Goal: Transaction & Acquisition: Purchase product/service

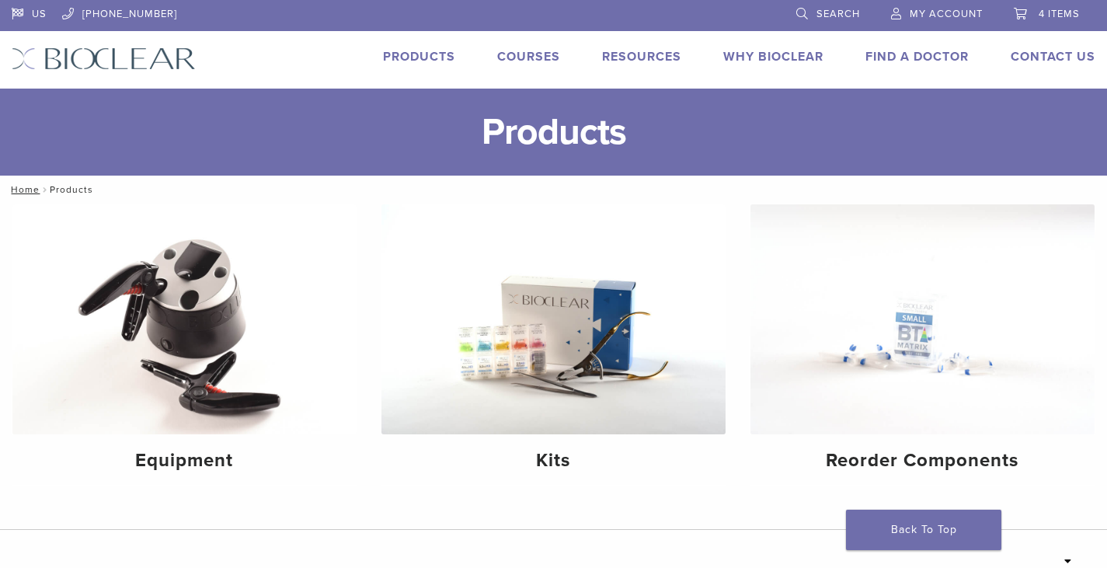
click at [1049, 18] on span "4 items" at bounding box center [1059, 14] width 41 height 12
click at [1047, 11] on span "4 items" at bounding box center [1059, 14] width 41 height 12
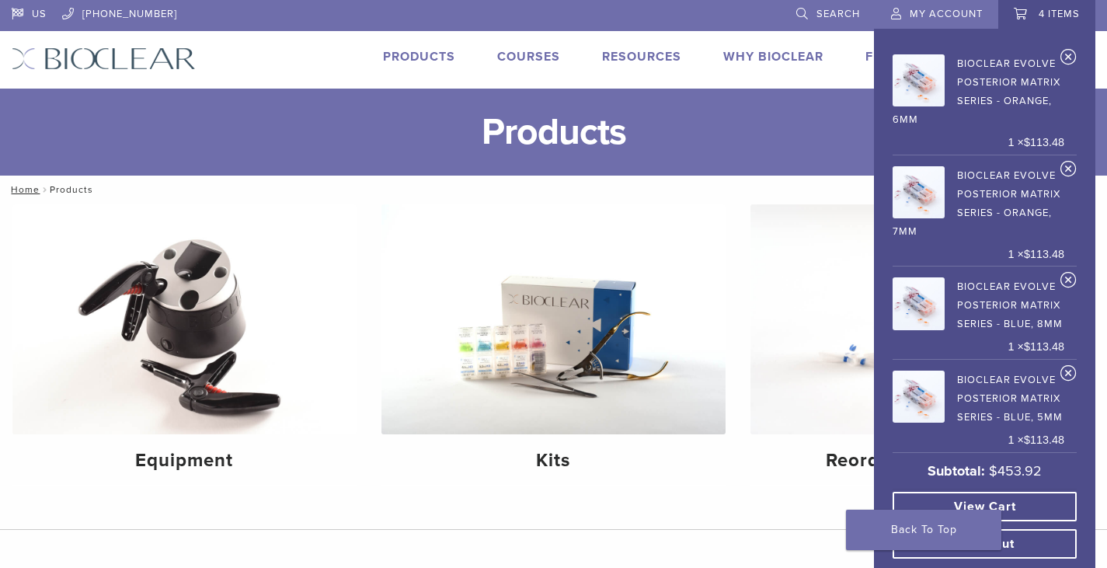
click at [1056, 510] on link "View cart" at bounding box center [985, 507] width 184 height 30
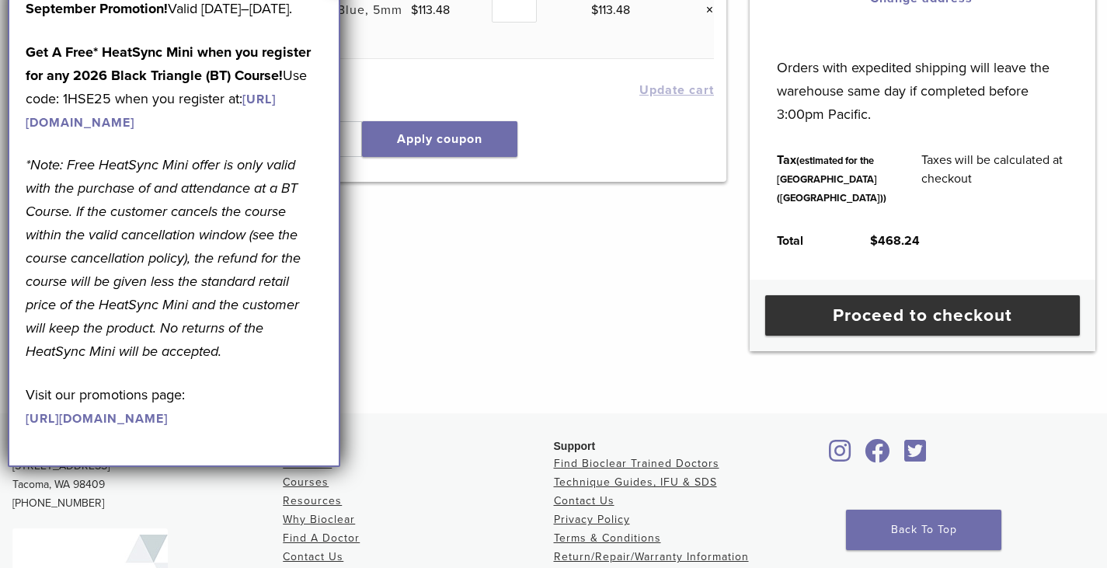
scroll to position [621, 0]
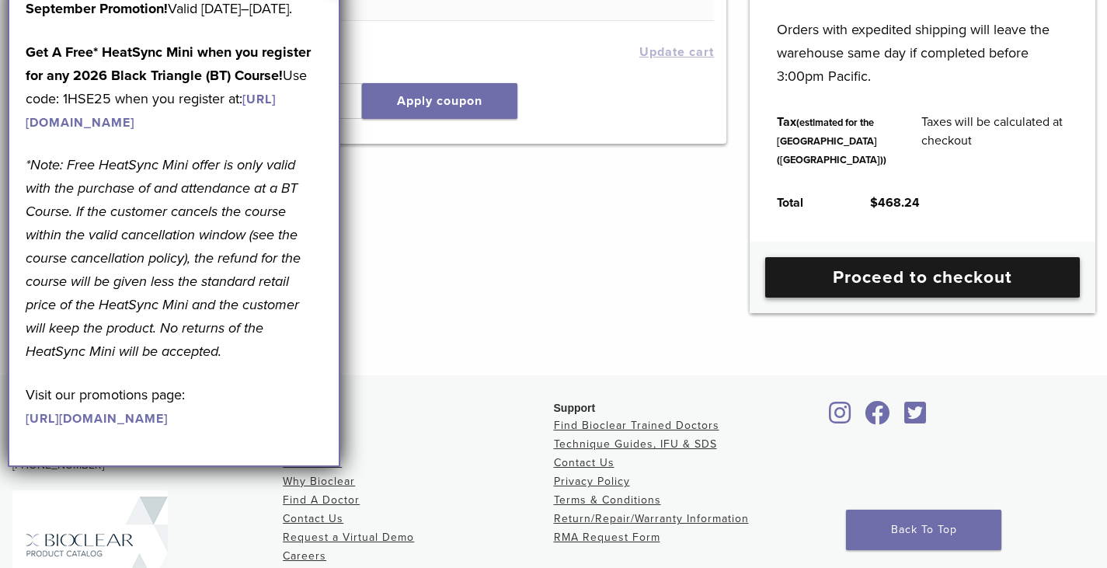
click at [848, 298] on link "Proceed to checkout" at bounding box center [922, 277] width 315 height 40
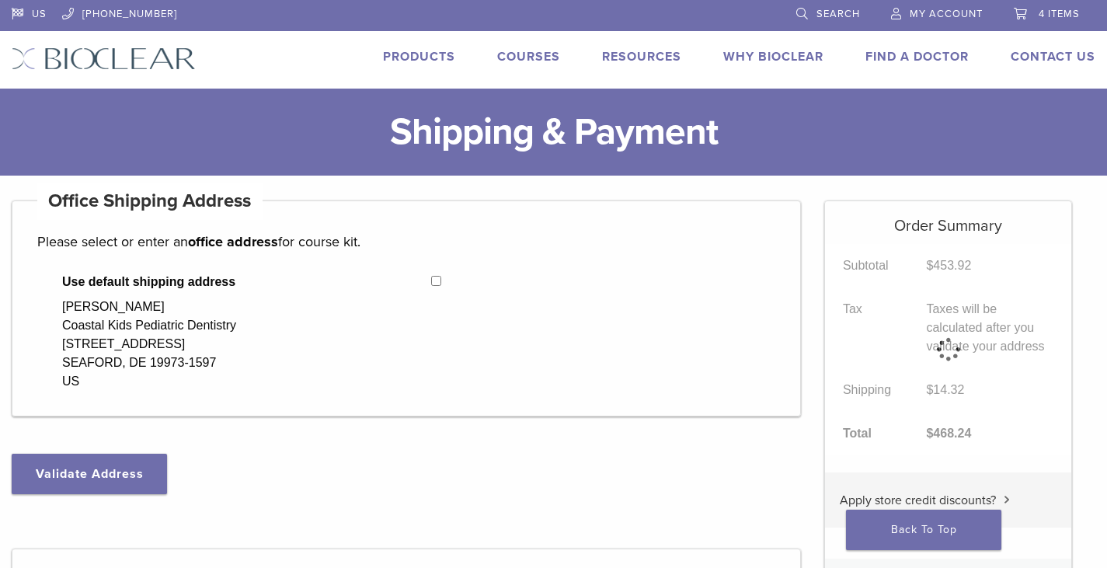
select select "**"
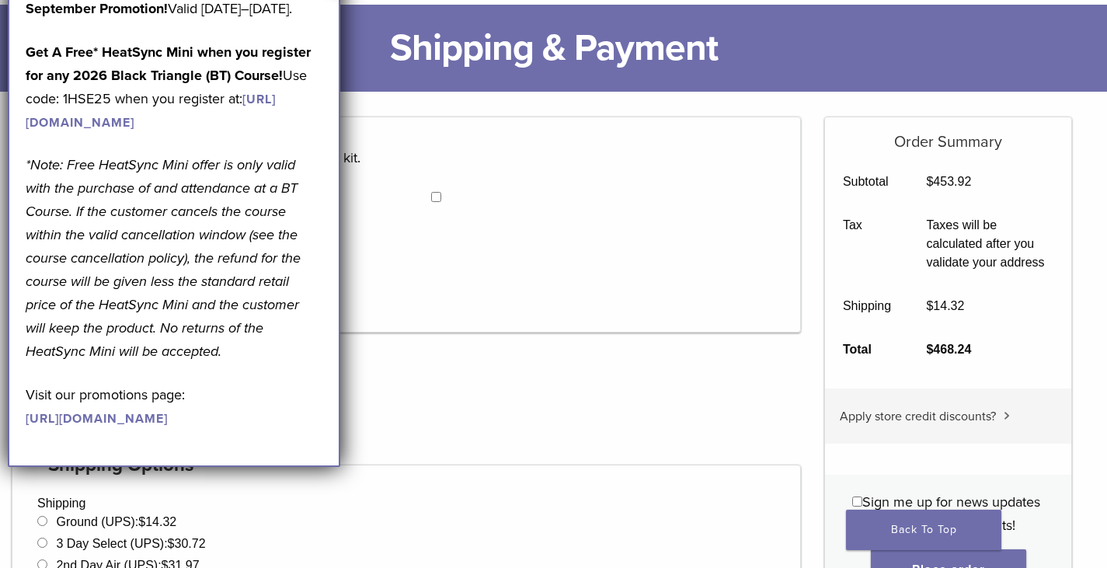
scroll to position [78, 0]
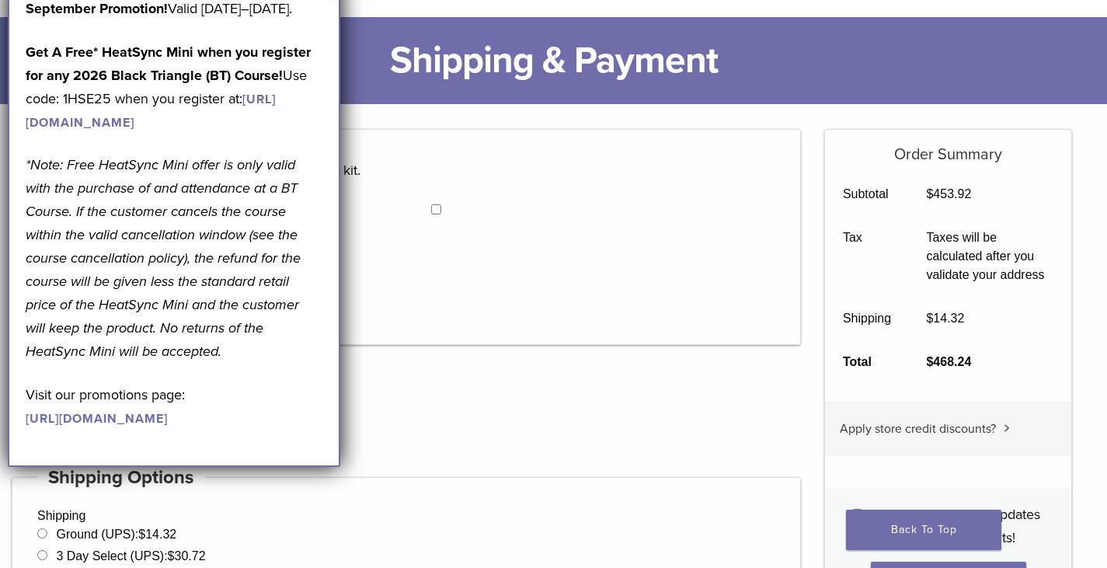
scroll to position [0, 0]
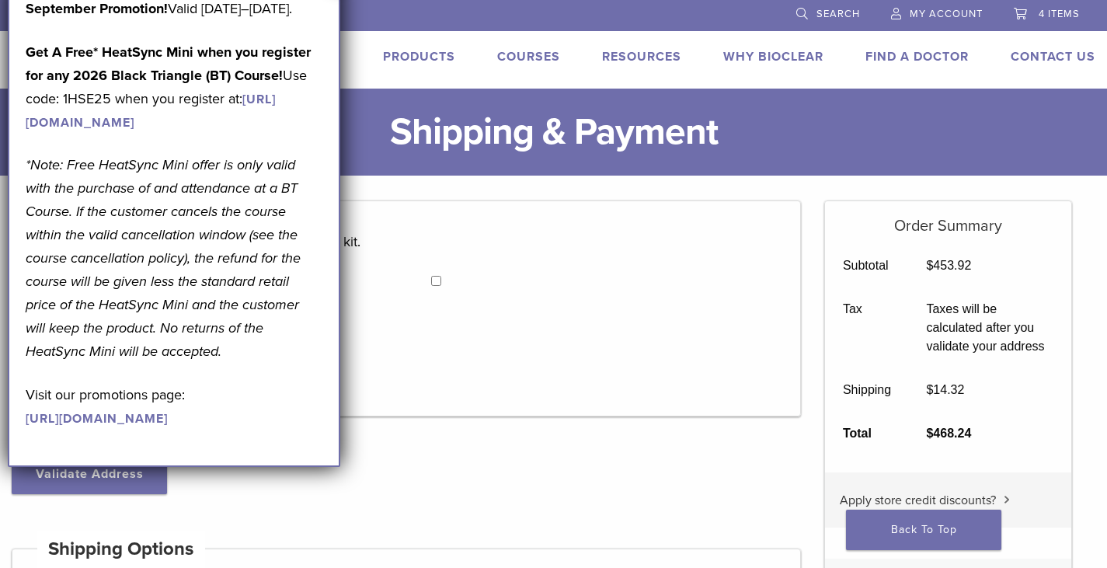
click at [175, 20] on p "September Promotion! Valid September 1–30, 2025." at bounding box center [174, 8] width 297 height 23
click at [315, 47] on div "September Promotion! Valid September 1–30, 2025. Get A Free* HeatSync Mini when…" at bounding box center [174, 213] width 297 height 432
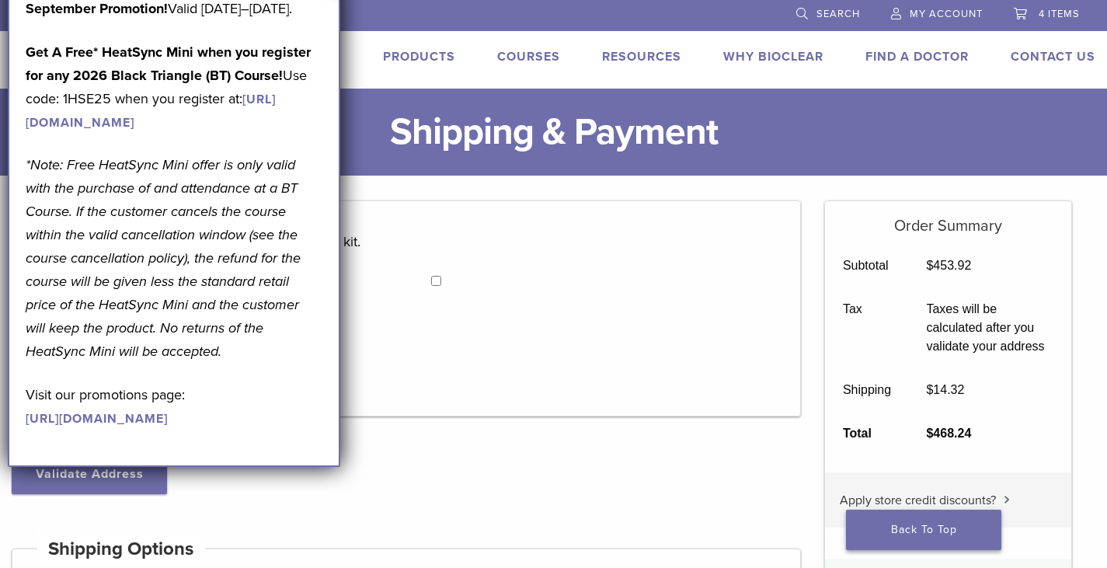
click at [933, 545] on link "Back To Top" at bounding box center [923, 530] width 155 height 40
click at [893, 538] on link "Back To Top" at bounding box center [923, 530] width 155 height 40
click at [230, 20] on p "September Promotion! Valid September 1–30, 2025." at bounding box center [174, 8] width 297 height 23
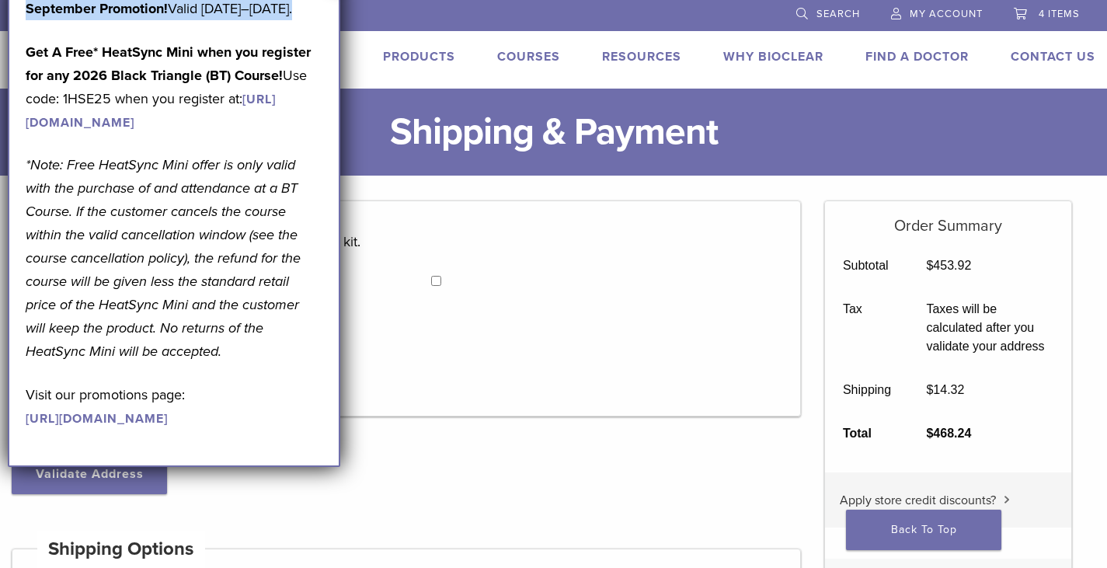
click at [230, 20] on p "September Promotion! Valid September 1–30, 2025." at bounding box center [174, 8] width 297 height 23
click at [403, 16] on li at bounding box center [483, 14] width 580 height 29
click at [404, 15] on li at bounding box center [483, 14] width 580 height 29
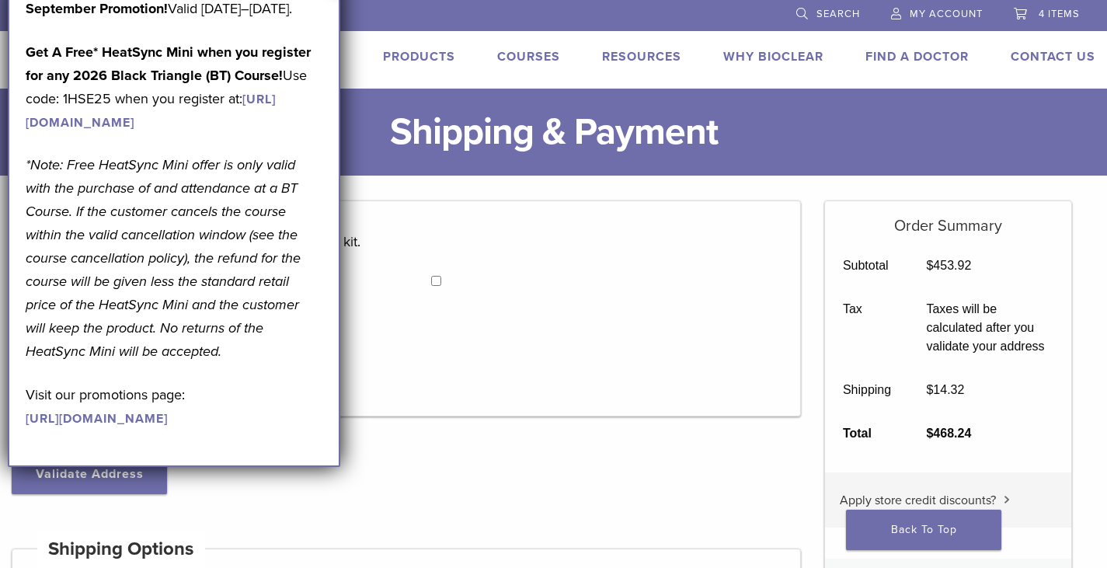
click at [404, 15] on li at bounding box center [483, 14] width 580 height 29
click at [405, 15] on li at bounding box center [483, 14] width 580 height 29
click at [478, 137] on h1 "Shipping & Payment" at bounding box center [553, 132] width 1107 height 87
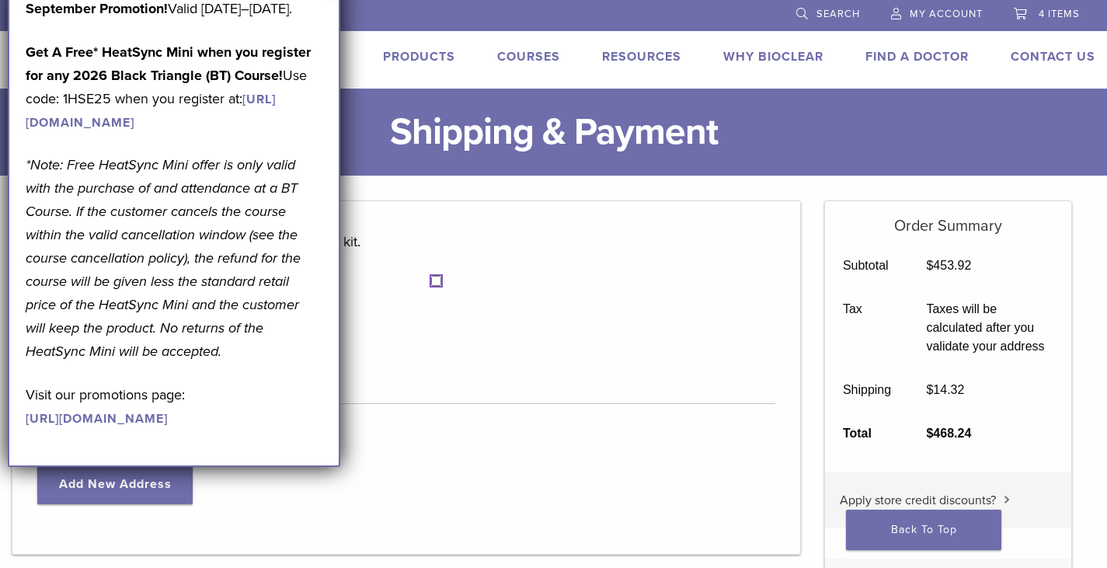
select select "**"
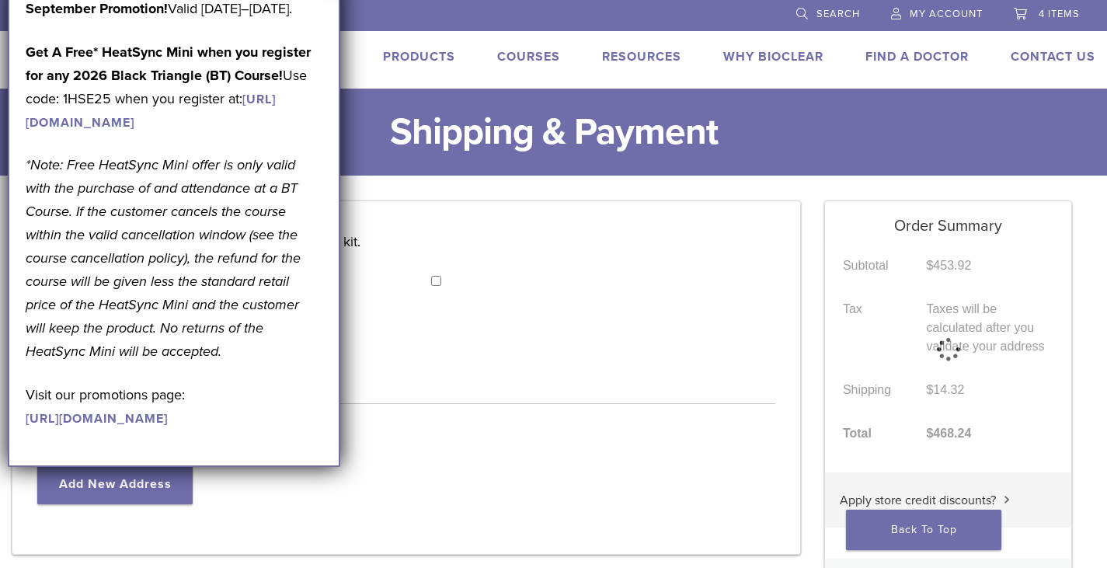
click at [482, 114] on h1 "Shipping & Payment" at bounding box center [553, 132] width 1107 height 87
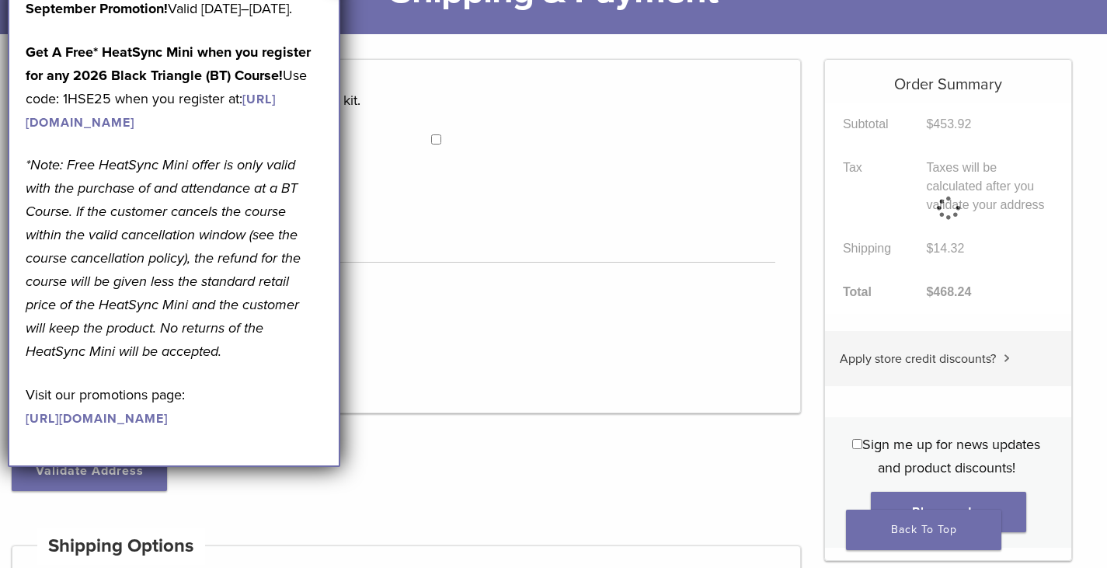
scroll to position [155, 0]
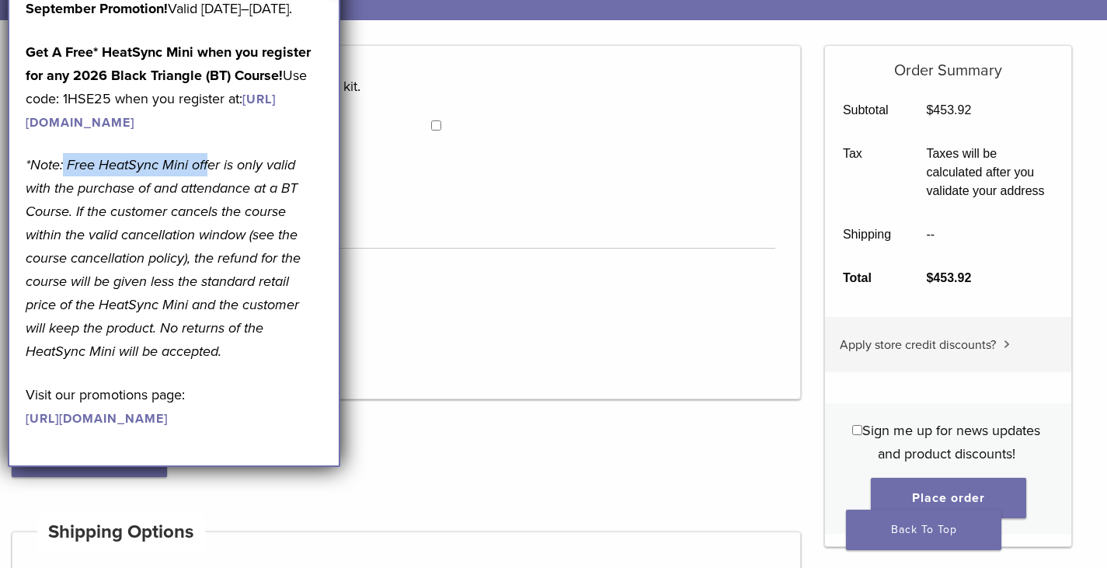
drag, startPoint x: 63, startPoint y: 238, endPoint x: 208, endPoint y: 245, distance: 145.5
click at [208, 245] on p "*Note: Free HeatSync Mini offer is only valid with the purchase of and attendan…" at bounding box center [174, 258] width 297 height 210
drag, startPoint x: 229, startPoint y: 222, endPoint x: 256, endPoint y: 277, distance: 61.5
click at [245, 236] on div "September Promotion! Valid September 1–30, 2025. Get A Free* HeatSync Mini when…" at bounding box center [174, 213] width 297 height 432
click at [144, 430] on p "Visit our promotions page: https://pages.bioclearmatrix.com/Bioclear-Product-Pr…" at bounding box center [174, 406] width 297 height 47
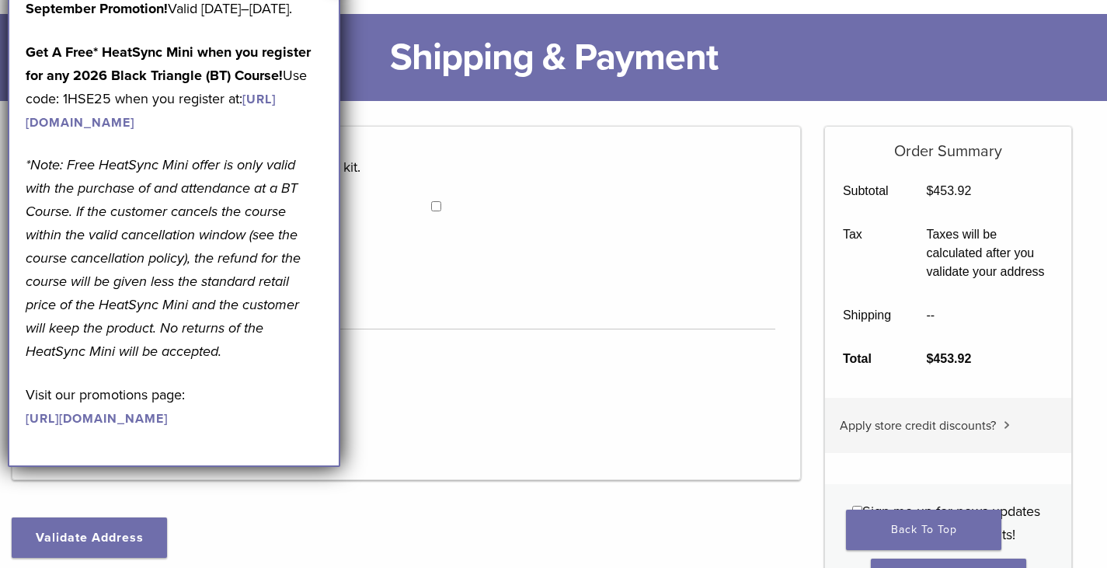
scroll to position [0, 0]
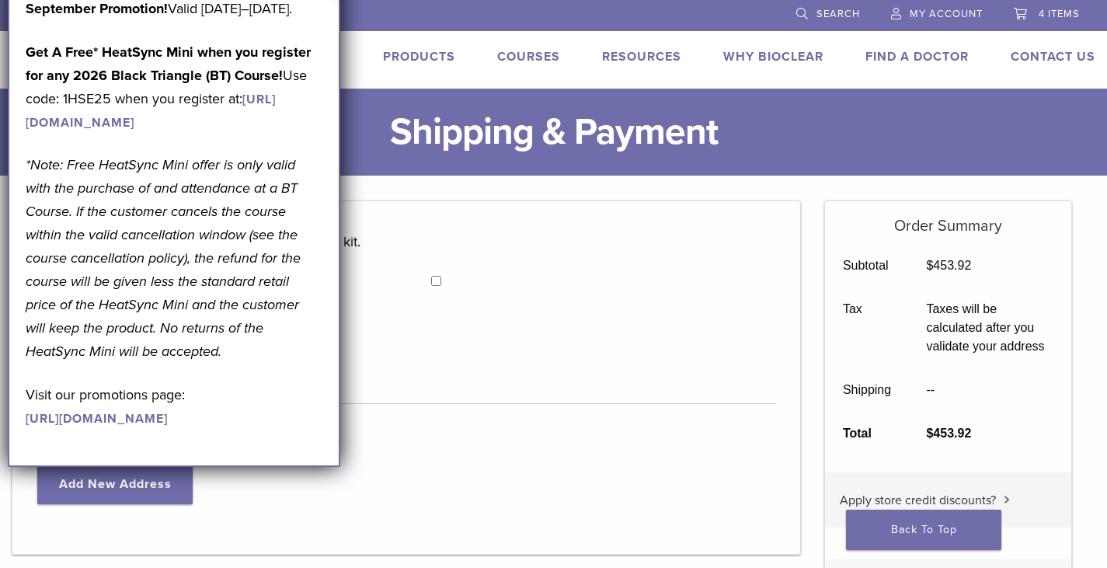
click at [339, 3] on div "September Promotion! Valid September 1–30, 2025. Get A Free* HeatSync Mini when…" at bounding box center [174, 223] width 332 height 488
click at [380, 25] on li at bounding box center [483, 14] width 580 height 29
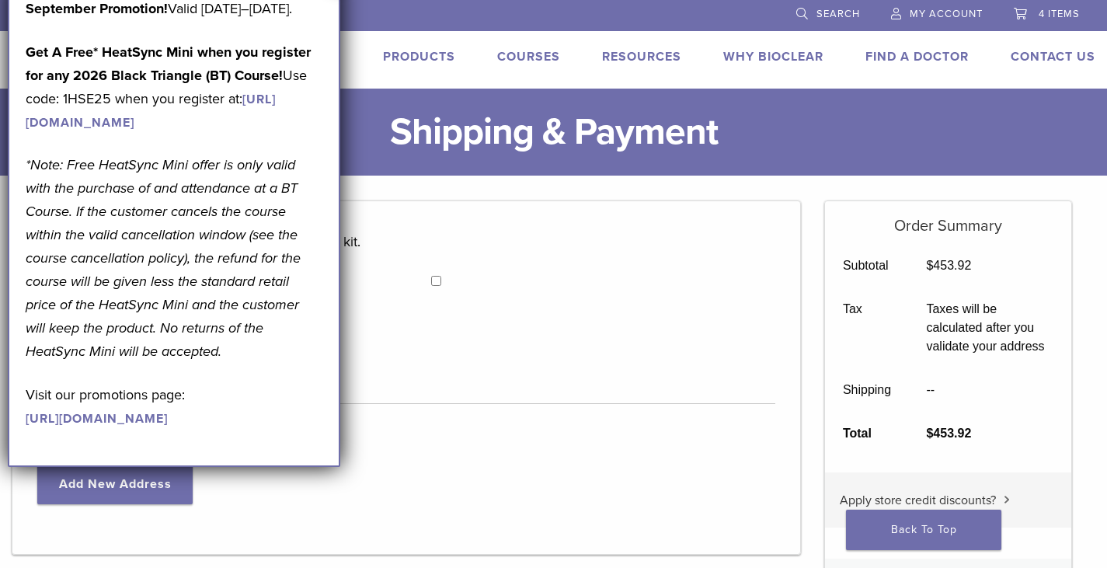
click at [381, 21] on li at bounding box center [483, 14] width 580 height 29
click at [382, 21] on li at bounding box center [483, 14] width 580 height 29
click at [383, 21] on li at bounding box center [483, 14] width 580 height 29
click at [36, 10] on b "September Promotion!" at bounding box center [97, 8] width 142 height 17
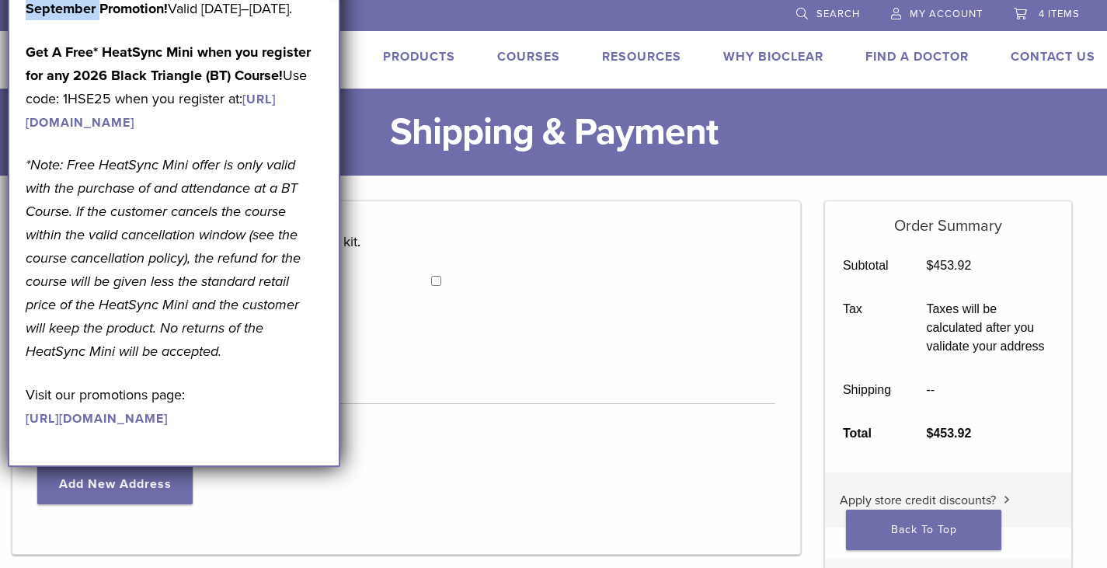
click at [36, 10] on b "September Promotion!" at bounding box center [97, 8] width 142 height 17
click at [37, 9] on b "September Promotion!" at bounding box center [97, 8] width 142 height 17
click at [40, 9] on b "September Promotion!" at bounding box center [97, 8] width 142 height 17
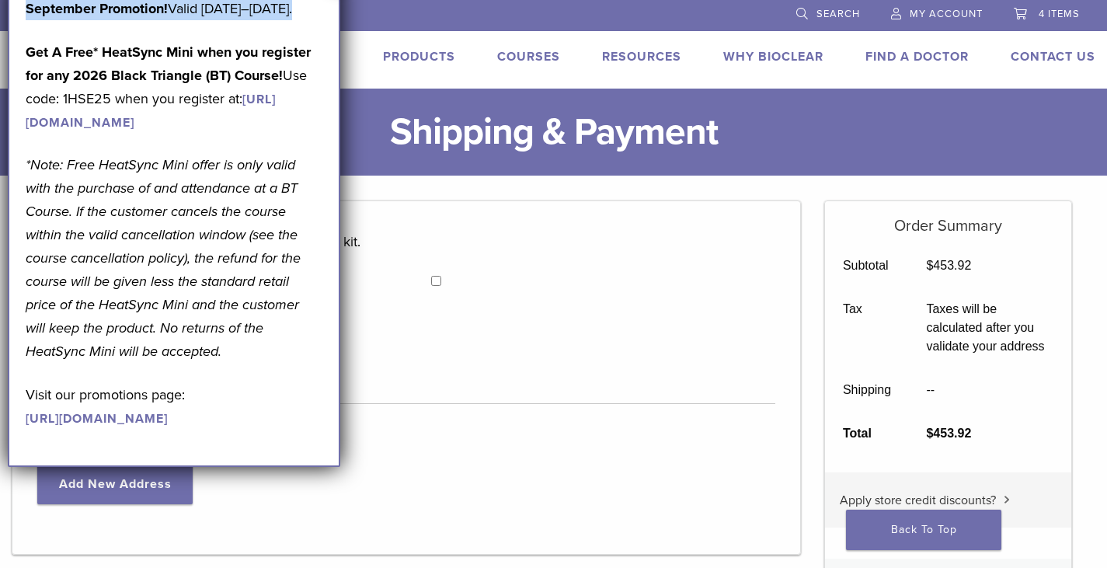
click at [120, 20] on p "September Promotion! Valid September 1–30, 2025." at bounding box center [174, 8] width 297 height 23
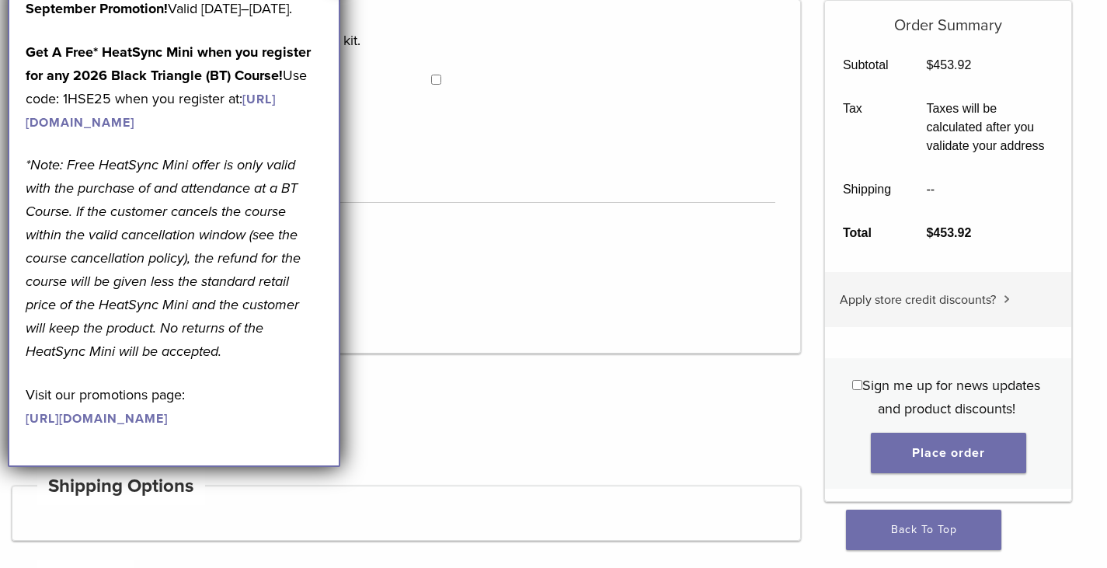
scroll to position [233, 0]
click at [432, 294] on div "Add New Address" at bounding box center [406, 263] width 738 height 65
click at [430, 308] on div "**********" at bounding box center [406, 144] width 789 height 354
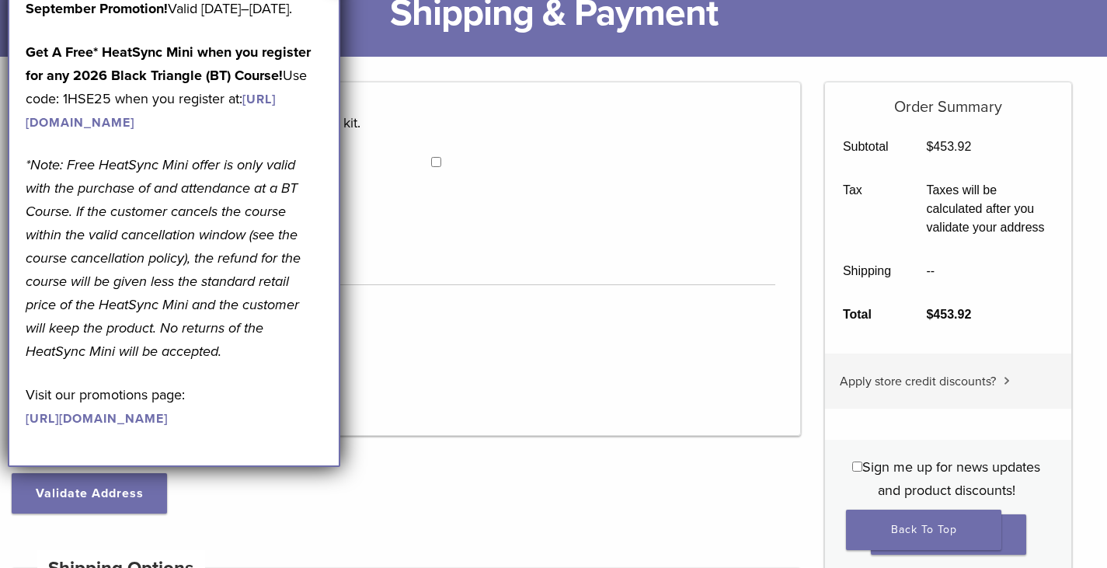
scroll to position [0, 0]
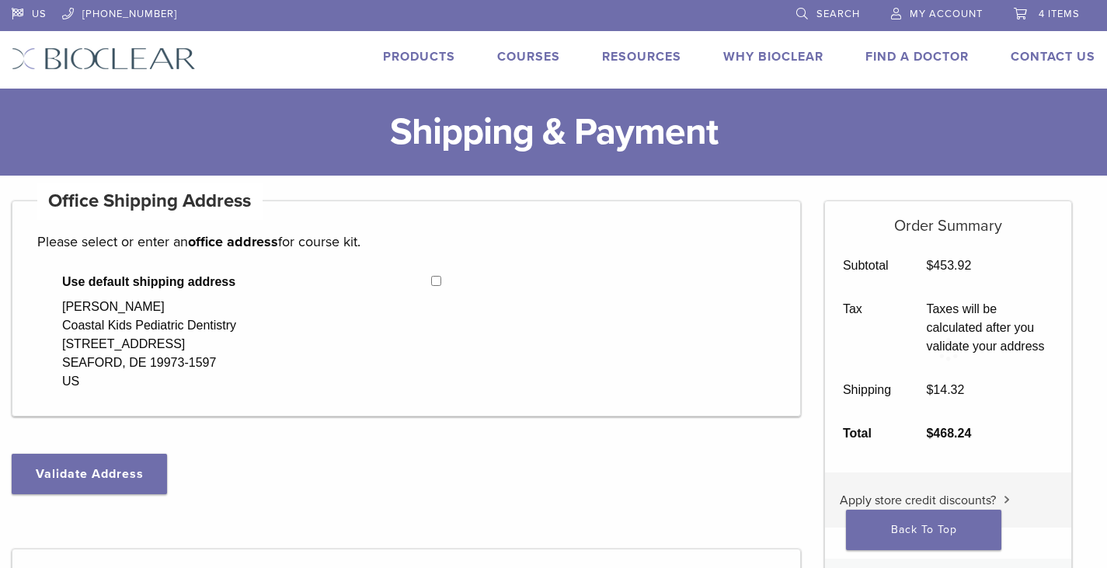
select select "**"
click at [442, 282] on div "Use default shipping address [PERSON_NAME] Coastal Kids Pediatric Dentistry [ST…" at bounding box center [406, 332] width 738 height 118
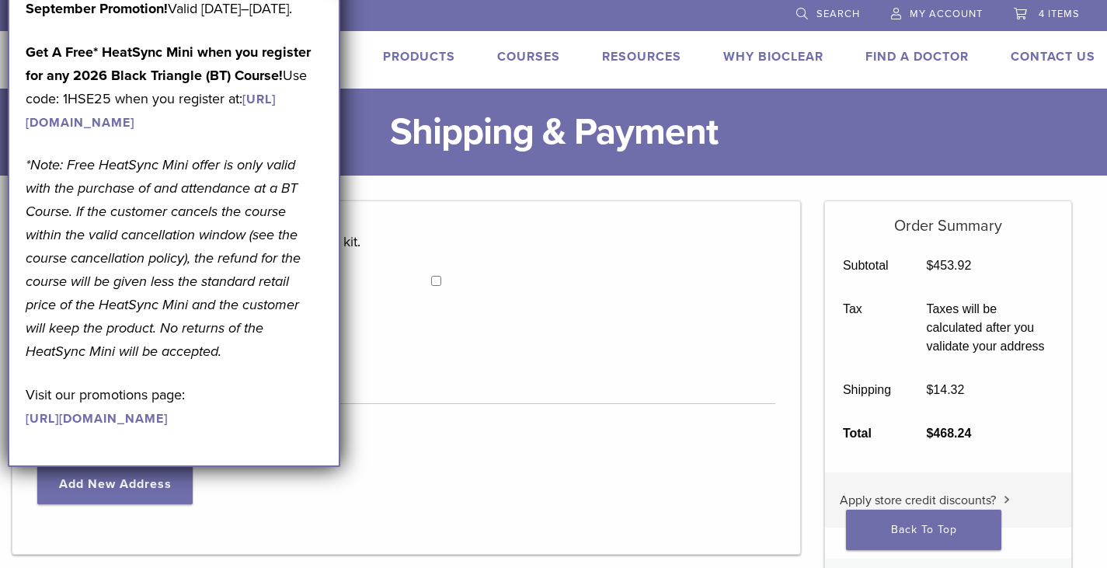
scroll to position [78, 0]
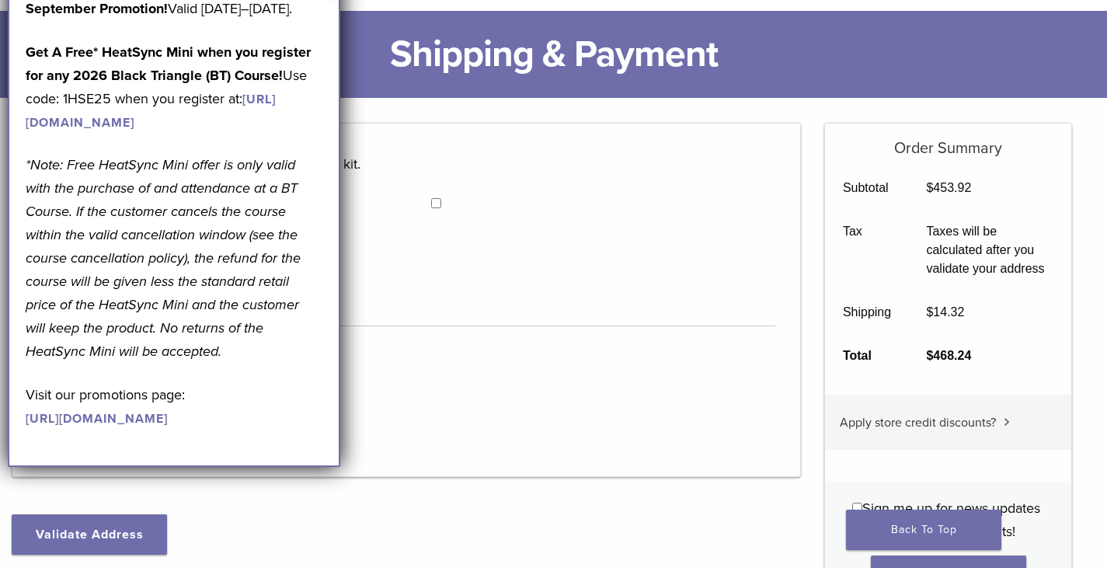
select select "**"
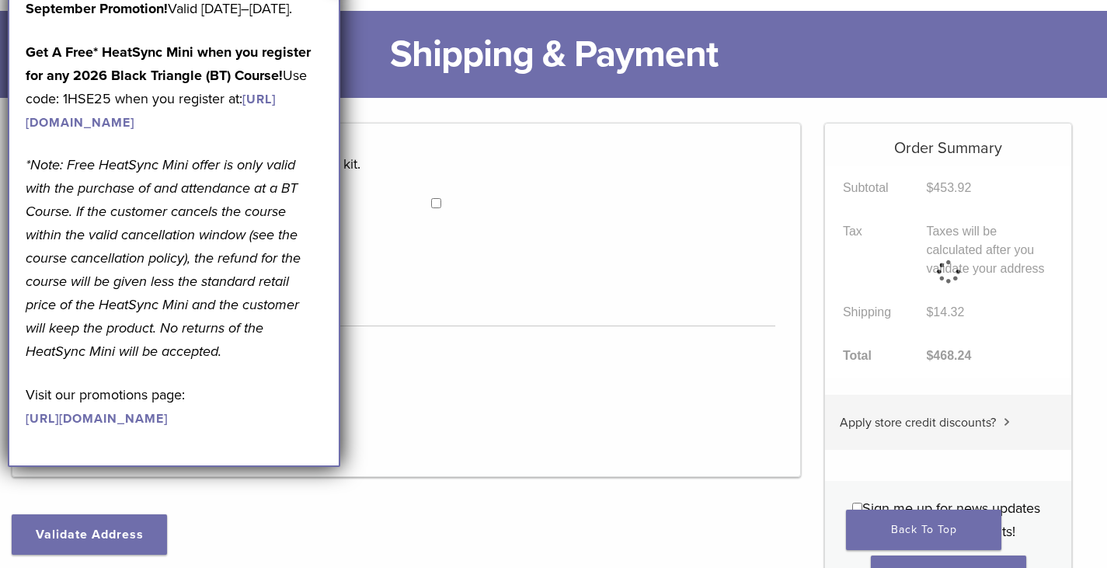
scroll to position [0, 0]
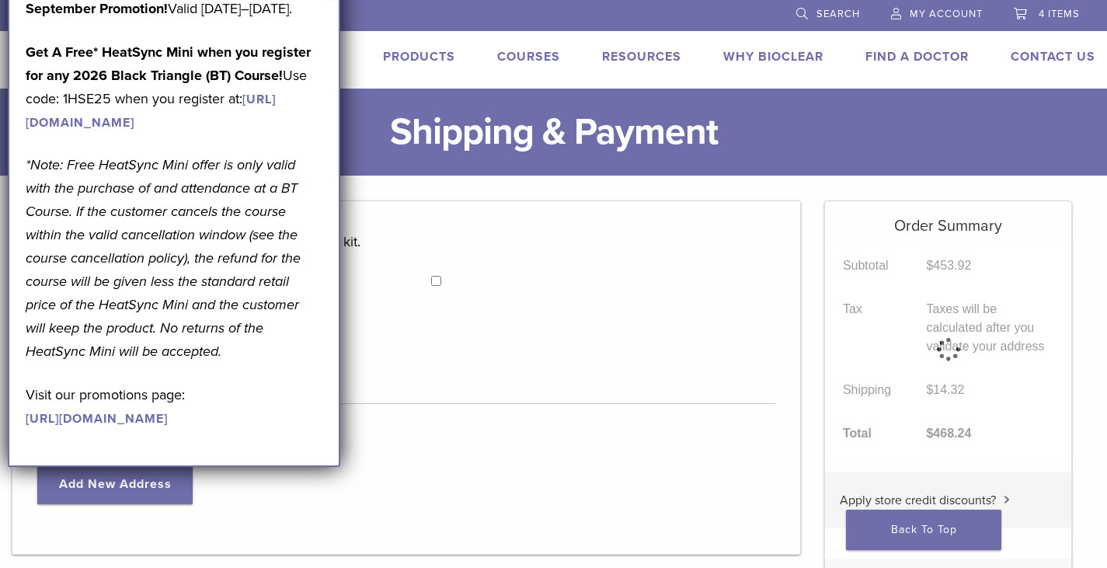
click at [114, 131] on link "[URL][DOMAIN_NAME]" at bounding box center [151, 111] width 250 height 39
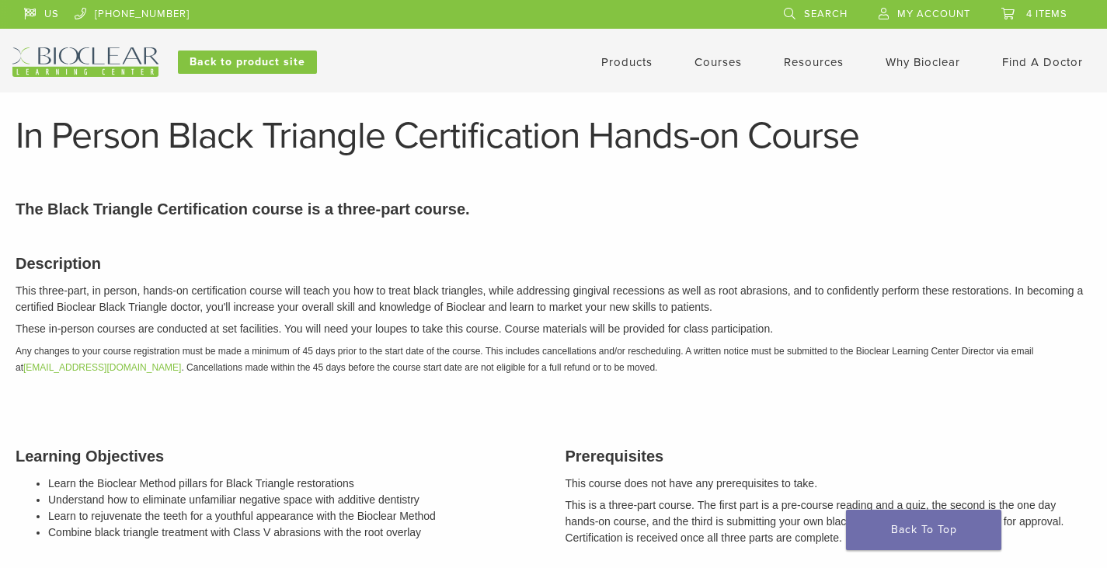
click at [1015, 13] on link "4 items" at bounding box center [1034, 11] width 66 height 23
click at [1036, 9] on span "4 items" at bounding box center [1046, 14] width 41 height 12
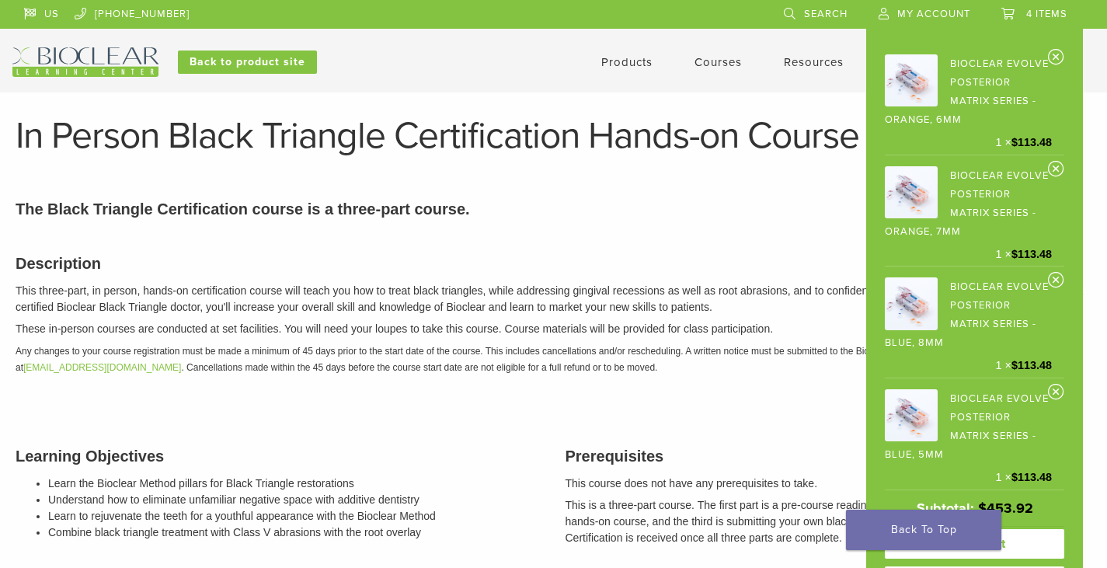
click at [1032, 547] on link "View cart" at bounding box center [974, 544] width 179 height 30
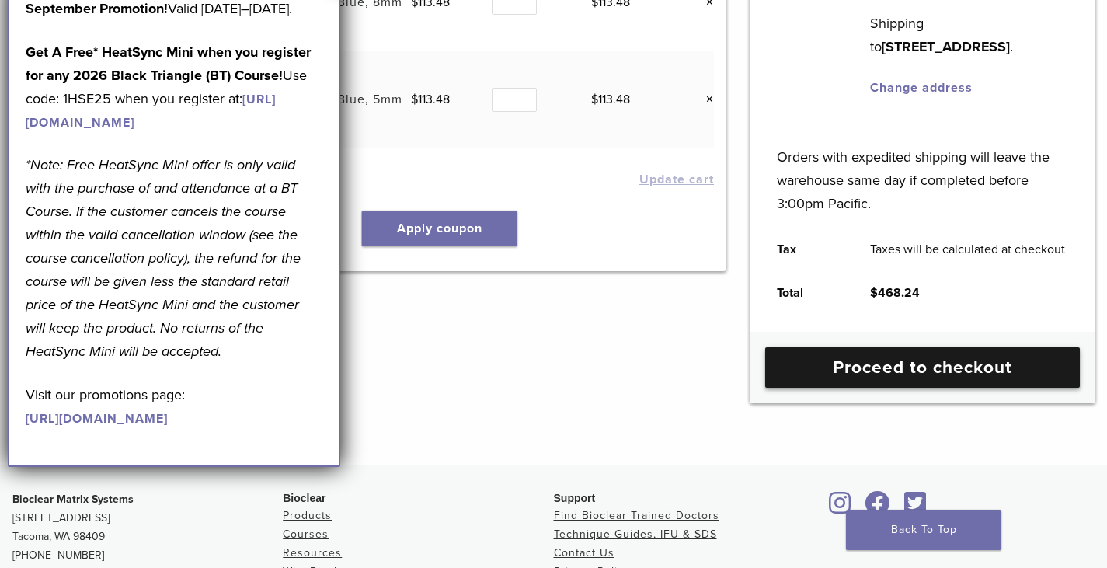
scroll to position [544, 0]
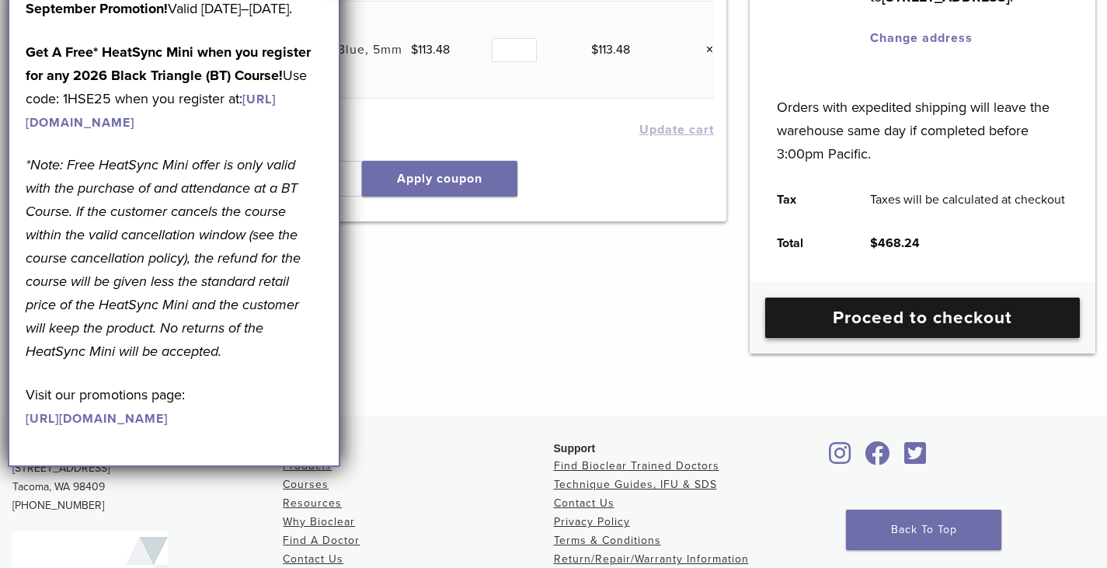
click at [847, 335] on link "Proceed to checkout" at bounding box center [922, 318] width 315 height 40
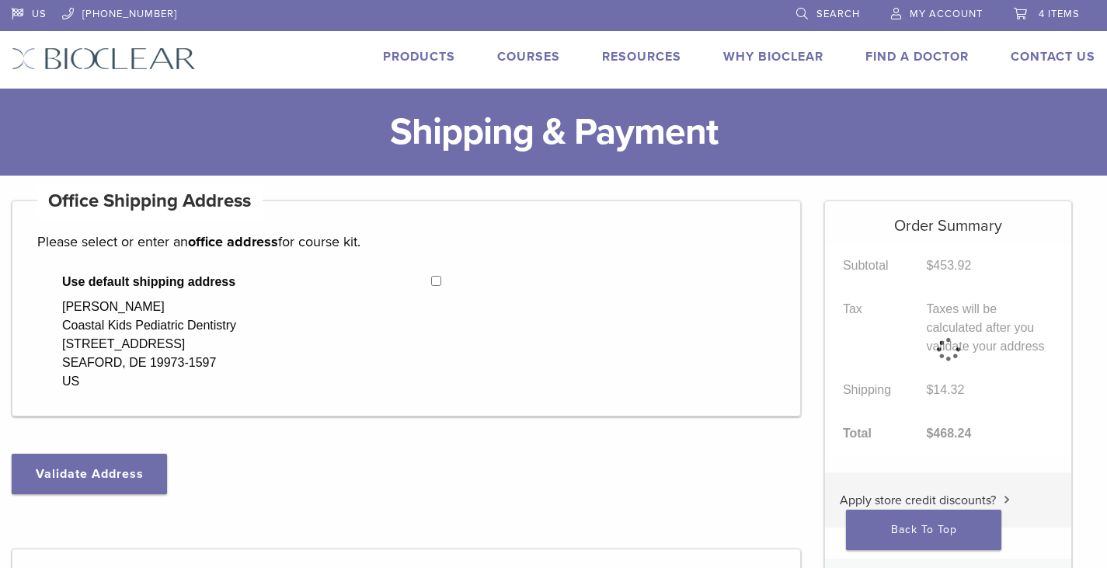
select select "**"
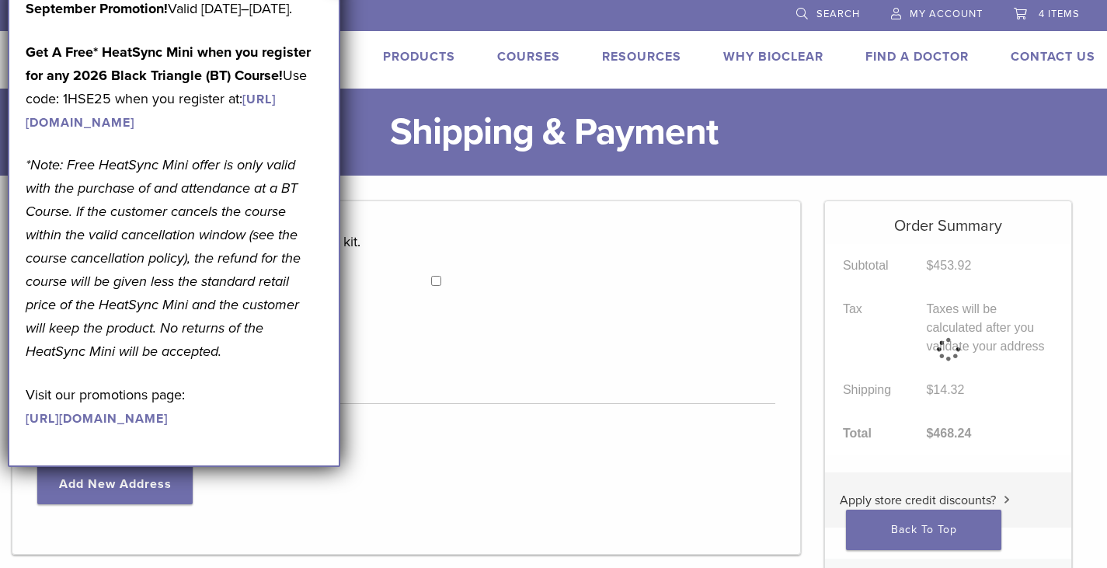
select select "**"
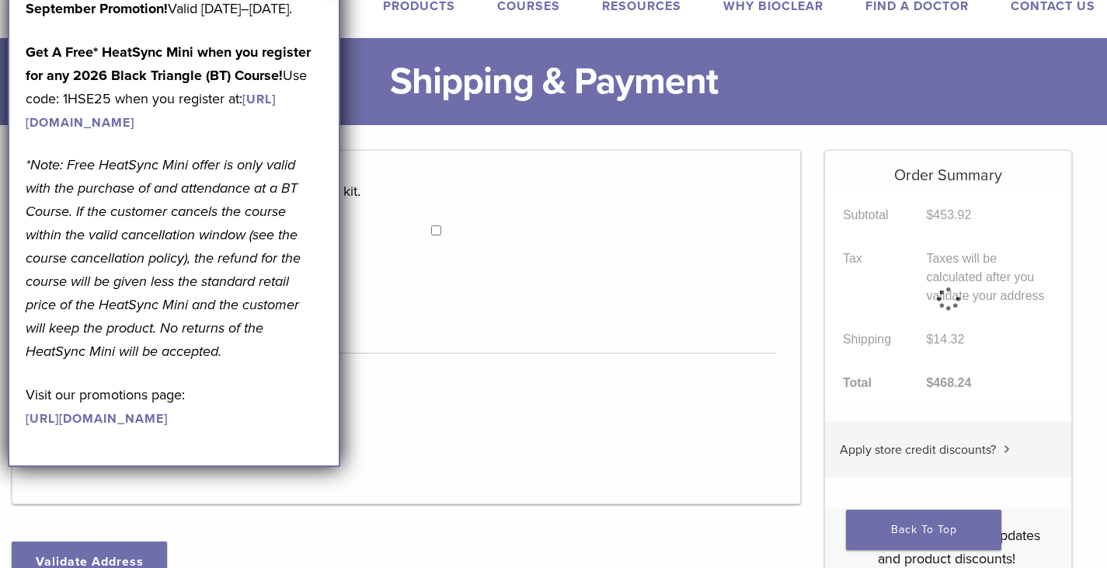
scroll to position [78, 0]
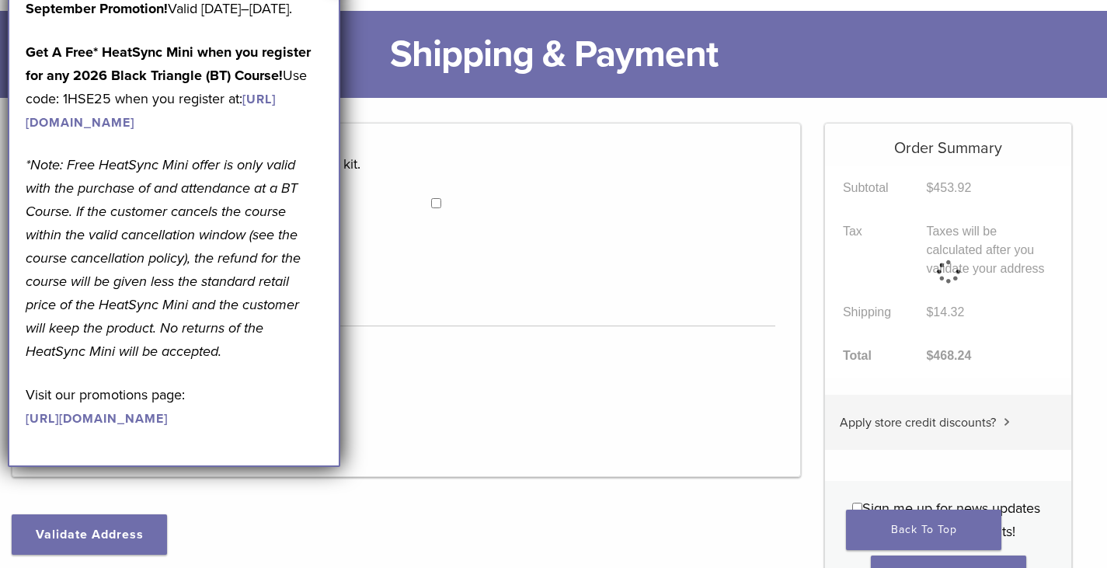
click at [175, 363] on p "*Note: Free HeatSync Mini offer is only valid with the purchase of and attendan…" at bounding box center [174, 258] width 297 height 210
click at [47, 360] on em "*Note: Free HeatSync Mini offer is only valid with the purchase of and attendan…" at bounding box center [163, 258] width 275 height 204
click at [98, 360] on em "*Note: Free HeatSync Mini offer is only valid with the purchase of and attendan…" at bounding box center [163, 258] width 275 height 204
click at [124, 360] on em "*Note: Free HeatSync Mini offer is only valid with the purchase of and attendan…" at bounding box center [163, 258] width 275 height 204
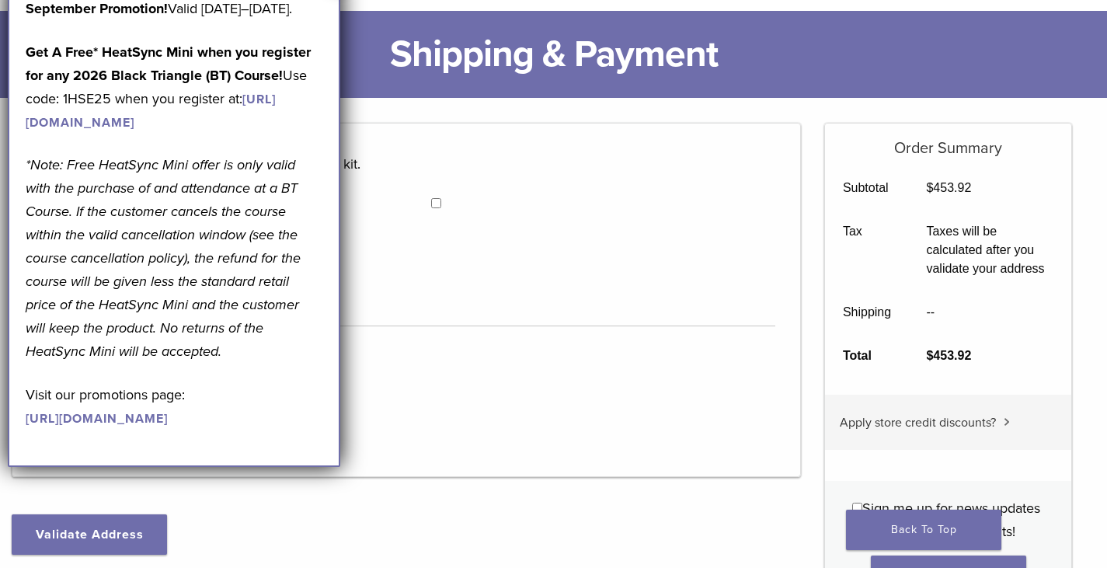
click at [150, 363] on p "*Note: Free HeatSync Mini offer is only valid with the purchase of and attendan…" at bounding box center [174, 258] width 297 height 210
click at [177, 360] on em "*Note: Free HeatSync Mini offer is only valid with the purchase of and attendan…" at bounding box center [163, 258] width 275 height 204
click at [113, 360] on em "*Note: Free HeatSync Mini offer is only valid with the purchase of and attendan…" at bounding box center [163, 258] width 275 height 204
click at [96, 359] on em "*Note: Free HeatSync Mini offer is only valid with the purchase of and attendan…" at bounding box center [163, 258] width 275 height 204
drag, startPoint x: 87, startPoint y: 367, endPoint x: 200, endPoint y: 332, distance: 118.9
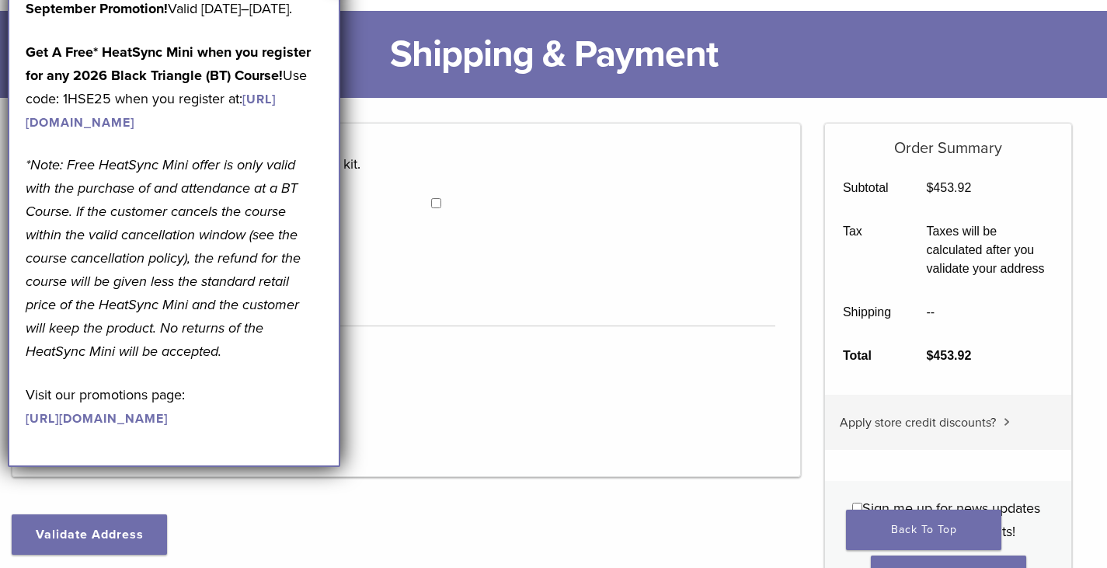
click at [99, 360] on em "*Note: Free HeatSync Mini offer is only valid with the purchase of and attendan…" at bounding box center [163, 258] width 275 height 204
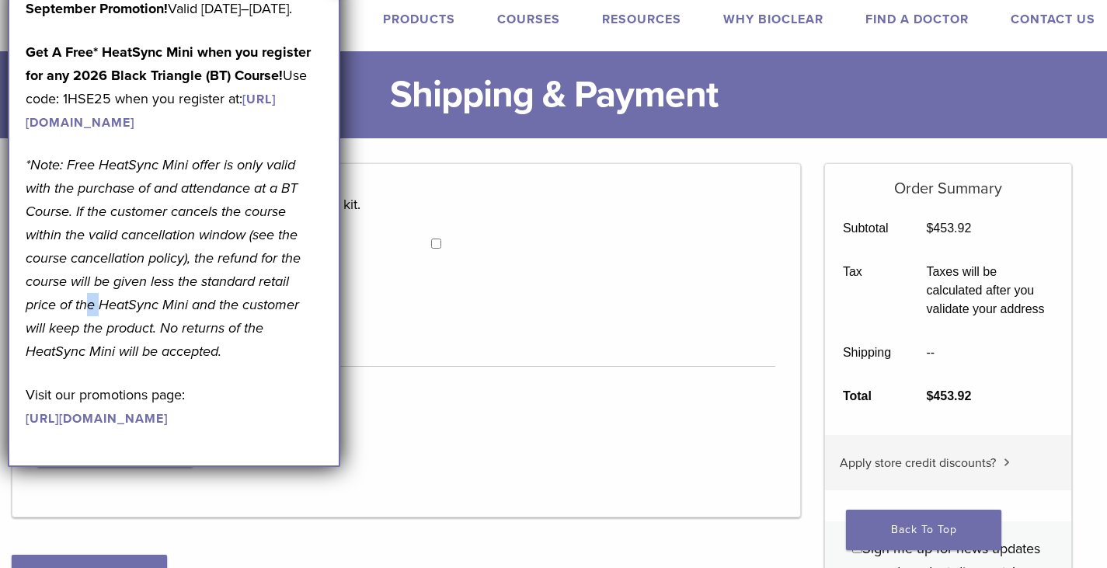
scroll to position [0, 0]
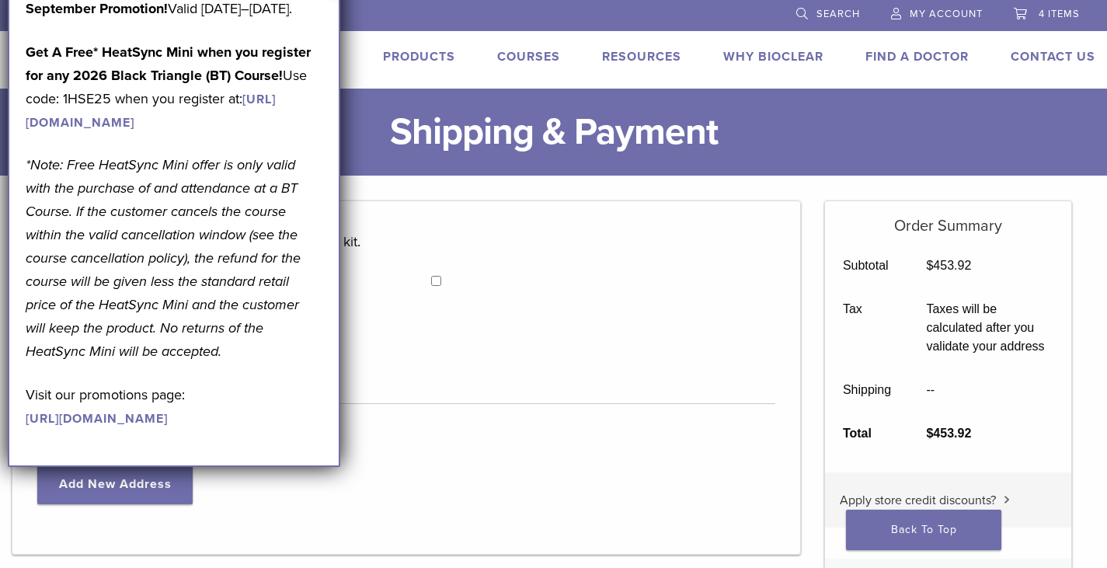
click at [100, 20] on p "September Promotion! Valid September 1–30, 2025." at bounding box center [174, 8] width 297 height 23
click at [92, 18] on p "September Promotion! Valid September 1–30, 2025." at bounding box center [174, 8] width 297 height 23
click at [91, 18] on p "September Promotion! Valid September 1–30, 2025." at bounding box center [174, 8] width 297 height 23
drag, startPoint x: 91, startPoint y: 18, endPoint x: 144, endPoint y: 13, distance: 53.8
click at [132, 15] on p "September Promotion! Valid September 1–30, 2025." at bounding box center [174, 8] width 297 height 23
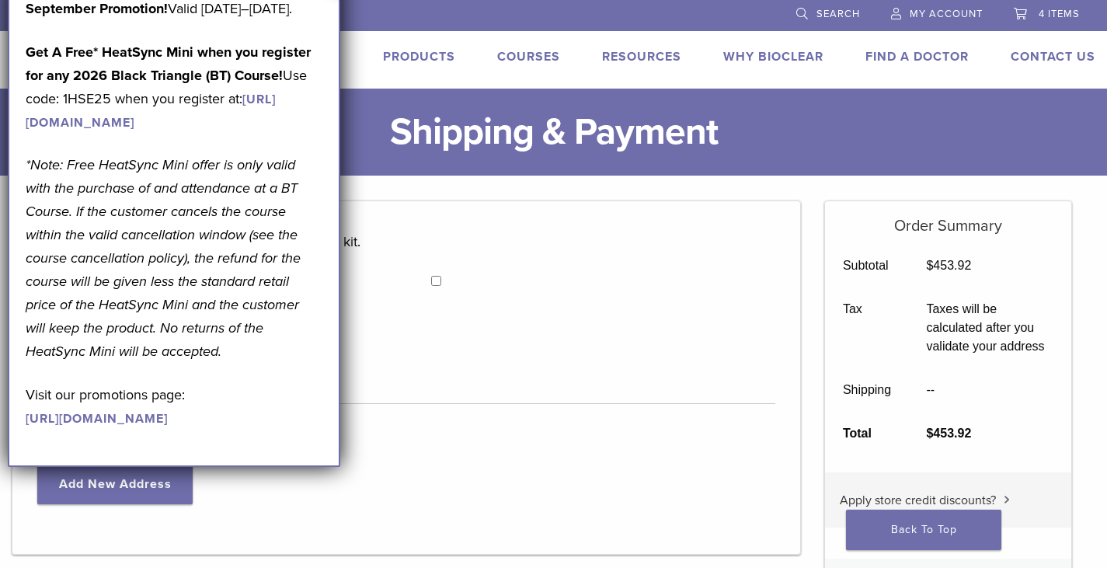
drag, startPoint x: 244, startPoint y: 23, endPoint x: 281, endPoint y: 25, distance: 37.4
click at [261, 20] on p "September Promotion! Valid September 1–30, 2025." at bounding box center [174, 8] width 297 height 23
click at [324, 29] on div "September Promotion! Valid September 1–30, 2025. Get A Free* HeatSync Mini when…" at bounding box center [174, 223] width 332 height 488
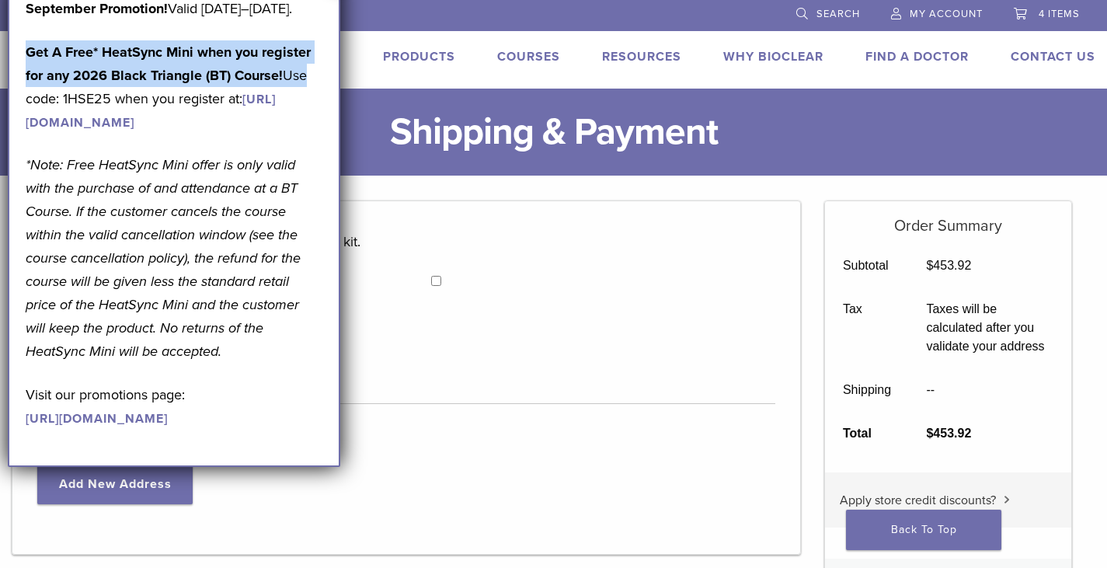
drag, startPoint x: 308, startPoint y: 19, endPoint x: 306, endPoint y: 92, distance: 73.0
click at [306, 92] on div "September Promotion! Valid [DATE]–[DATE]. Get A Free* HeatSync Mini when you re…" at bounding box center [174, 213] width 297 height 432
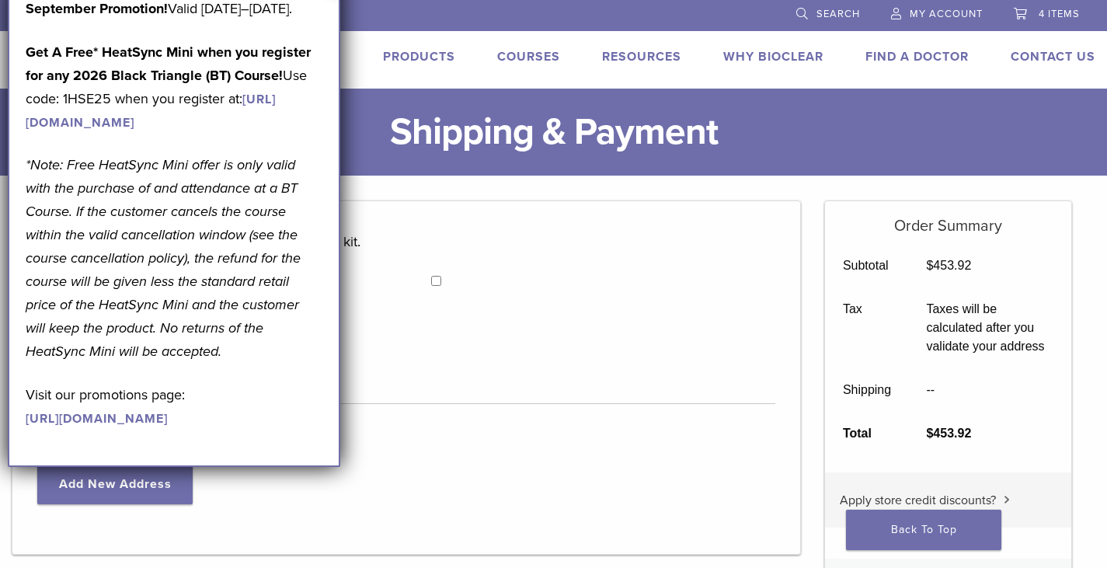
click at [774, 14] on ul "US 1.855.712.5327 Search My Account 4 items" at bounding box center [554, 14] width 1084 height 29
drag, startPoint x: 439, startPoint y: 9, endPoint x: 396, endPoint y: 12, distance: 42.8
click at [437, 9] on li at bounding box center [483, 14] width 580 height 29
drag, startPoint x: 396, startPoint y: 12, endPoint x: 387, endPoint y: 15, distance: 9.6
click at [389, 15] on li at bounding box center [483, 14] width 580 height 29
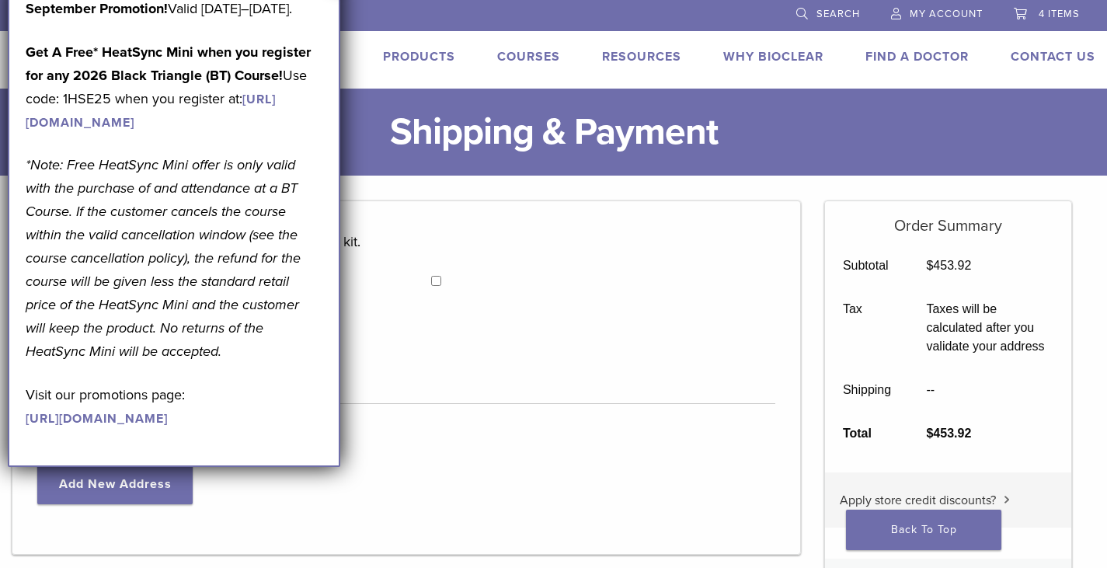
click at [360, 15] on li at bounding box center [483, 14] width 580 height 29
click at [241, 12] on p "September Promotion! Valid September 1–30, 2025." at bounding box center [174, 8] width 297 height 23
drag, startPoint x: 199, startPoint y: 9, endPoint x: 14, endPoint y: 6, distance: 184.9
click at [158, 13] on p "September Promotion! Valid September 1–30, 2025." at bounding box center [174, 8] width 297 height 23
click at [0, 2] on div "US 1.855.712.5327 Search My Account 4 items" at bounding box center [553, 14] width 1107 height 29
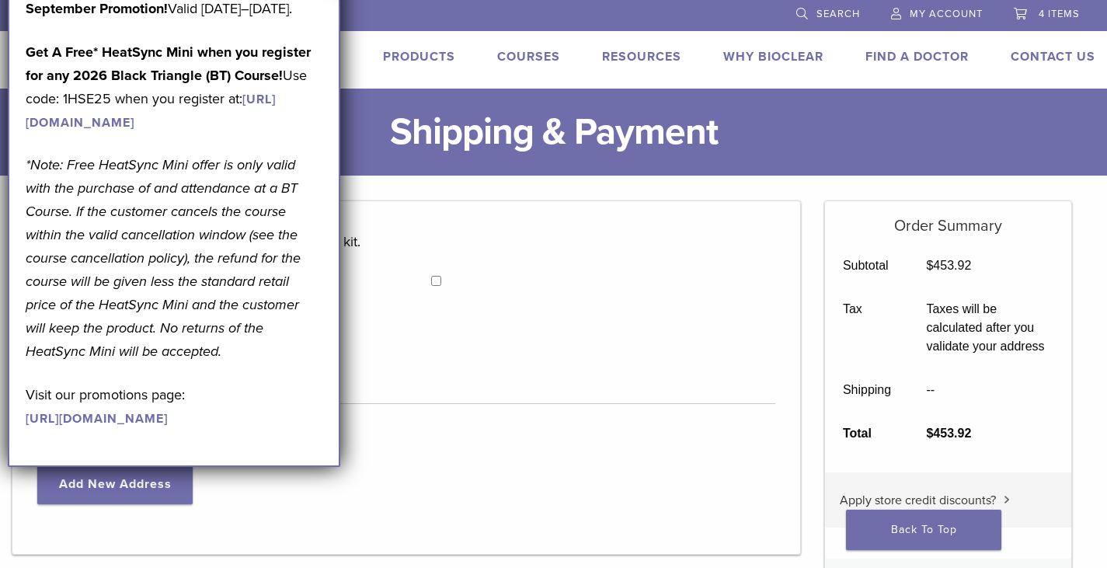
drag, startPoint x: 46, startPoint y: 16, endPoint x: 129, endPoint y: 32, distance: 84.6
click at [111, 20] on p "September Promotion! Valid September 1–30, 2025." at bounding box center [174, 8] width 297 height 23
click at [50, 20] on p "September Promotion! Valid September 1–30, 2025." at bounding box center [174, 8] width 297 height 23
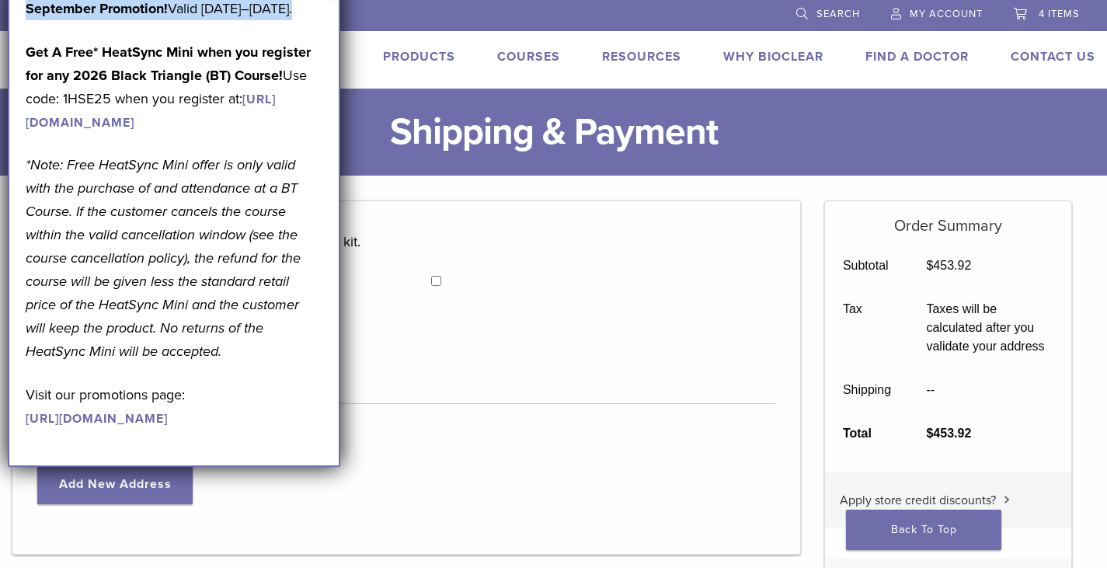
drag, startPoint x: 50, startPoint y: 25, endPoint x: 78, endPoint y: 25, distance: 28.0
click at [54, 20] on p "September Promotion! Valid September 1–30, 2025." at bounding box center [174, 8] width 297 height 23
click at [158, 57] on div "September Promotion! Valid September 1–30, 2025. Get A Free* HeatSync Mini when…" at bounding box center [174, 213] width 297 height 432
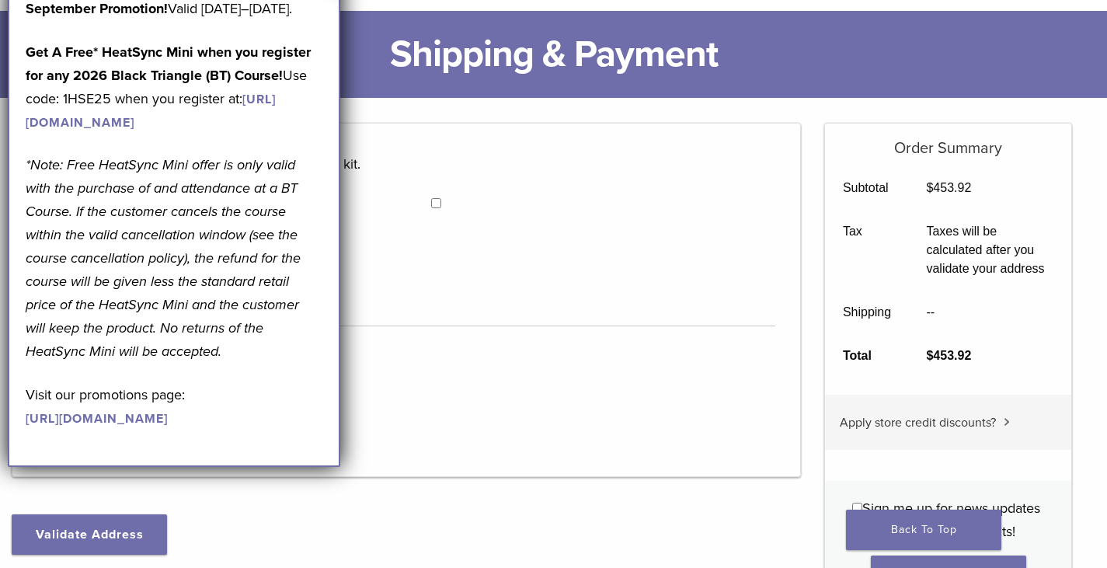
scroll to position [26, 0]
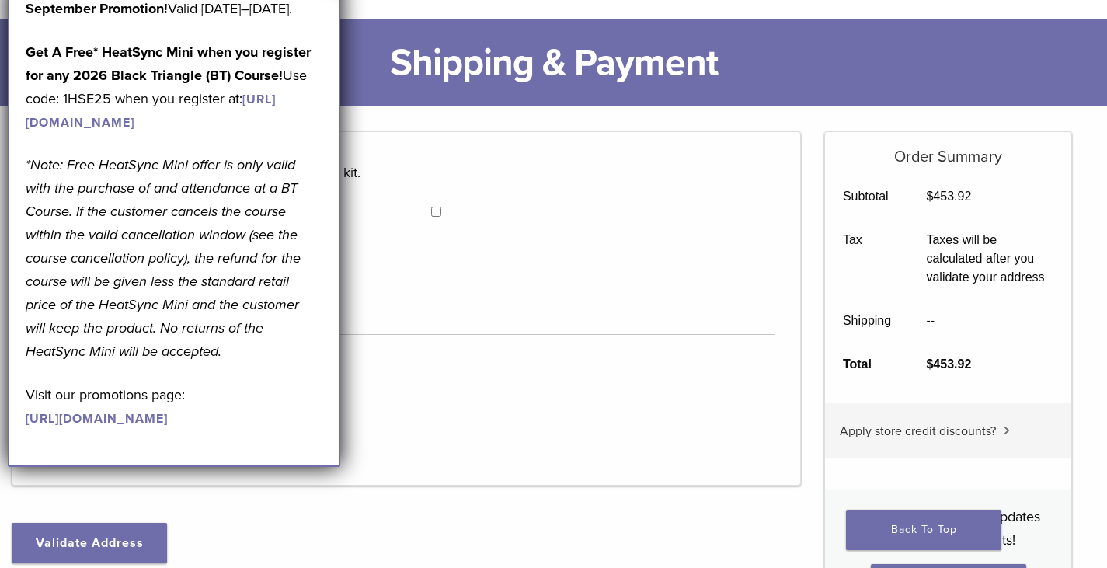
click at [209, 64] on p "Get A Free* HeatSync Mini when you register for any 2026 Black Triangle (BT) Co…" at bounding box center [174, 86] width 297 height 93
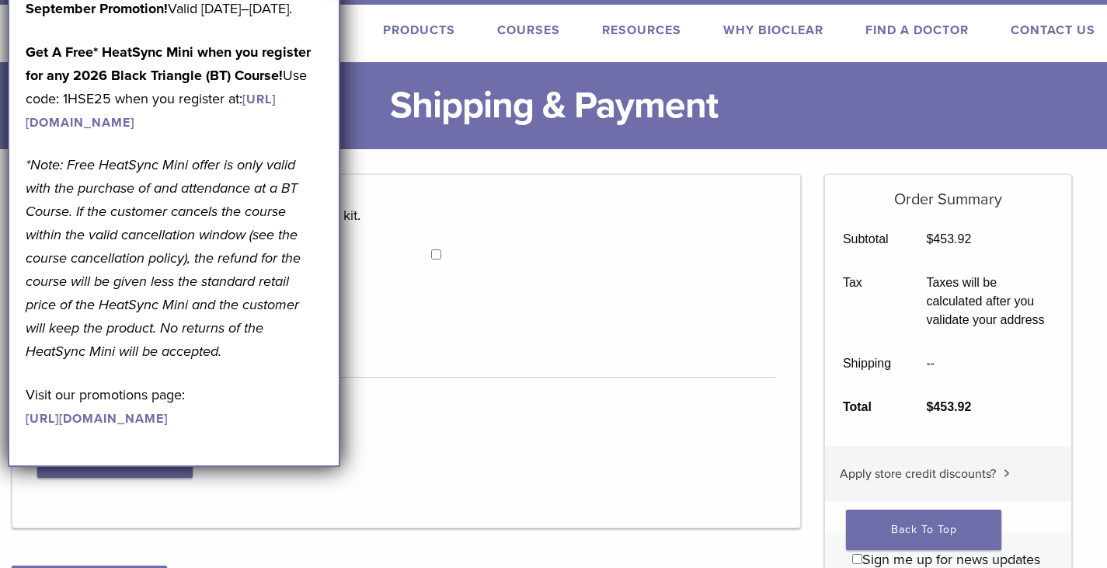
scroll to position [0, 0]
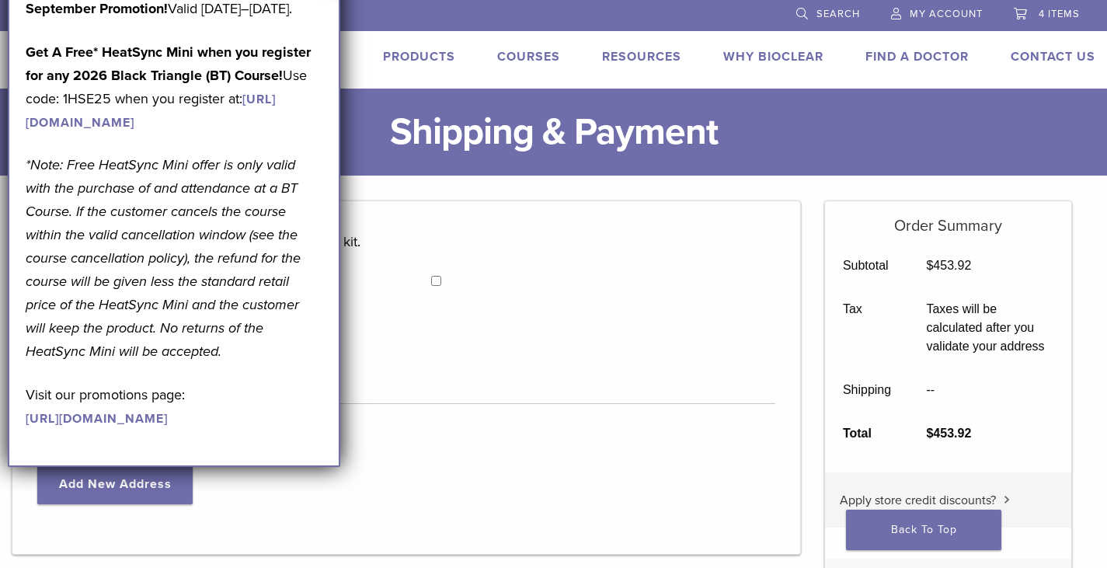
click at [367, 19] on li at bounding box center [483, 14] width 580 height 29
click at [368, 18] on li at bounding box center [483, 14] width 580 height 29
click at [370, 15] on li at bounding box center [483, 14] width 580 height 29
click at [218, 20] on p "September Promotion! Valid September 1–30, 2025." at bounding box center [174, 8] width 297 height 23
click at [204, 20] on p "September Promotion! Valid September 1–30, 2025." at bounding box center [174, 8] width 297 height 23
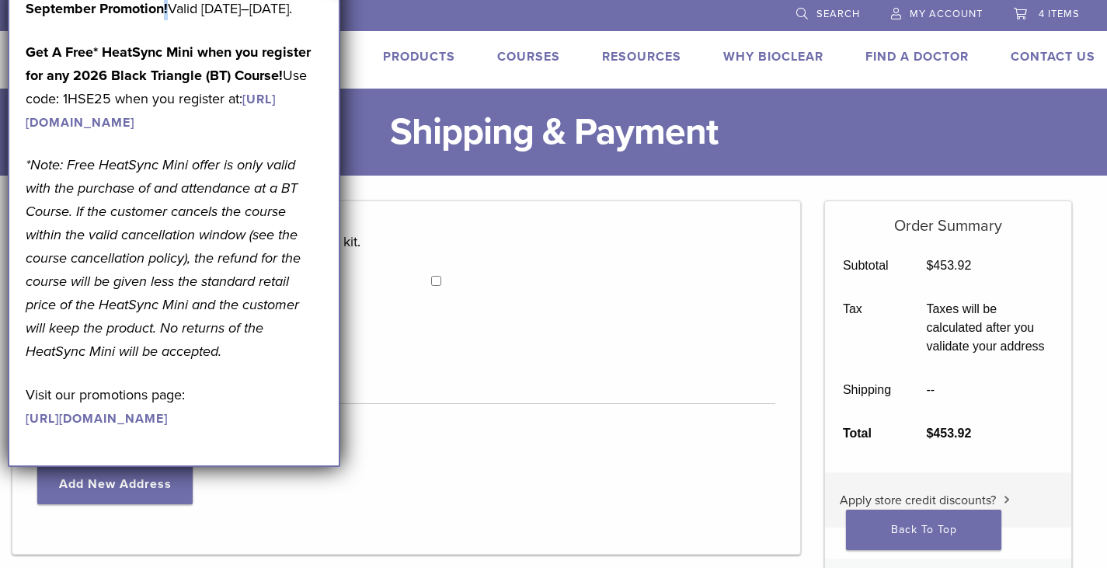
click at [160, 16] on b "September Promotion!" at bounding box center [97, 8] width 142 height 17
click at [141, 6] on b "September Promotion!" at bounding box center [97, 8] width 142 height 17
click at [138, 4] on b "September Promotion!" at bounding box center [97, 8] width 142 height 17
click at [127, 1] on b "September Promotion!" at bounding box center [97, 8] width 142 height 17
click at [236, 252] on p "*Note: Free HeatSync Mini offer is only valid with the purchase of and attendan…" at bounding box center [174, 258] width 297 height 210
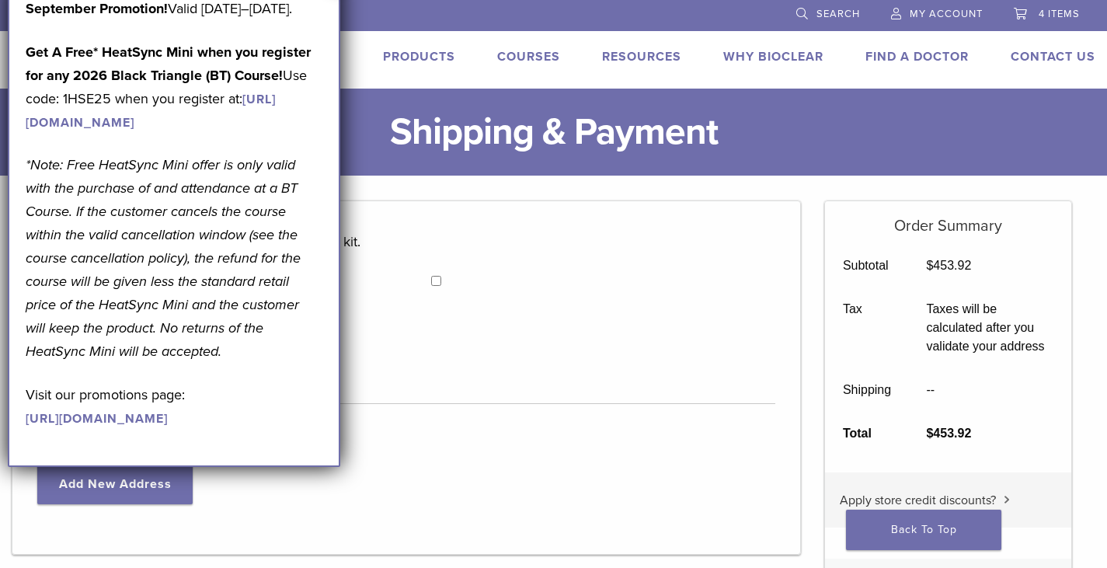
click at [218, 263] on em "*Note: Free HeatSync Mini offer is only valid with the purchase of and attendan…" at bounding box center [163, 258] width 275 height 204
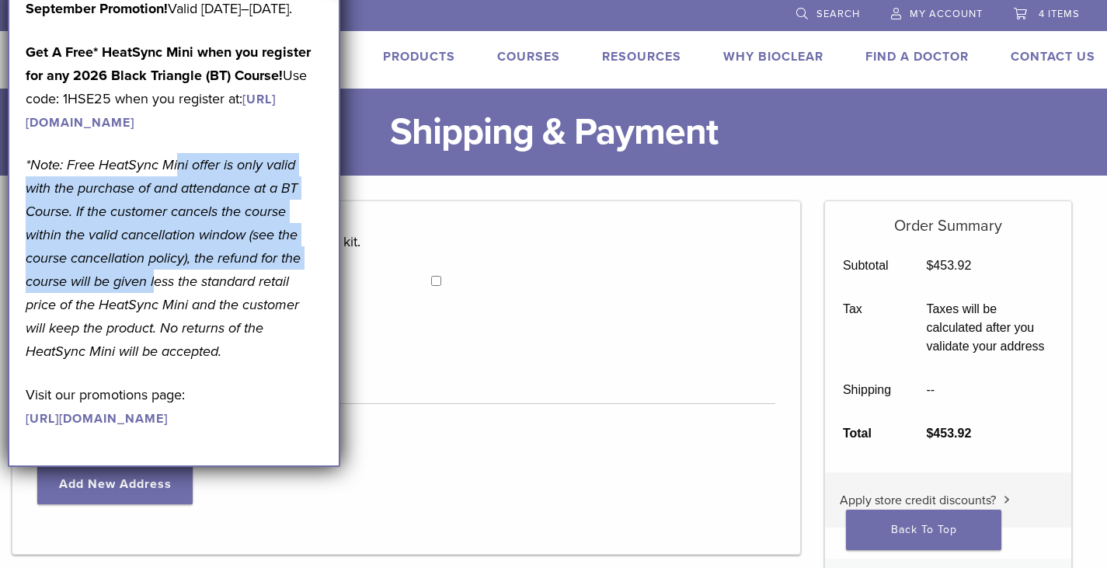
drag, startPoint x: 178, startPoint y: 245, endPoint x: 151, endPoint y: 326, distance: 85.2
click at [155, 342] on p "*Note: Free HeatSync Mini offer is only valid with the purchase of and attendan…" at bounding box center [174, 258] width 297 height 210
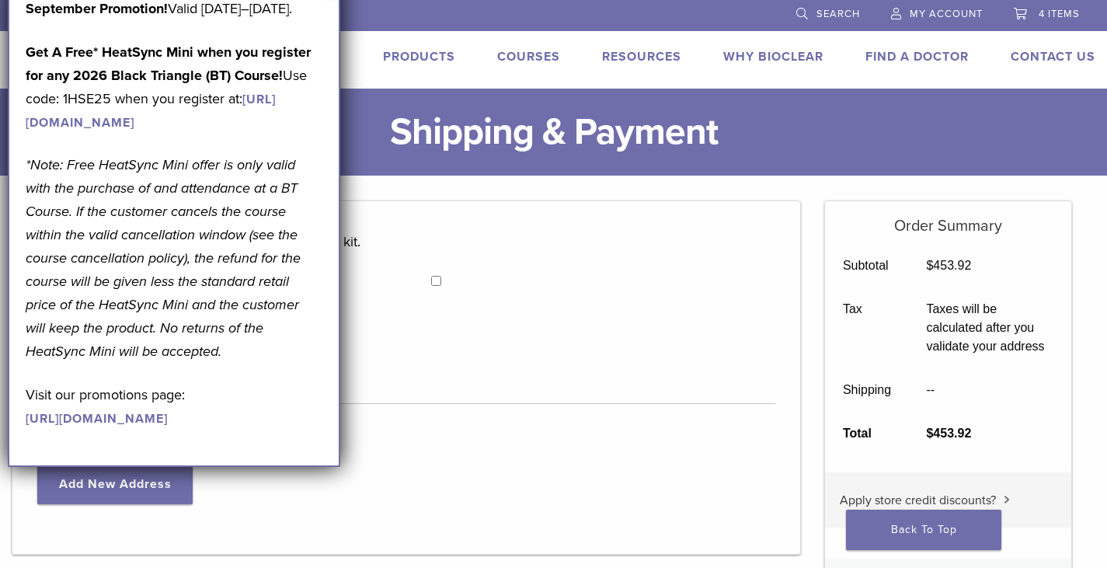
click at [169, 363] on p "*Note: Free HeatSync Mini offer is only valid with the purchase of and attendan…" at bounding box center [174, 258] width 297 height 210
click at [155, 430] on p "Visit our promotions page: https://pages.bioclearmatrix.com/Bioclear-Product-Pr…" at bounding box center [174, 406] width 297 height 47
click at [168, 430] on p "Visit our promotions page: https://pages.bioclearmatrix.com/Bioclear-Product-Pr…" at bounding box center [174, 406] width 297 height 47
click at [168, 426] on link "[URL][DOMAIN_NAME]" at bounding box center [97, 419] width 142 height 16
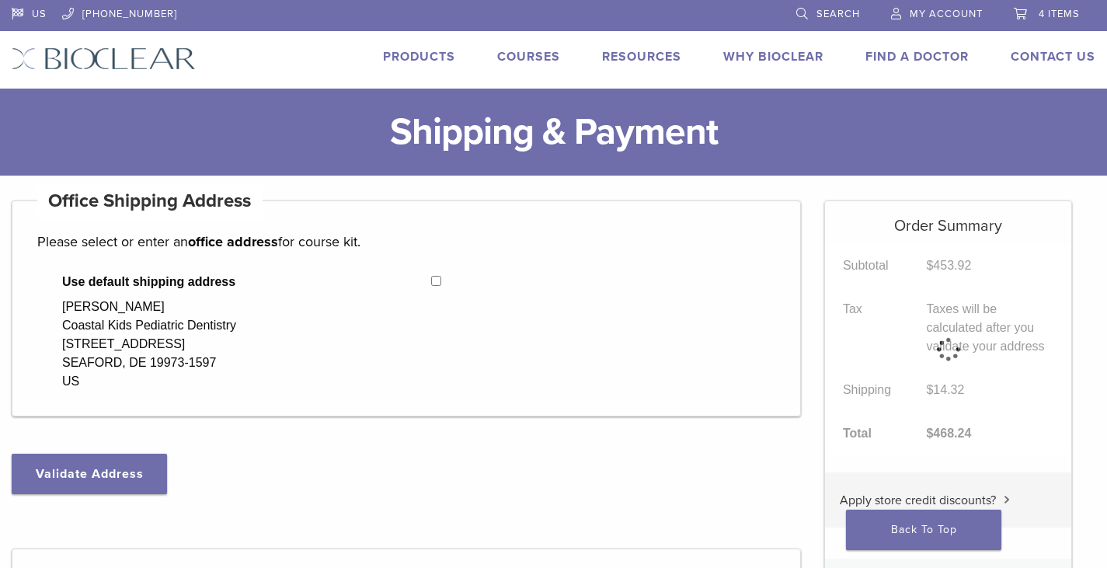
select select "**"
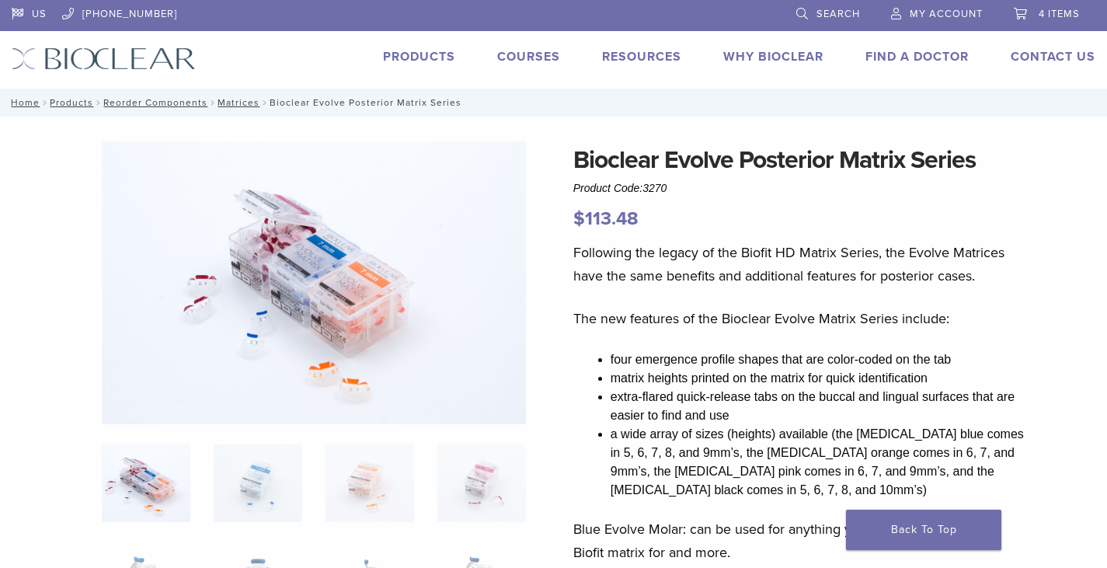
select select "****"
select select "***"
click at [1029, 16] on link "4 items" at bounding box center [1047, 11] width 66 height 23
click at [1060, 10] on span "4 items" at bounding box center [1059, 14] width 41 height 12
click at [1045, 13] on span "4 items" at bounding box center [1059, 14] width 41 height 12
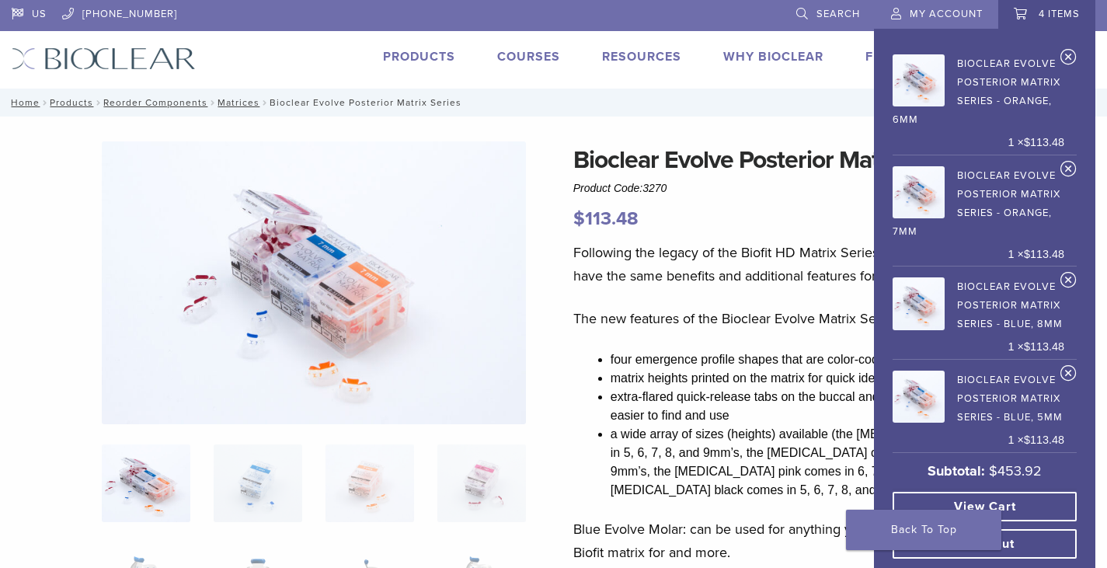
click at [1016, 534] on link "Checkout" at bounding box center [985, 544] width 184 height 30
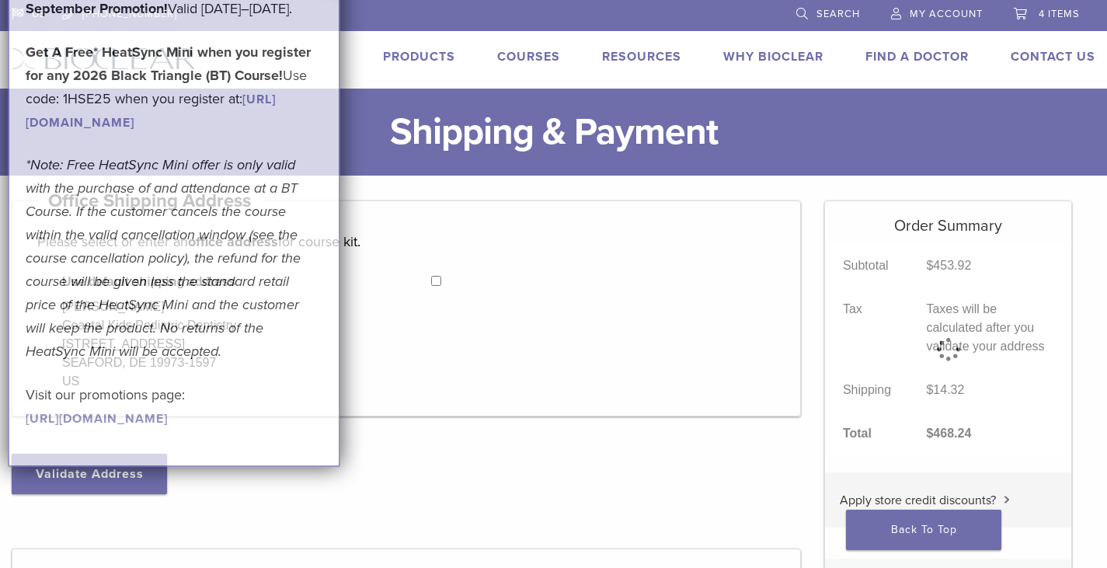
select select "**"
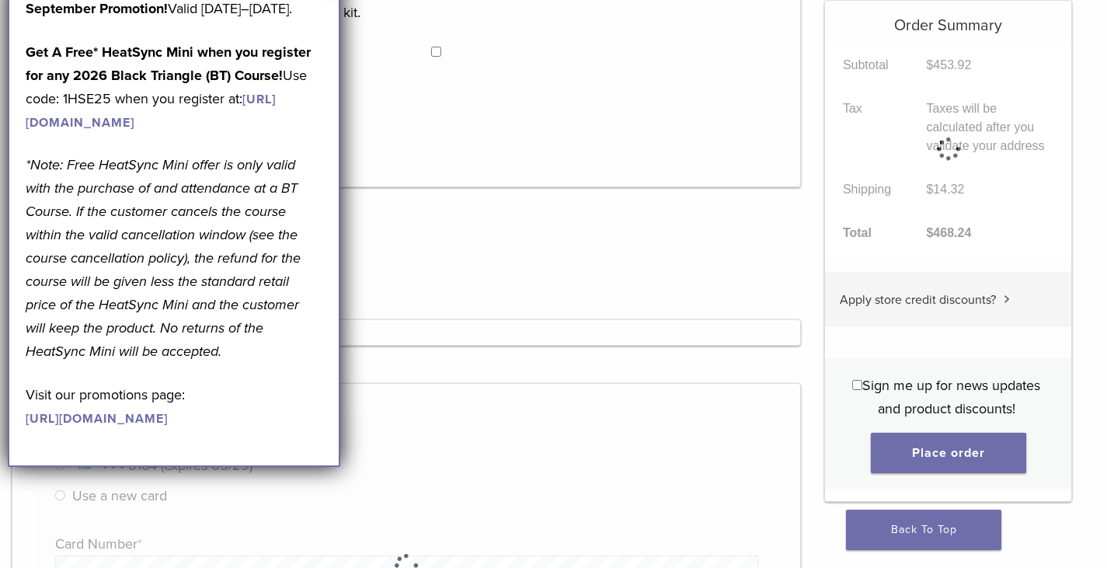
scroll to position [233, 0]
click at [481, 327] on div at bounding box center [406, 328] width 789 height 26
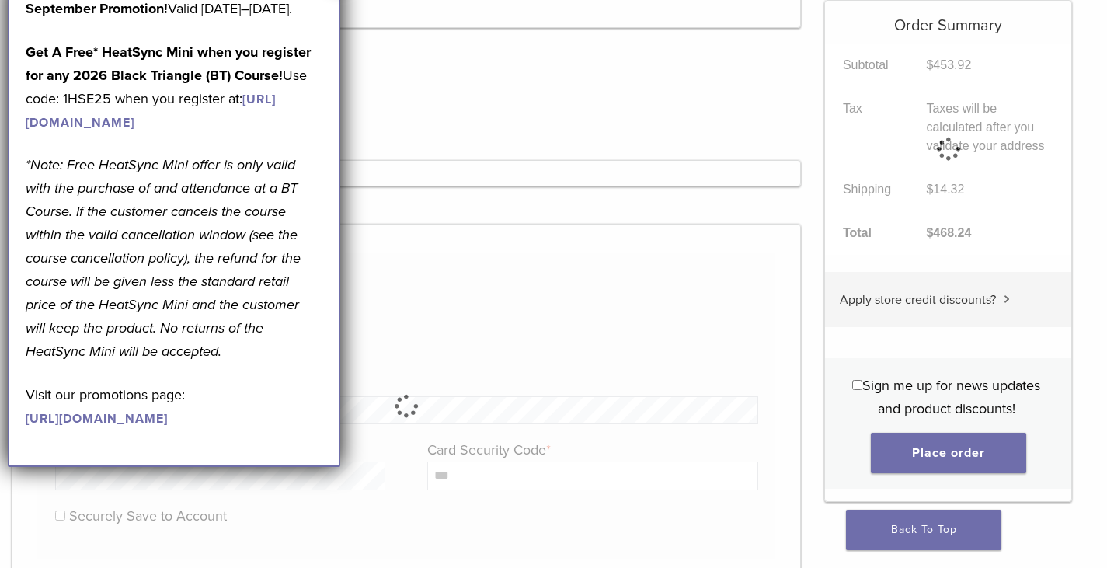
click at [445, 181] on div at bounding box center [406, 173] width 789 height 26
click at [447, 173] on div at bounding box center [406, 173] width 789 height 26
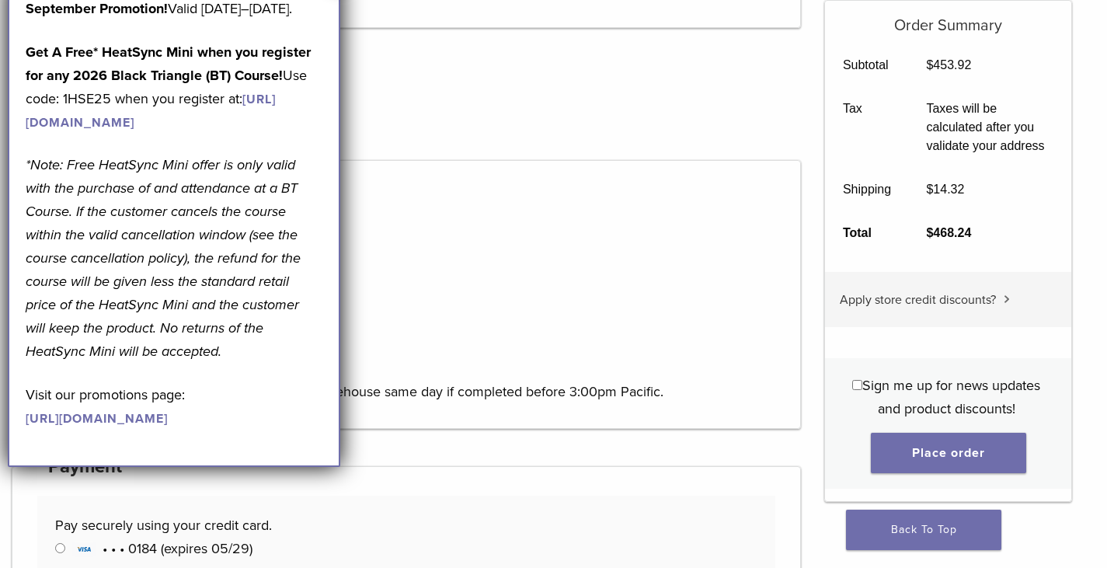
click at [447, 173] on div "Shipping Options" at bounding box center [406, 160] width 738 height 37
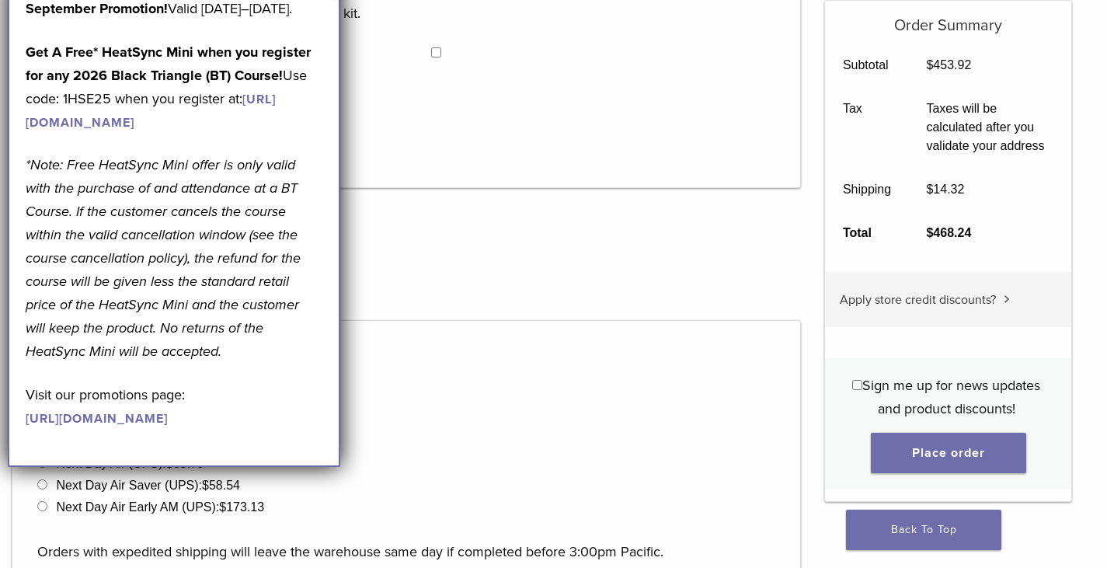
scroll to position [233, 0]
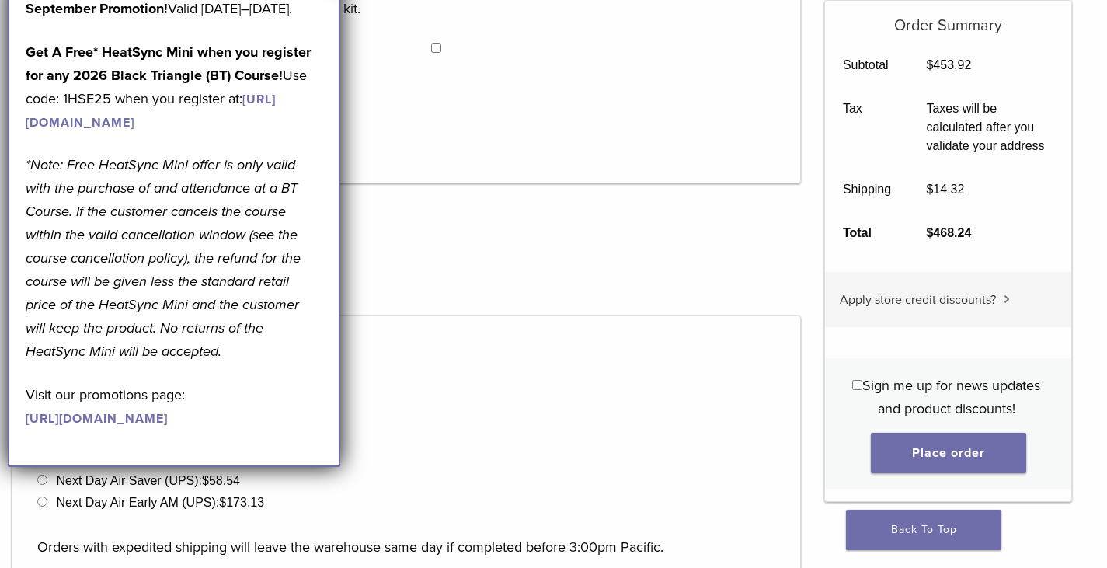
click at [403, 255] on div "**********" at bounding box center [406, 114] width 789 height 294
click at [403, 248] on div "**********" at bounding box center [406, 114] width 789 height 294
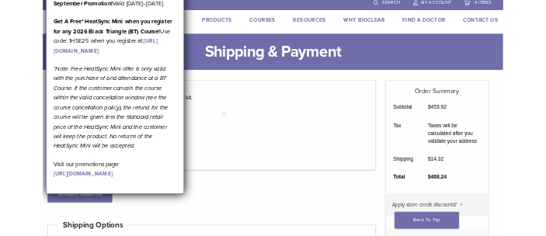
scroll to position [0, 0]
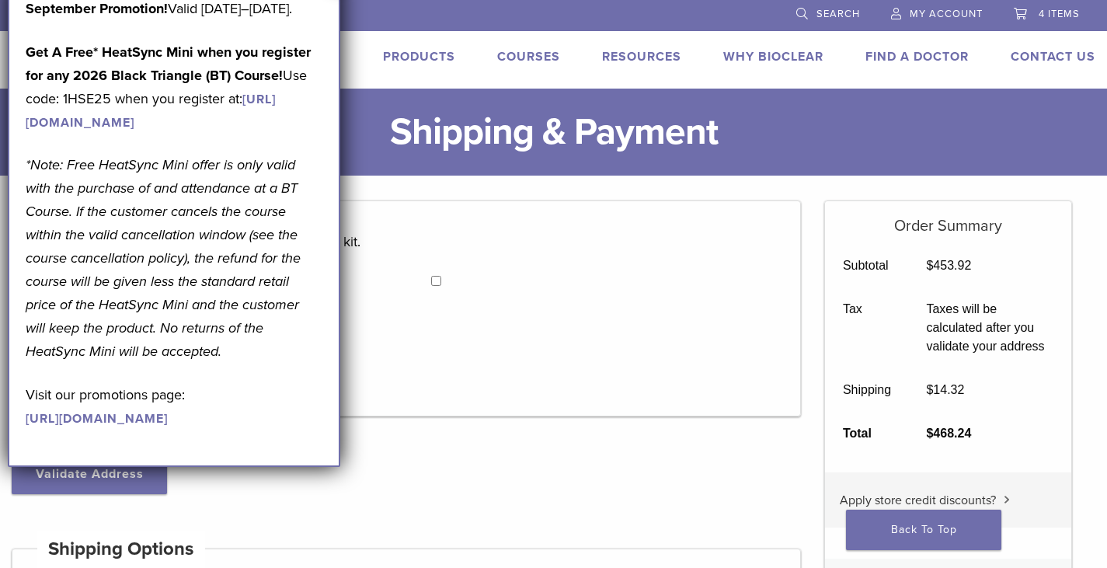
drag, startPoint x: 213, startPoint y: 26, endPoint x: 50, endPoint y: 6, distance: 163.6
click at [106, 45] on div "September Promotion! Valid September 1–30, 2025. Get A Free* HeatSync Mini when…" at bounding box center [174, 213] width 297 height 432
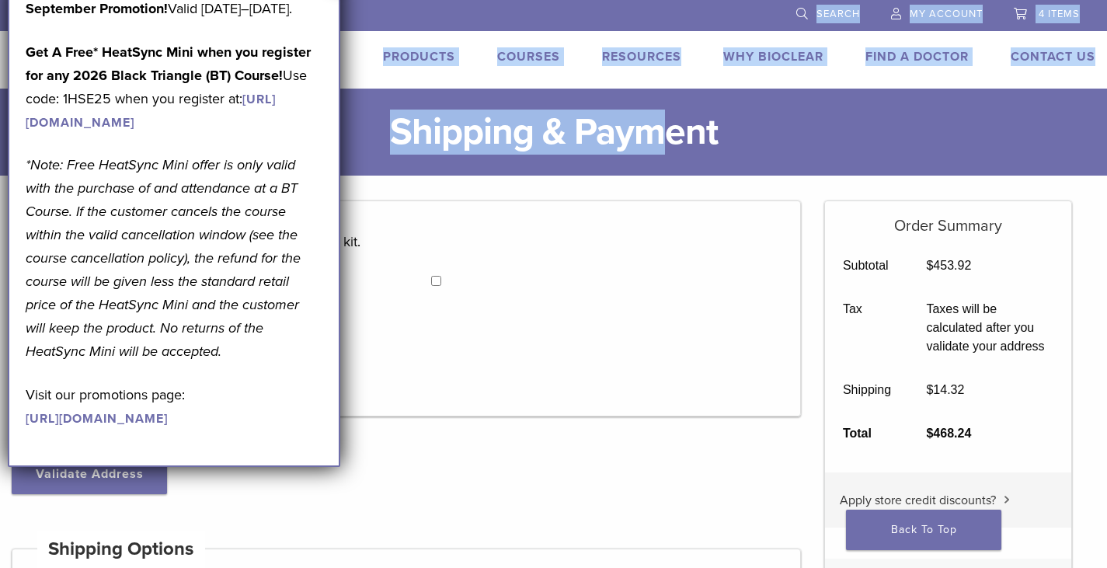
drag, startPoint x: 677, startPoint y: 106, endPoint x: 798, endPoint y: -64, distance: 207.8
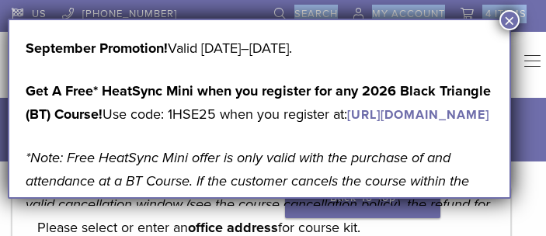
click at [510, 19] on button "×" at bounding box center [509, 20] width 20 height 20
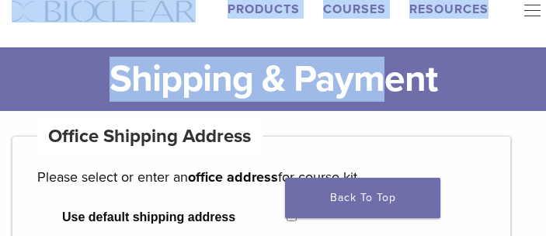
scroll to position [78, 0]
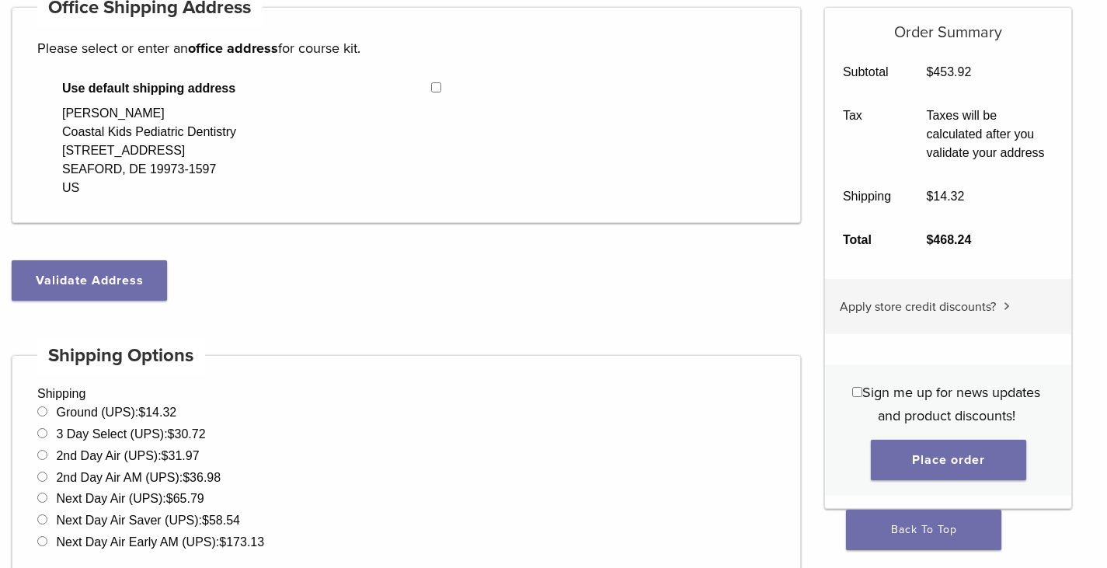
scroll to position [233, 0]
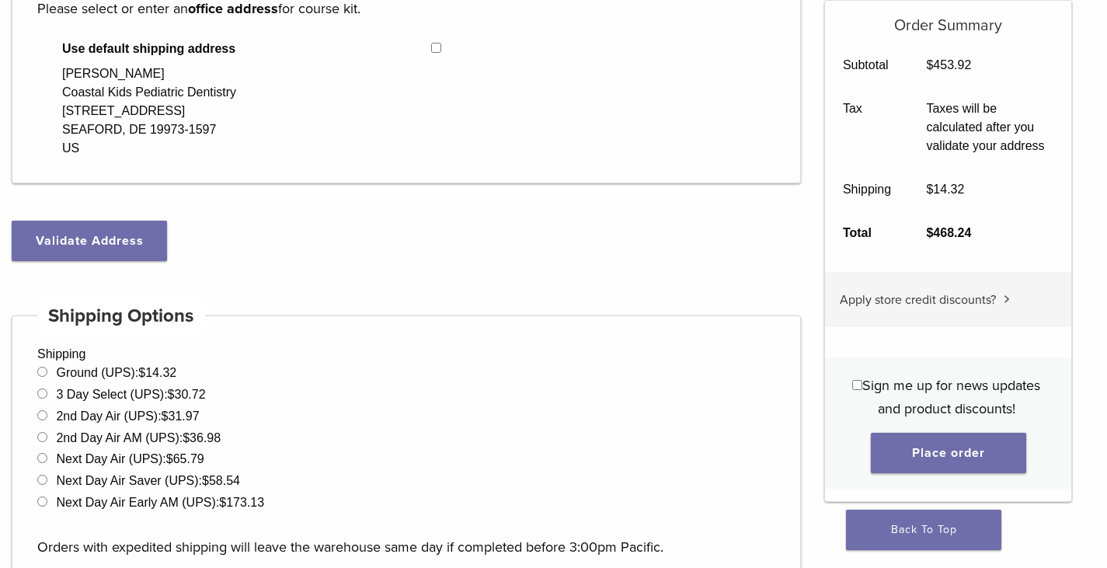
click at [175, 256] on div "**********" at bounding box center [406, 114] width 789 height 294
click at [159, 254] on button "Validate Address" at bounding box center [89, 241] width 155 height 40
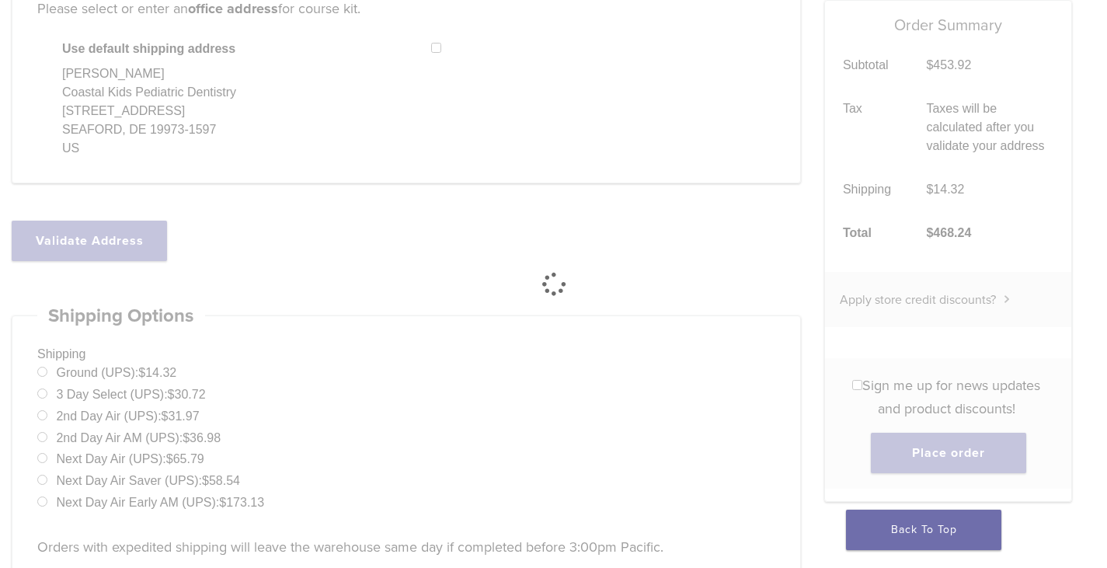
select select "**"
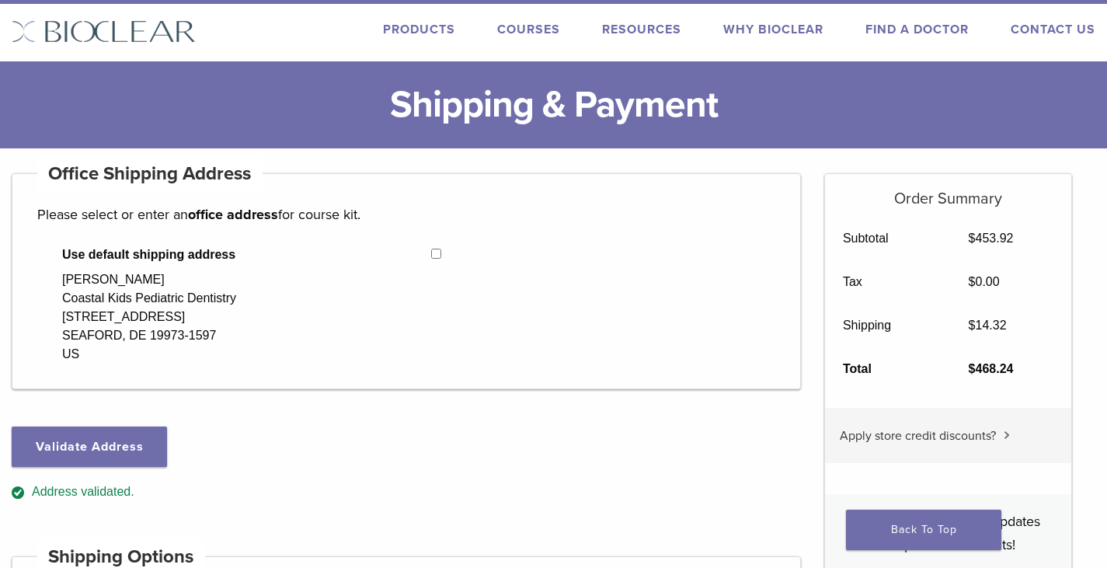
scroll to position [0, 0]
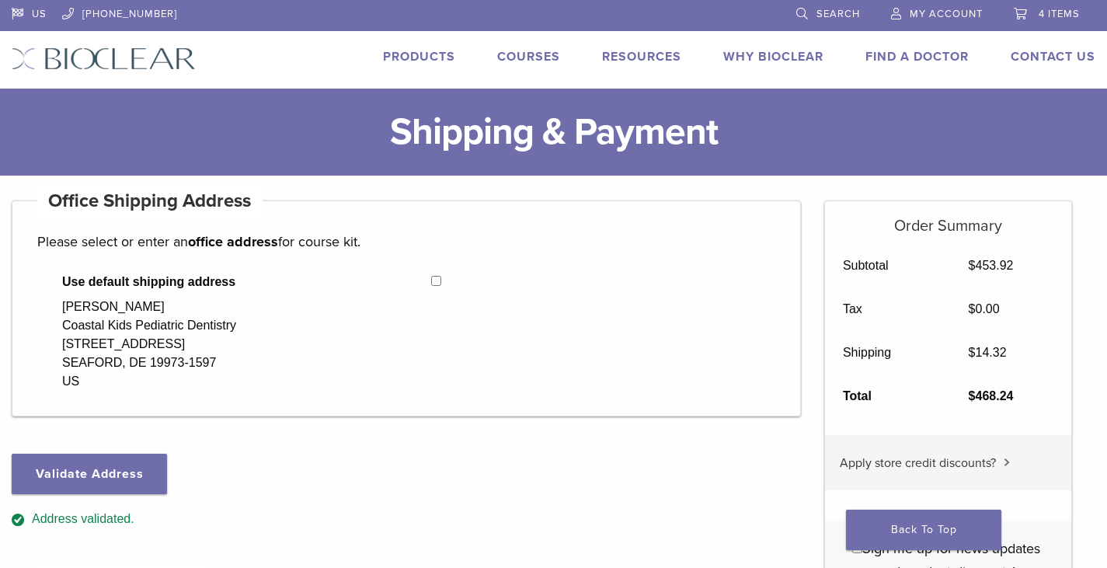
click at [934, 13] on span "My Account" at bounding box center [946, 14] width 73 height 12
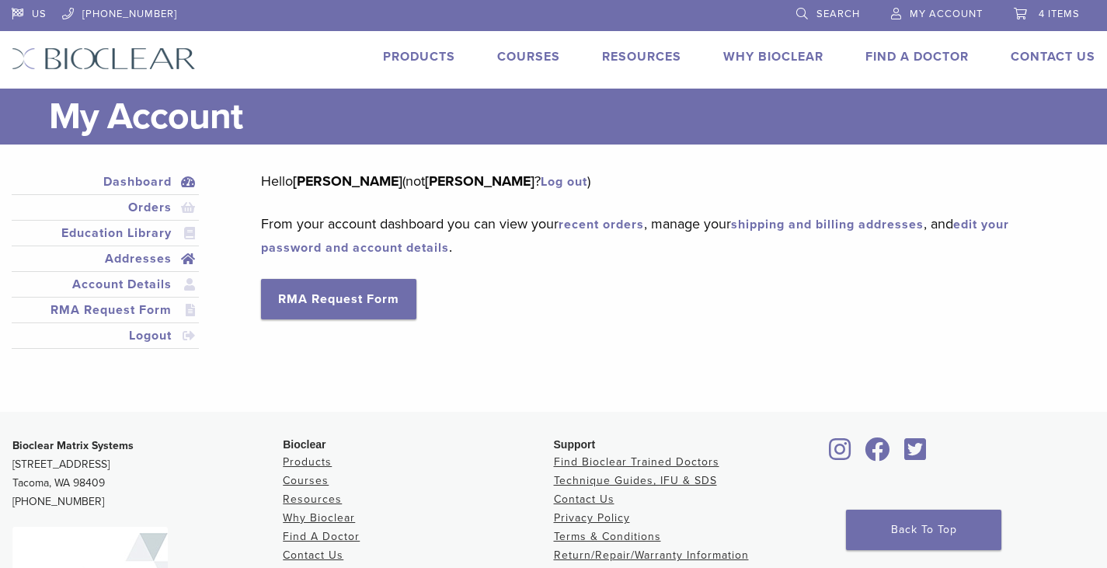
click at [155, 261] on link "Addresses" at bounding box center [105, 258] width 181 height 19
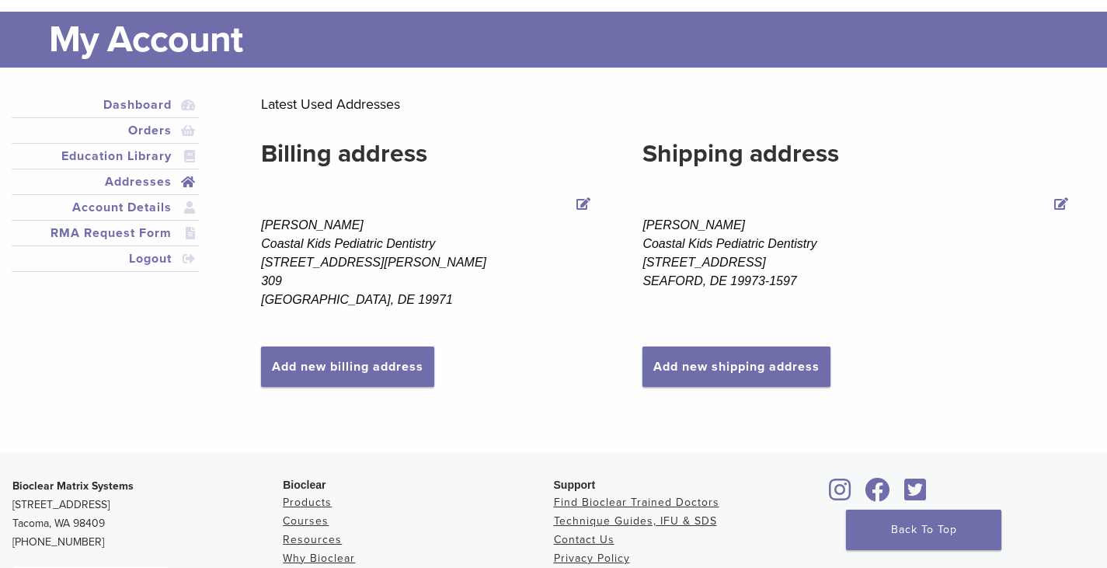
scroll to position [78, 0]
click at [726, 378] on link "Add new shipping address" at bounding box center [736, 366] width 188 height 40
click at [796, 372] on link "Add new shipping address" at bounding box center [736, 366] width 188 height 40
click at [677, 360] on link "Add new shipping address" at bounding box center [736, 366] width 188 height 40
click at [1011, 311] on div "Billing address Edit Billing address [PERSON_NAME] Coastal Kids Pediatric Denti…" at bounding box center [666, 239] width 811 height 211
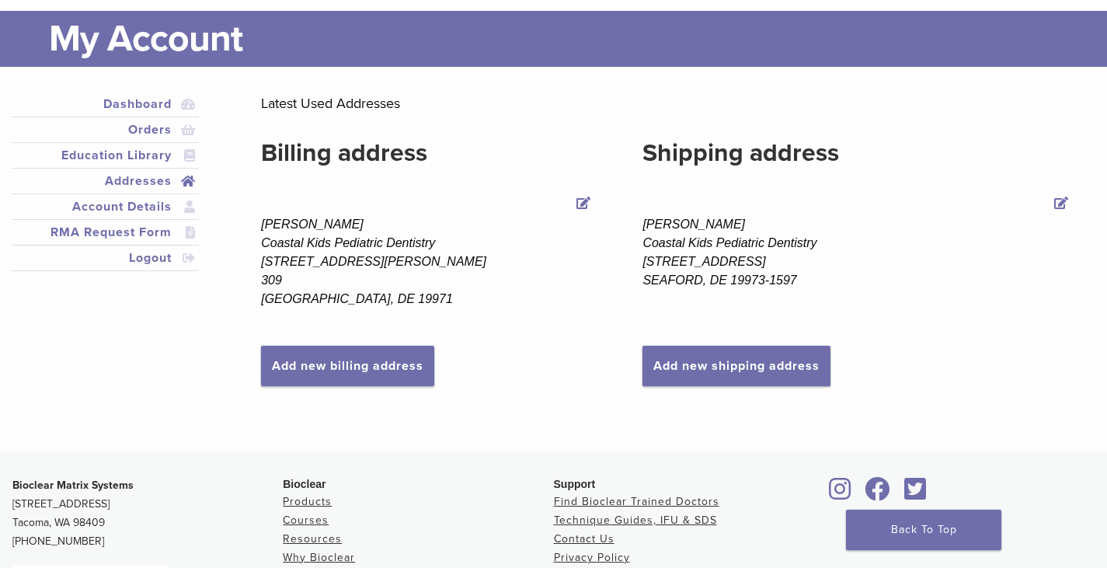
scroll to position [155, 0]
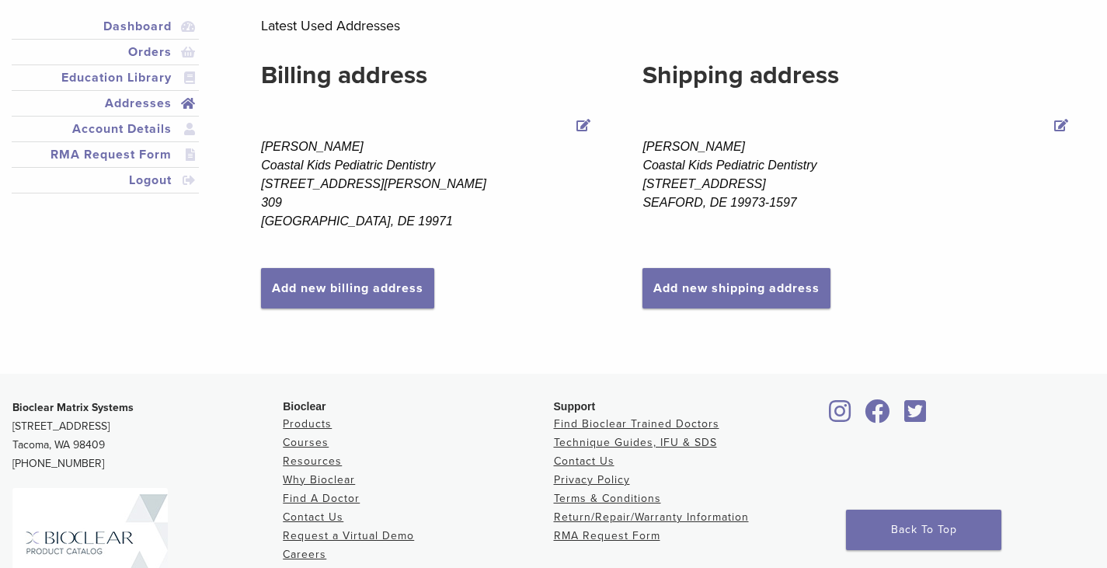
click at [765, 266] on div "Billing address Edit Billing address [PERSON_NAME] Coastal Kids Pediatric Denti…" at bounding box center [666, 162] width 811 height 211
click at [764, 270] on link "Add new shipping address" at bounding box center [736, 288] width 188 height 40
click at [761, 277] on link "Add new shipping address" at bounding box center [736, 288] width 188 height 40
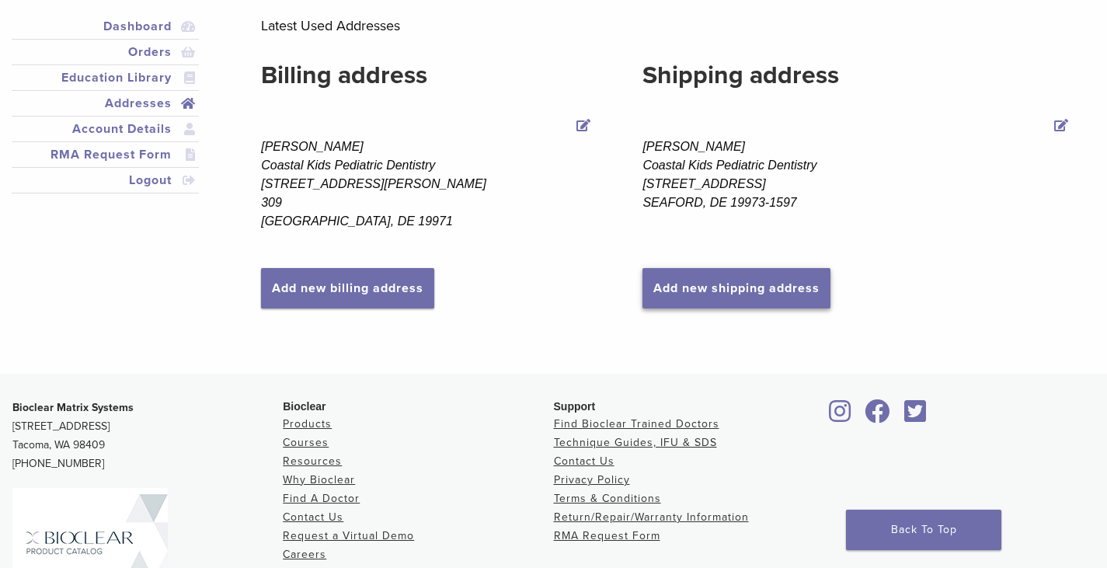
click at [746, 287] on link "Add new shipping address" at bounding box center [736, 288] width 188 height 40
click at [747, 287] on link "Add new shipping address" at bounding box center [736, 288] width 188 height 40
click at [753, 290] on link "Add new shipping address" at bounding box center [736, 288] width 188 height 40
click at [755, 291] on link "Add new shipping address" at bounding box center [736, 288] width 188 height 40
click at [757, 291] on link "Add new shipping address" at bounding box center [736, 288] width 188 height 40
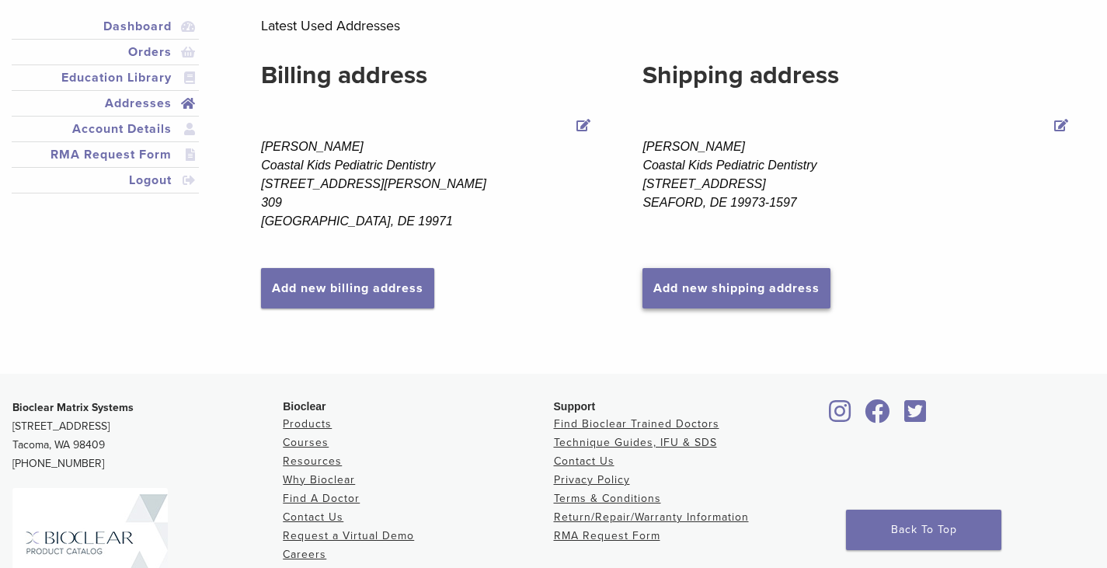
click at [757, 294] on link "Add new shipping address" at bounding box center [736, 288] width 188 height 40
click at [760, 304] on link "Add new shipping address" at bounding box center [736, 288] width 188 height 40
click at [705, 292] on link "Add new shipping address" at bounding box center [736, 288] width 188 height 40
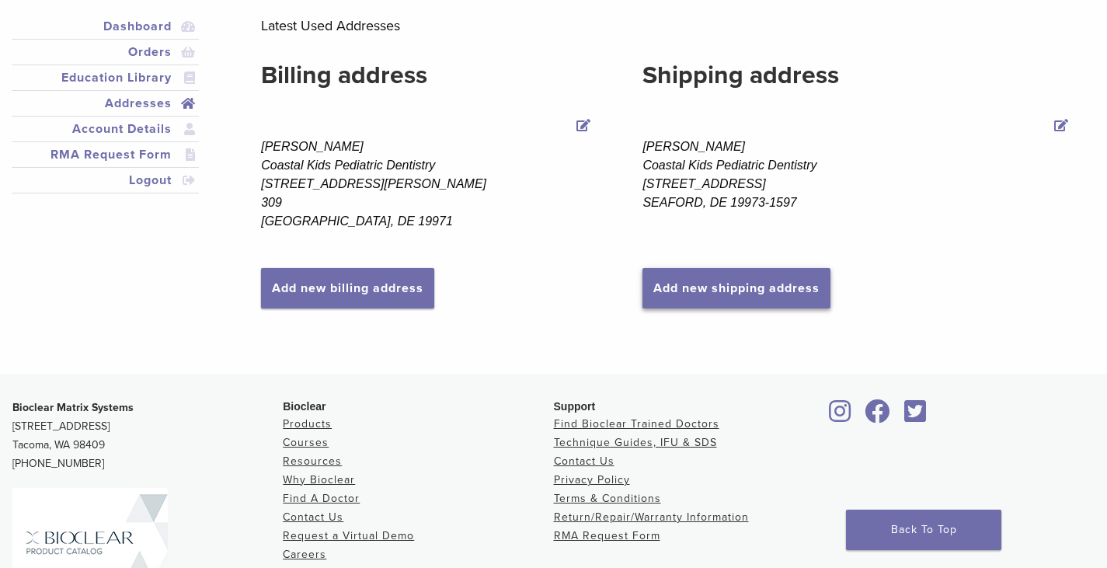
click at [705, 292] on link "Add new shipping address" at bounding box center [736, 288] width 188 height 40
click at [702, 292] on link "Add new shipping address" at bounding box center [736, 288] width 188 height 40
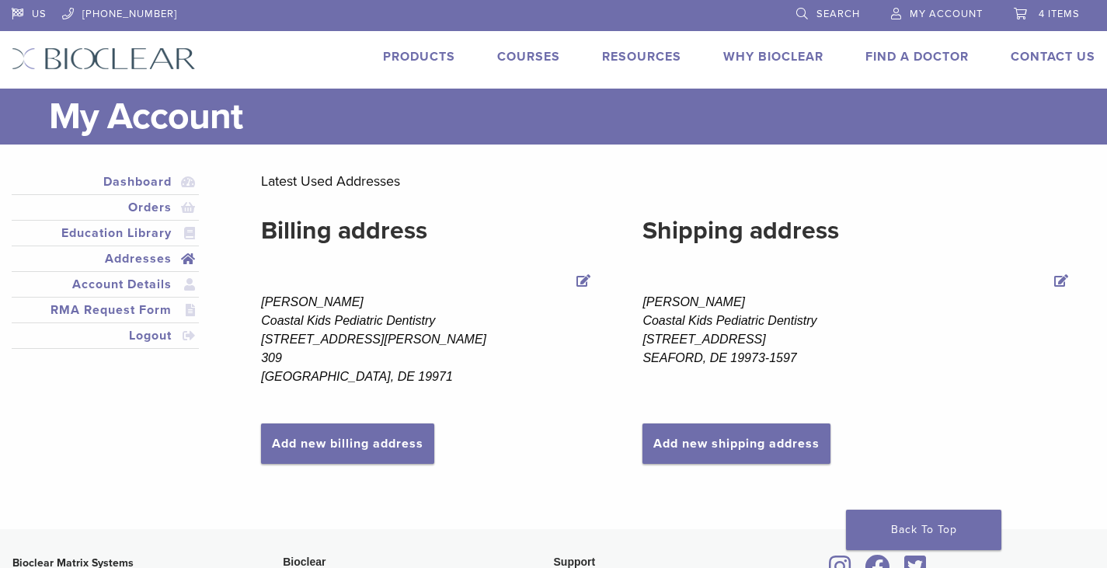
scroll to position [155, 0]
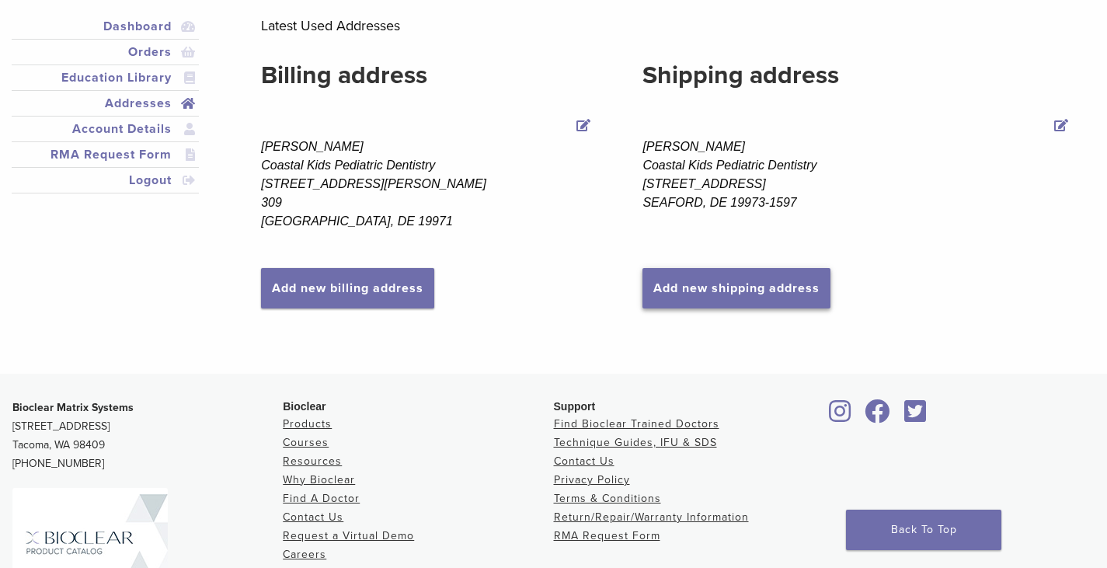
click at [677, 288] on link "Add new shipping address" at bounding box center [736, 288] width 188 height 40
click at [660, 289] on link "Add new shipping address" at bounding box center [736, 288] width 188 height 40
click at [658, 287] on link "Add new shipping address" at bounding box center [736, 288] width 188 height 40
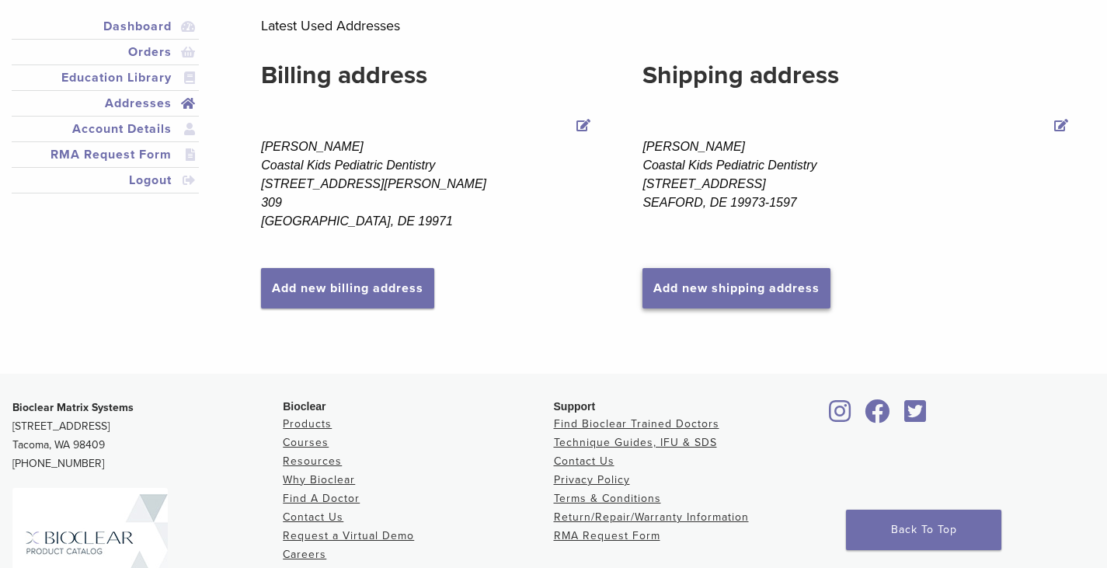
click at [658, 287] on link "Add new shipping address" at bounding box center [736, 288] width 188 height 40
click at [659, 287] on link "Add new shipping address" at bounding box center [736, 288] width 188 height 40
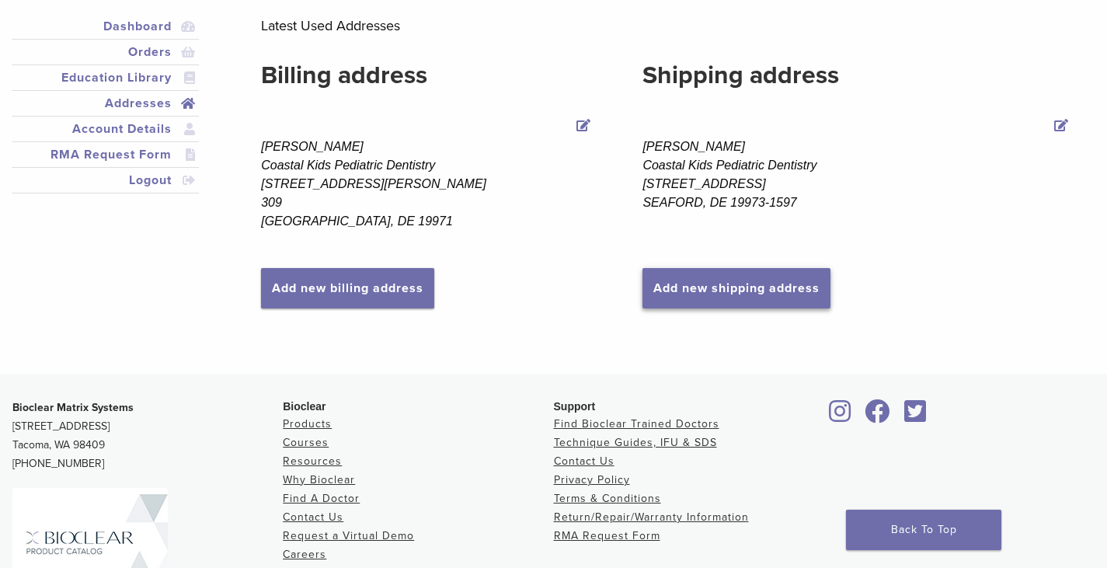
click at [659, 287] on link "Add new shipping address" at bounding box center [736, 288] width 188 height 40
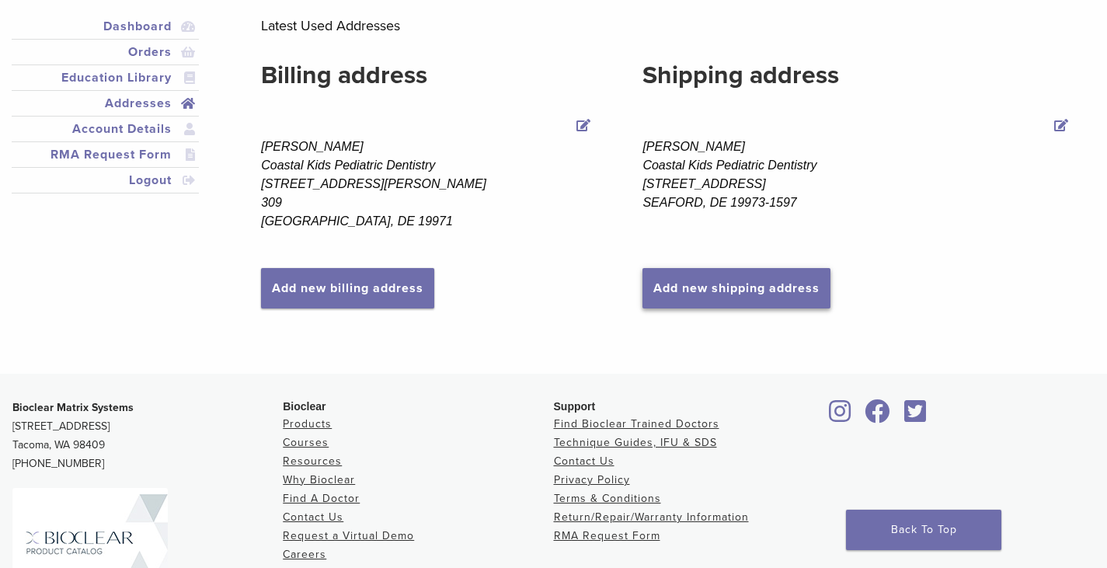
click at [659, 287] on link "Add new shipping address" at bounding box center [736, 288] width 188 height 40
click at [660, 287] on link "Add new shipping address" at bounding box center [736, 288] width 188 height 40
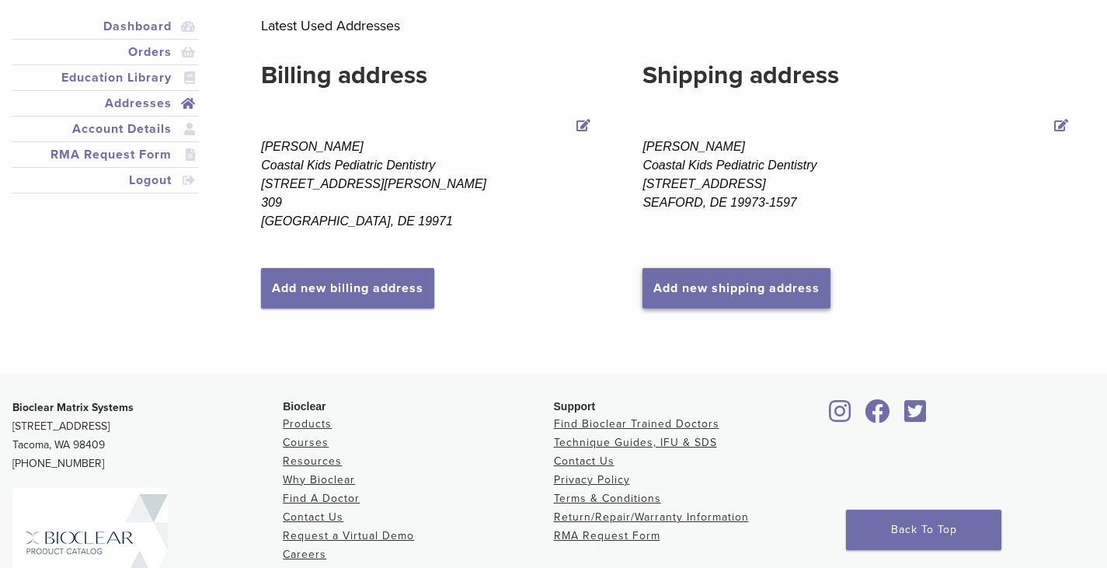
click at [664, 292] on link "Add new shipping address" at bounding box center [736, 288] width 188 height 40
click at [667, 292] on link "Add new shipping address" at bounding box center [736, 288] width 188 height 40
click at [668, 294] on link "Add new shipping address" at bounding box center [736, 288] width 188 height 40
click at [669, 294] on link "Add new shipping address" at bounding box center [736, 288] width 188 height 40
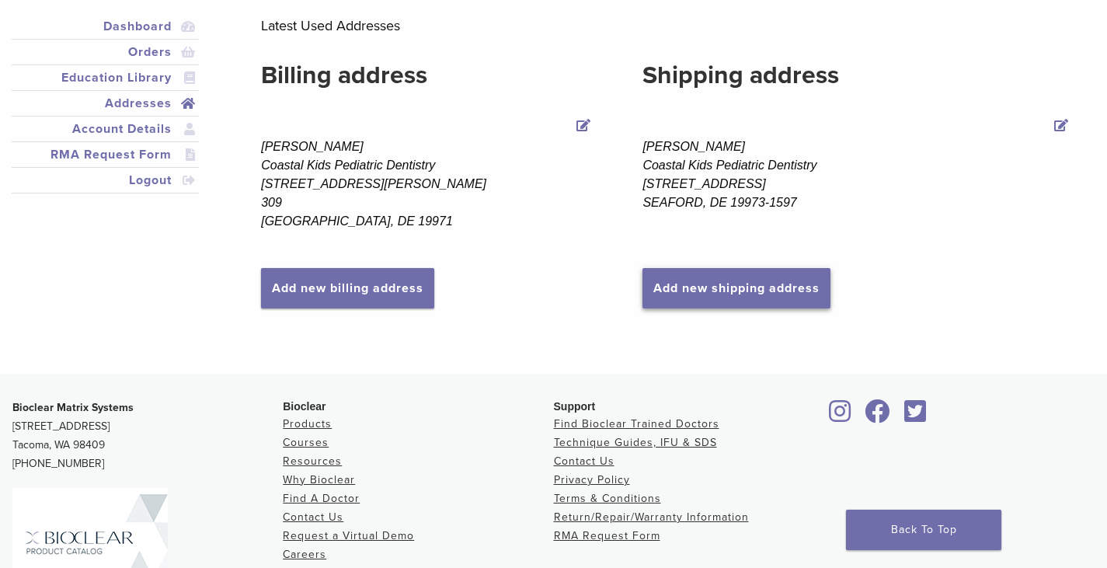
click at [670, 294] on link "Add new shipping address" at bounding box center [736, 288] width 188 height 40
click at [1057, 127] on link "Edit Shipping address" at bounding box center [1061, 127] width 22 height 22
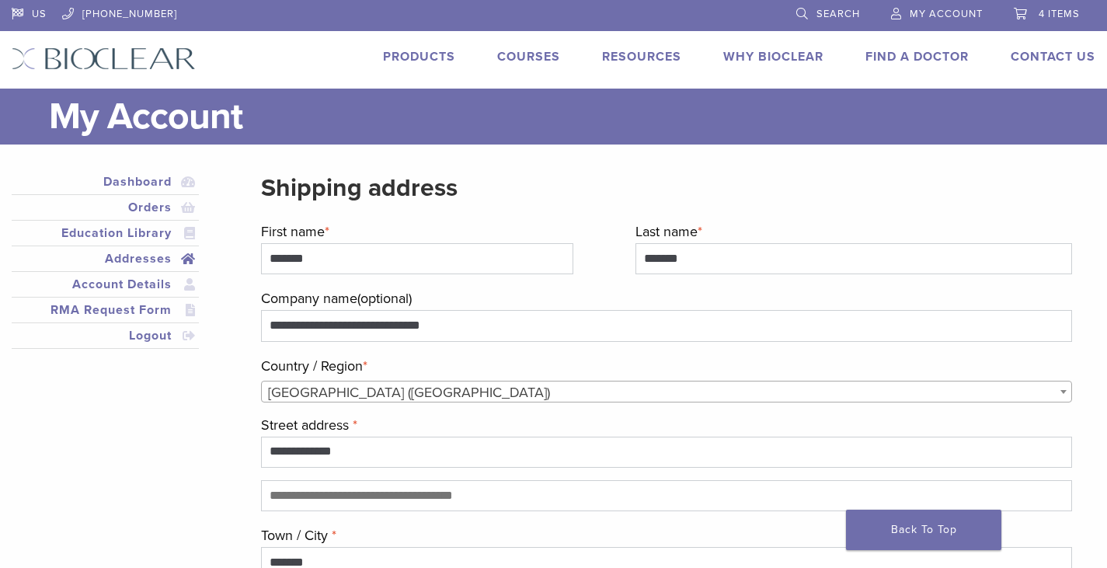
select select "**"
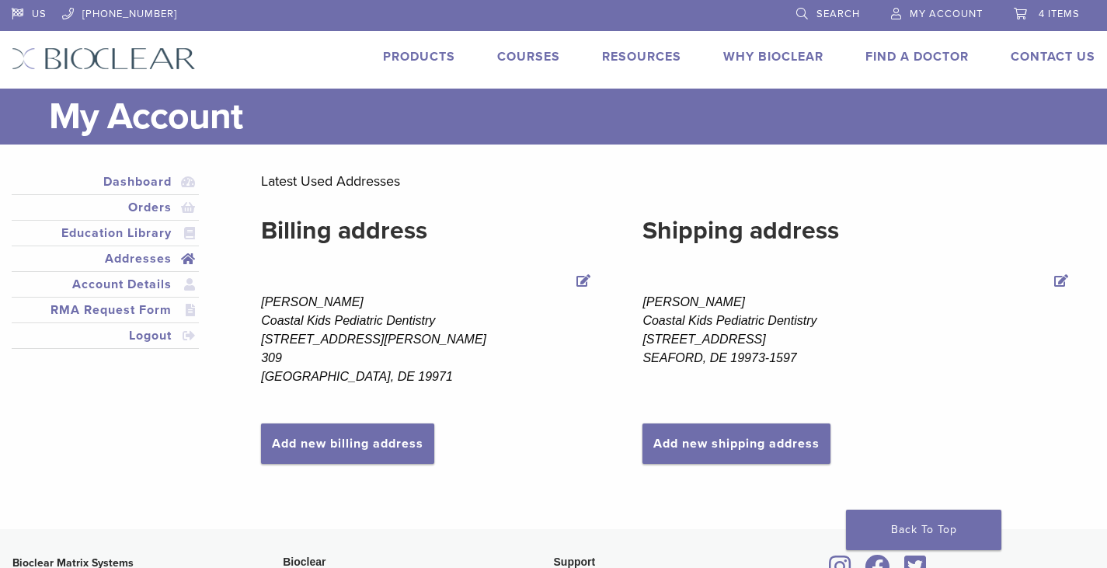
scroll to position [155, 0]
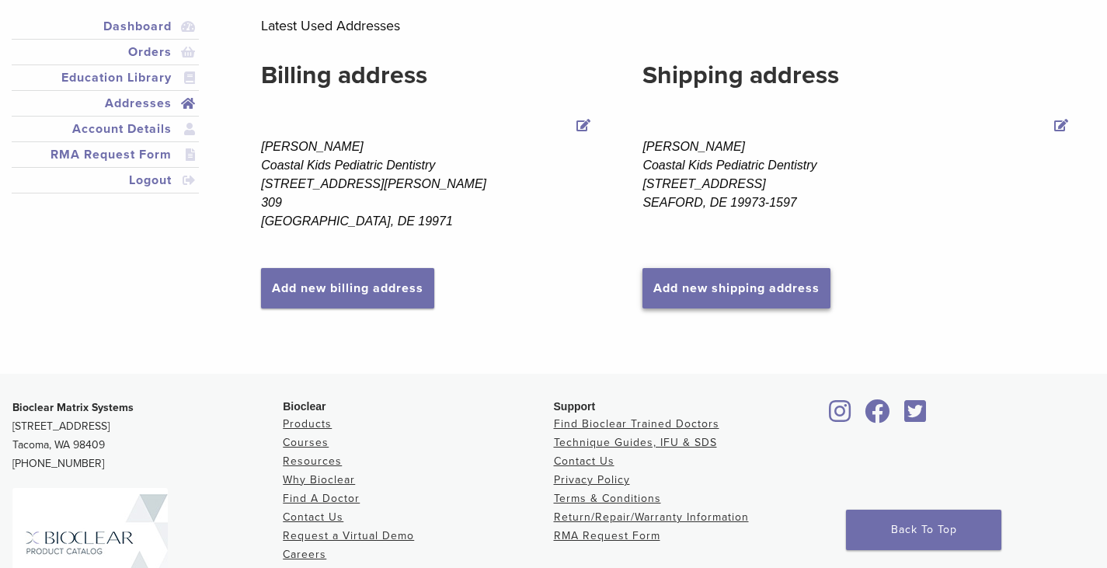
click at [694, 298] on link "Add new shipping address" at bounding box center [736, 288] width 188 height 40
click at [694, 302] on link "Add new shipping address" at bounding box center [736, 288] width 188 height 40
click at [694, 301] on link "Add new shipping address" at bounding box center [736, 288] width 188 height 40
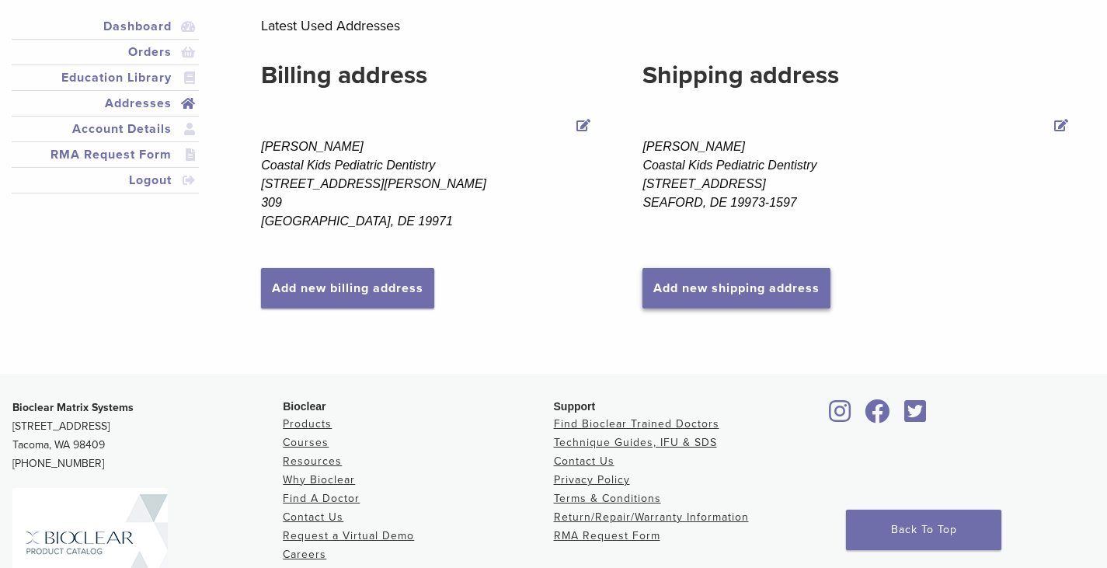
click at [694, 301] on link "Add new shipping address" at bounding box center [736, 288] width 188 height 40
click at [691, 298] on link "Add new shipping address" at bounding box center [736, 288] width 188 height 40
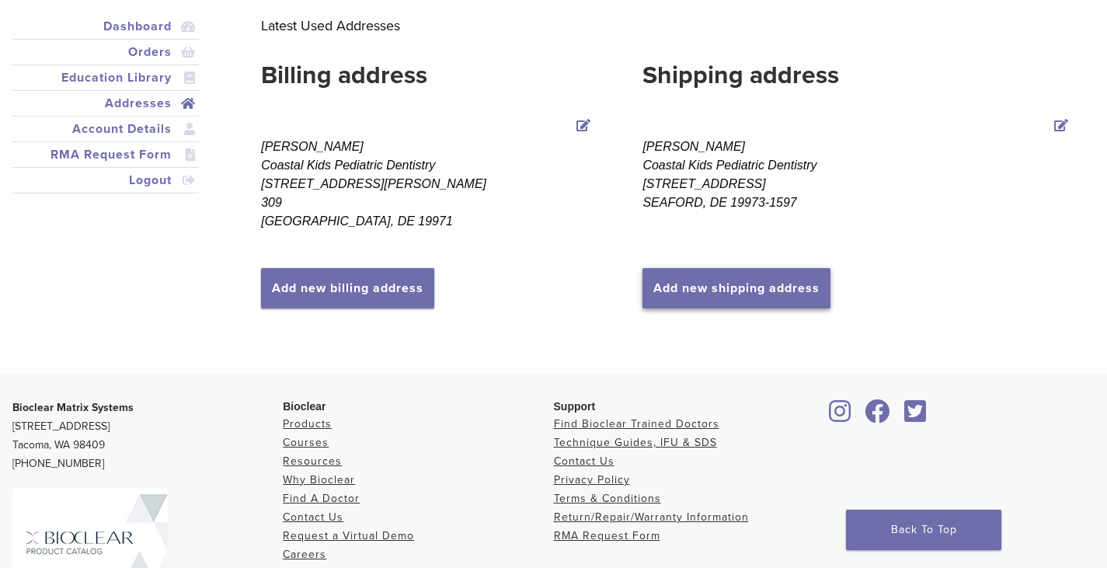
click at [691, 298] on link "Add new shipping address" at bounding box center [736, 288] width 188 height 40
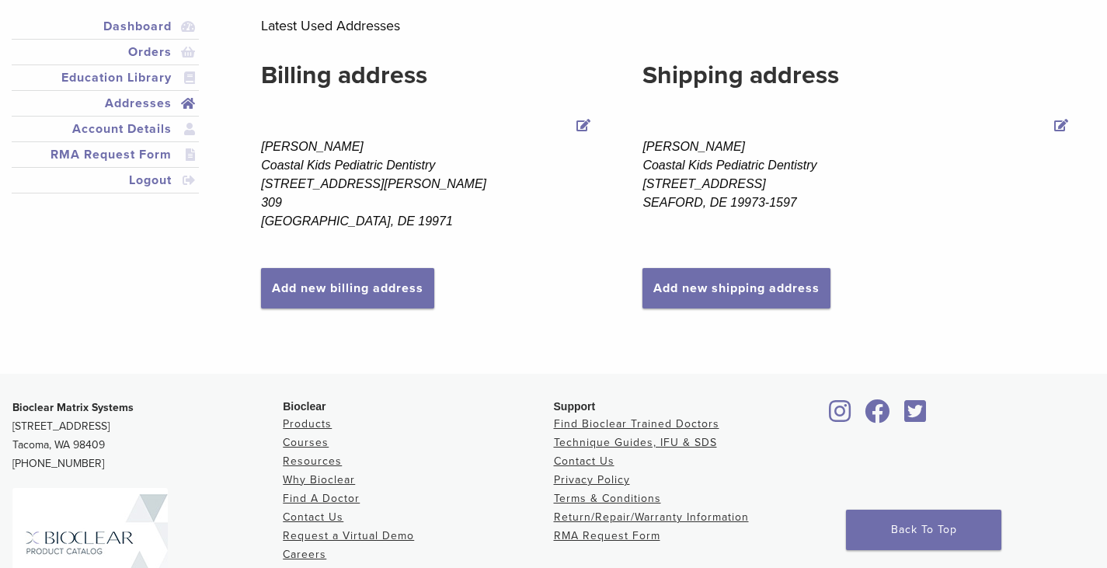
click at [690, 155] on address "Jessica DiCerbo Coastal Kids Pediatric Dentistry 51 FALLON AVE SEAFORD, DE 1997…" at bounding box center [857, 174] width 430 height 75
click at [697, 75] on h2 "Shipping address" at bounding box center [857, 75] width 430 height 37
click at [113, 101] on link "Addresses" at bounding box center [105, 103] width 181 height 19
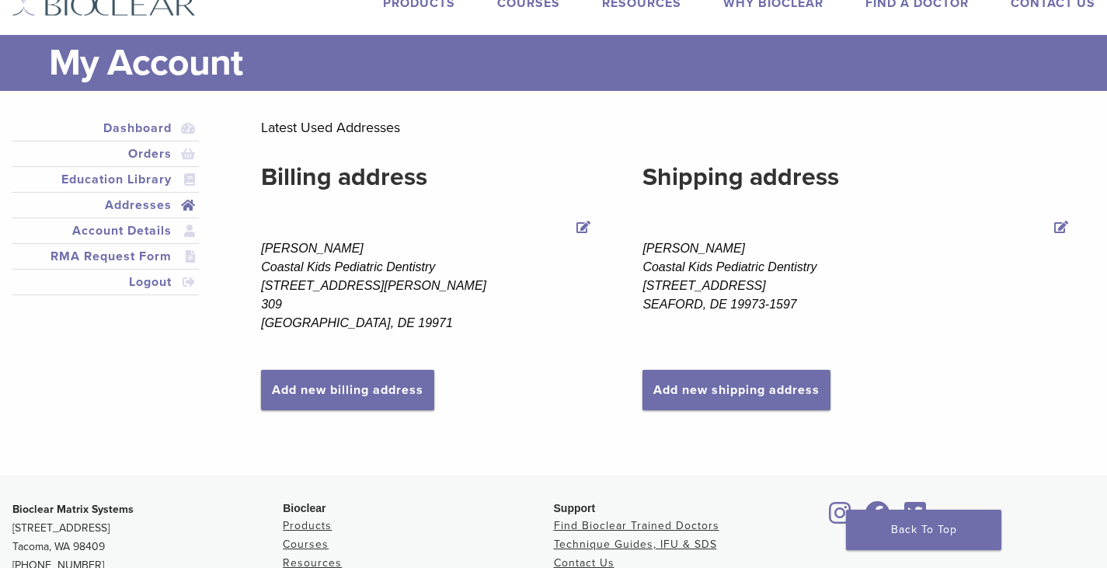
scroll to position [78, 0]
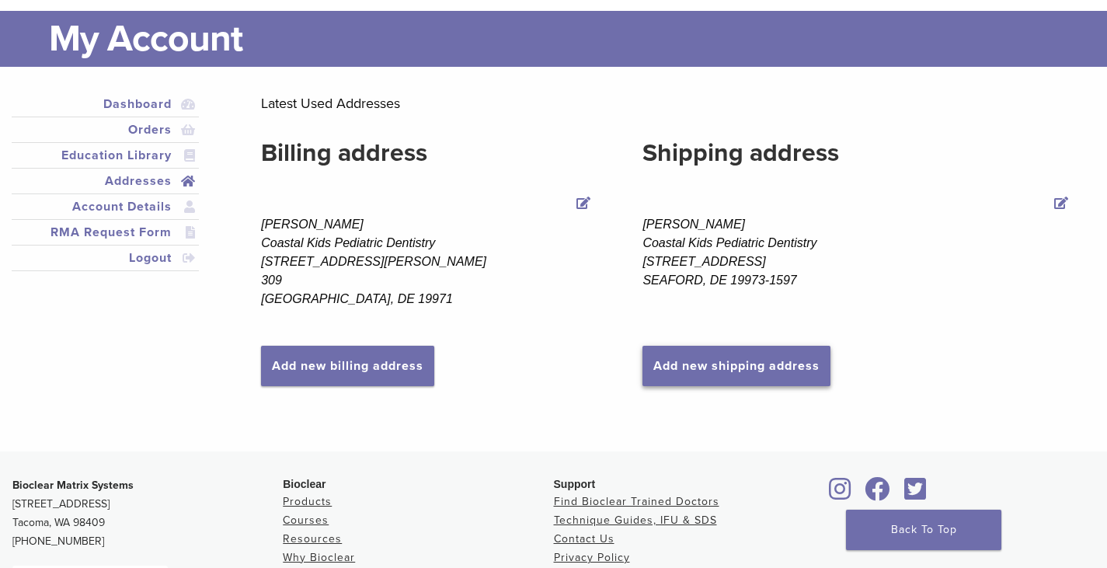
click at [719, 362] on link "Add new shipping address" at bounding box center [736, 366] width 188 height 40
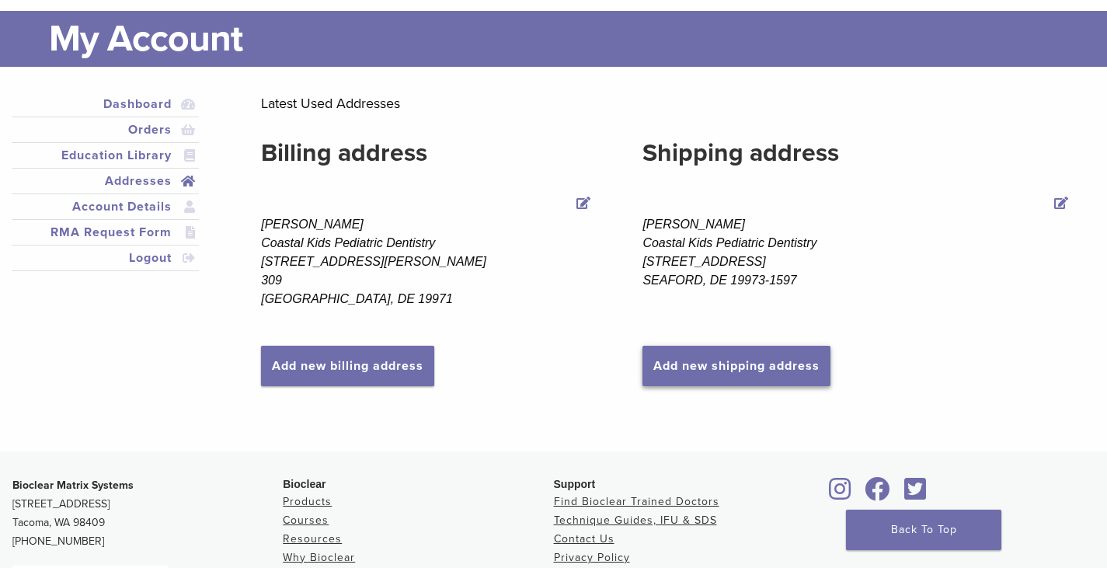
click at [719, 362] on link "Add new shipping address" at bounding box center [736, 366] width 188 height 40
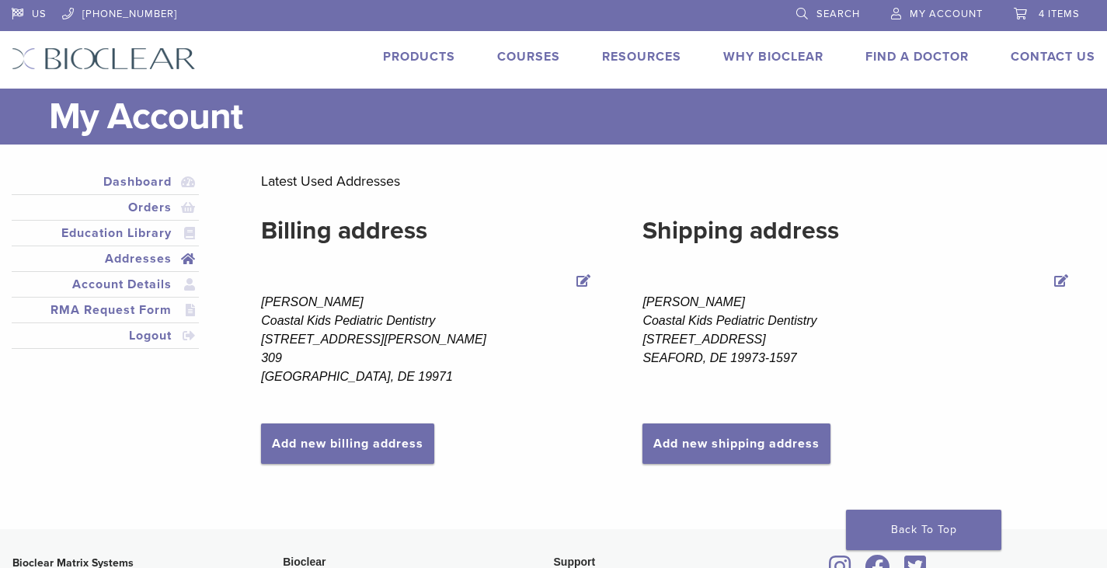
scroll to position [78, 0]
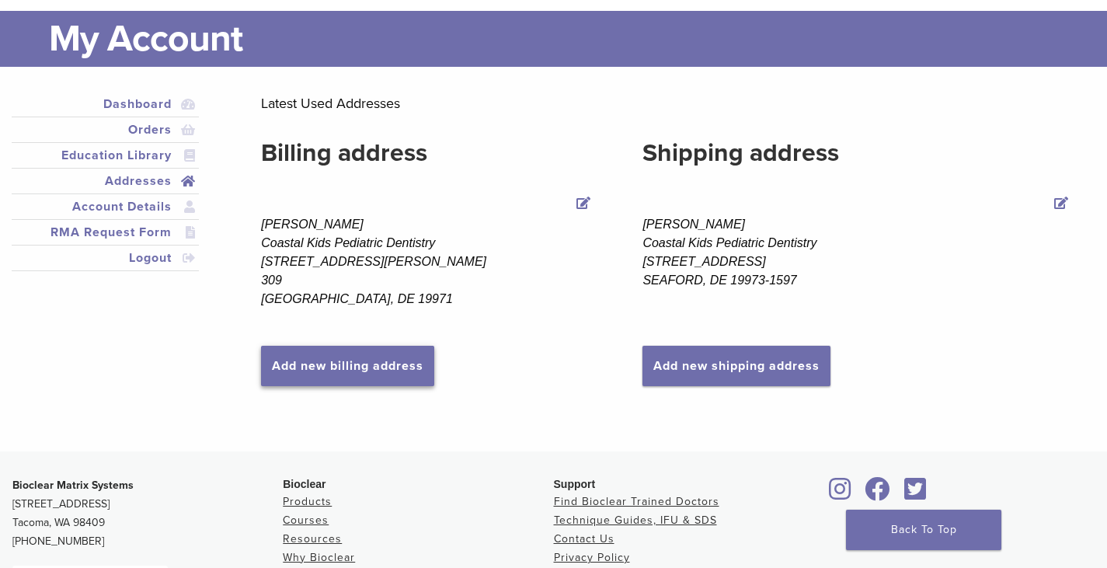
click at [420, 353] on link "Add new billing address" at bounding box center [347, 366] width 173 height 40
click at [416, 359] on link "Add new billing address" at bounding box center [347, 366] width 173 height 40
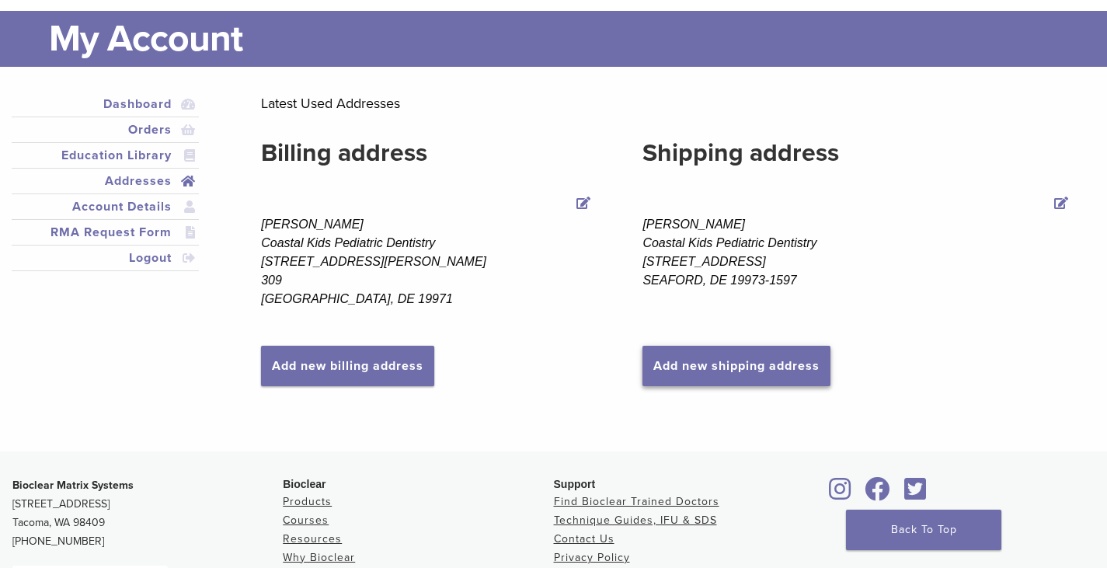
drag, startPoint x: 668, startPoint y: 388, endPoint x: 670, endPoint y: 374, distance: 14.9
click at [669, 383] on div "Add new billing address Add new shipping address" at bounding box center [666, 376] width 811 height 61
click at [670, 374] on link "Add new shipping address" at bounding box center [736, 366] width 188 height 40
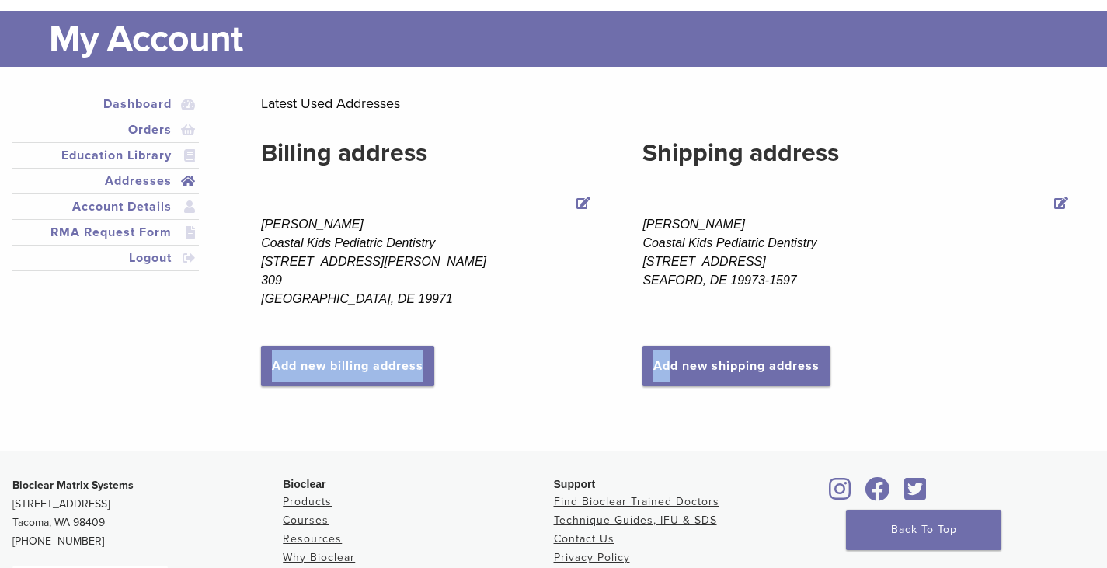
click at [151, 180] on link "Addresses" at bounding box center [105, 181] width 181 height 19
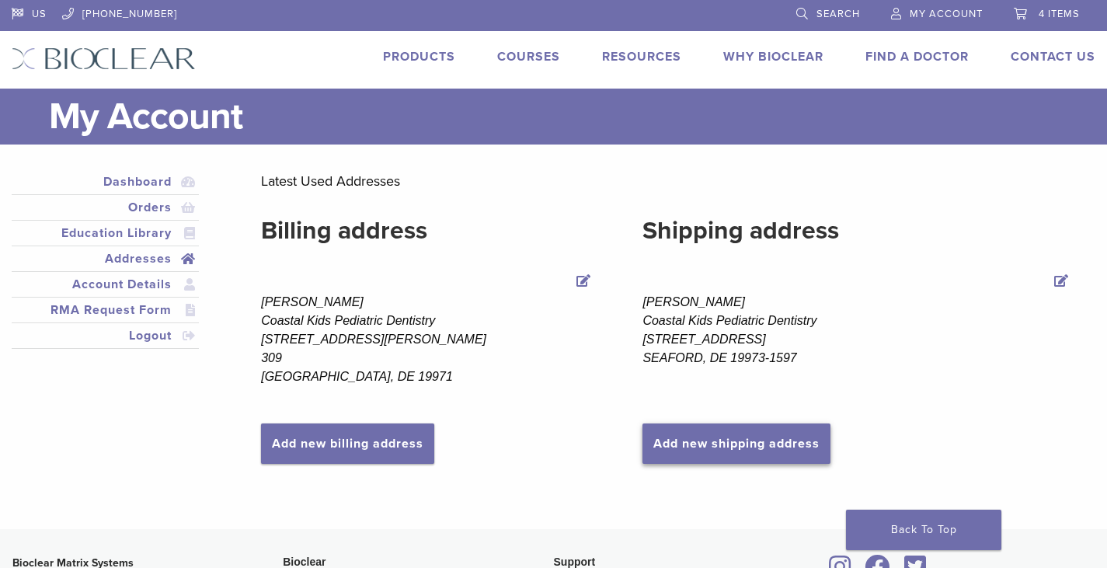
click at [778, 437] on link "Add new shipping address" at bounding box center [736, 443] width 188 height 40
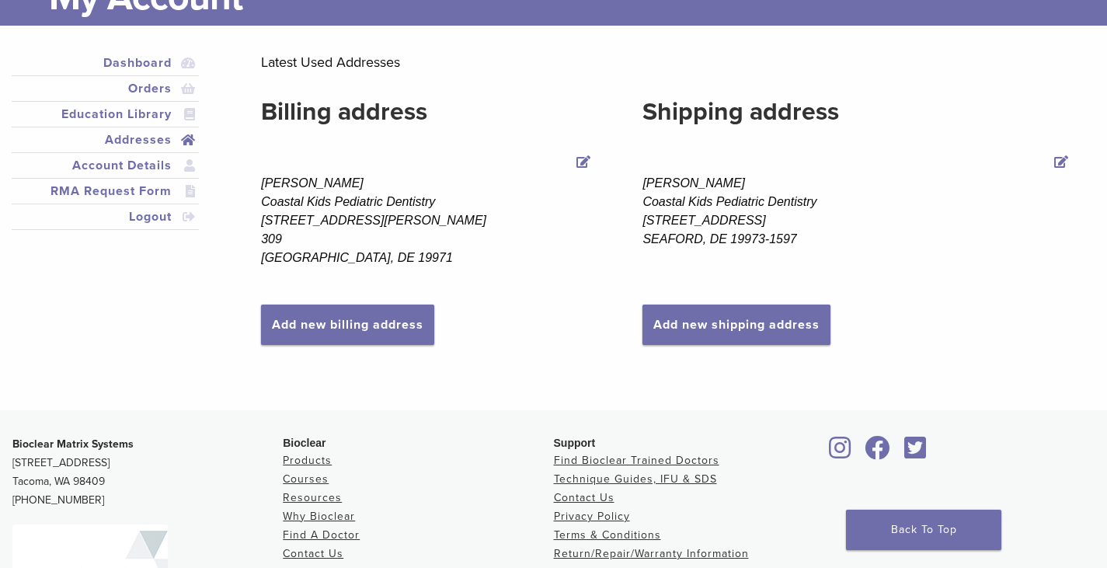
scroll to position [99, 0]
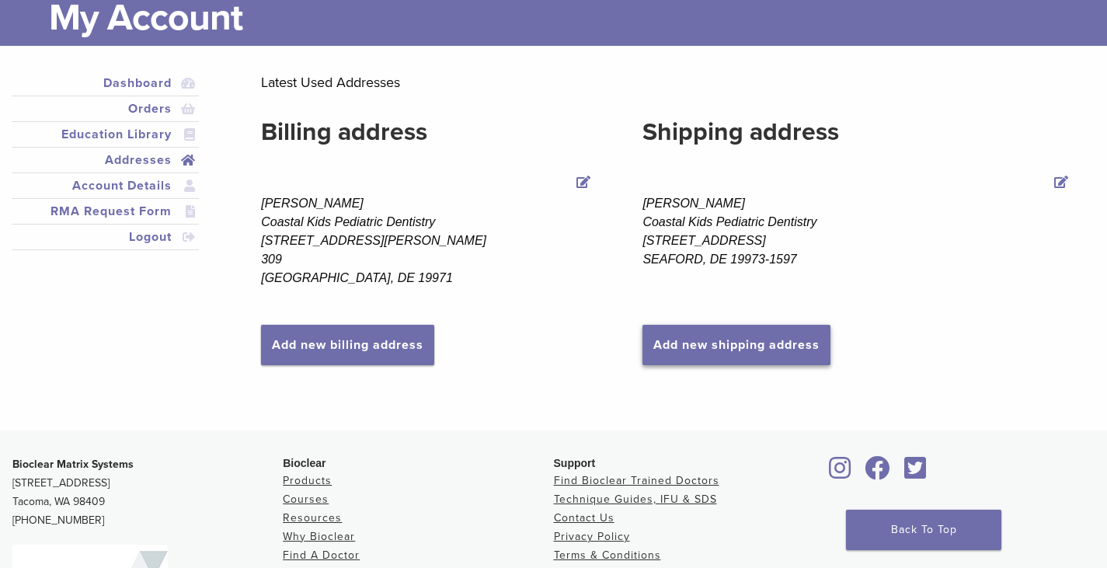
click at [748, 363] on div "Add new billing address Add new shipping address" at bounding box center [666, 355] width 811 height 61
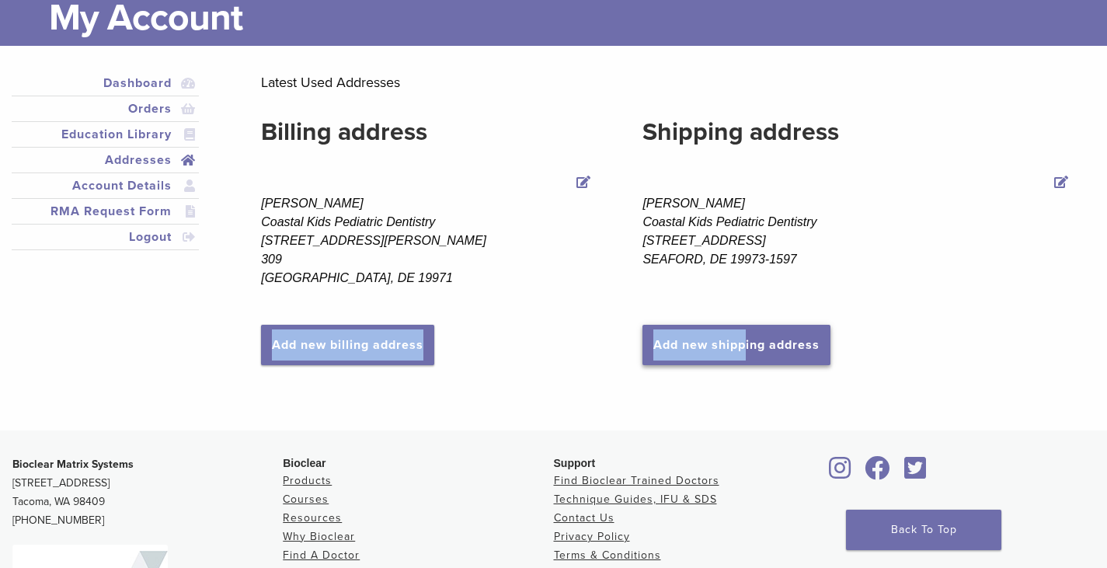
click at [747, 356] on link "Add new shipping address" at bounding box center [736, 345] width 188 height 40
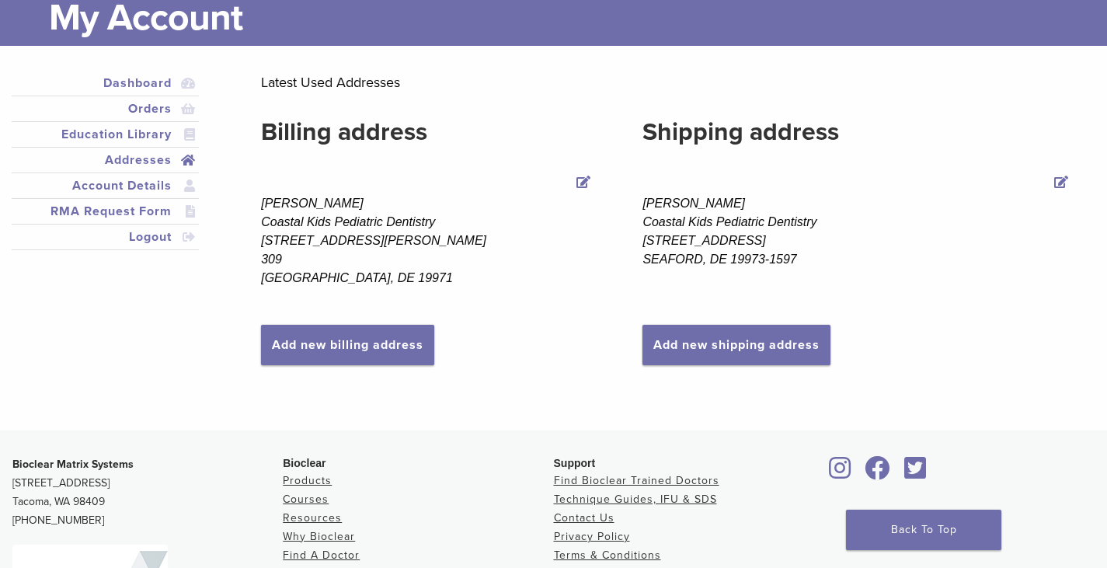
click at [941, 332] on div "Add new shipping address" at bounding box center [857, 345] width 430 height 40
click at [799, 344] on link "Add new shipping address" at bounding box center [736, 345] width 188 height 40
click at [799, 343] on link "Add new shipping address" at bounding box center [736, 345] width 188 height 40
drag, startPoint x: 799, startPoint y: 343, endPoint x: 906, endPoint y: 265, distance: 131.8
click at [799, 342] on link "Add new shipping address" at bounding box center [736, 345] width 188 height 40
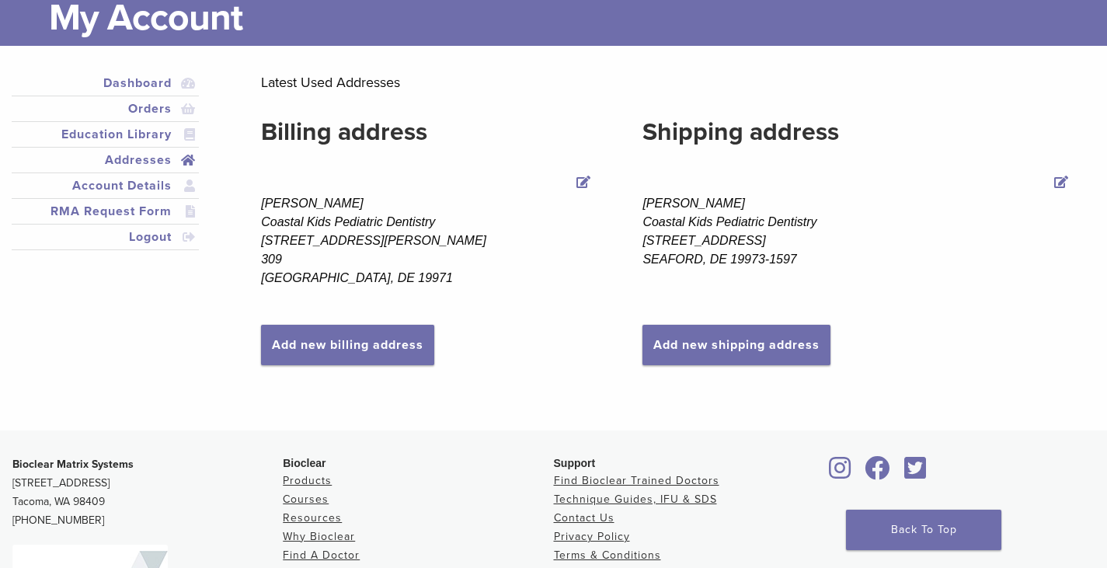
click at [1062, 180] on link "Edit Shipping address" at bounding box center [1061, 183] width 22 height 22
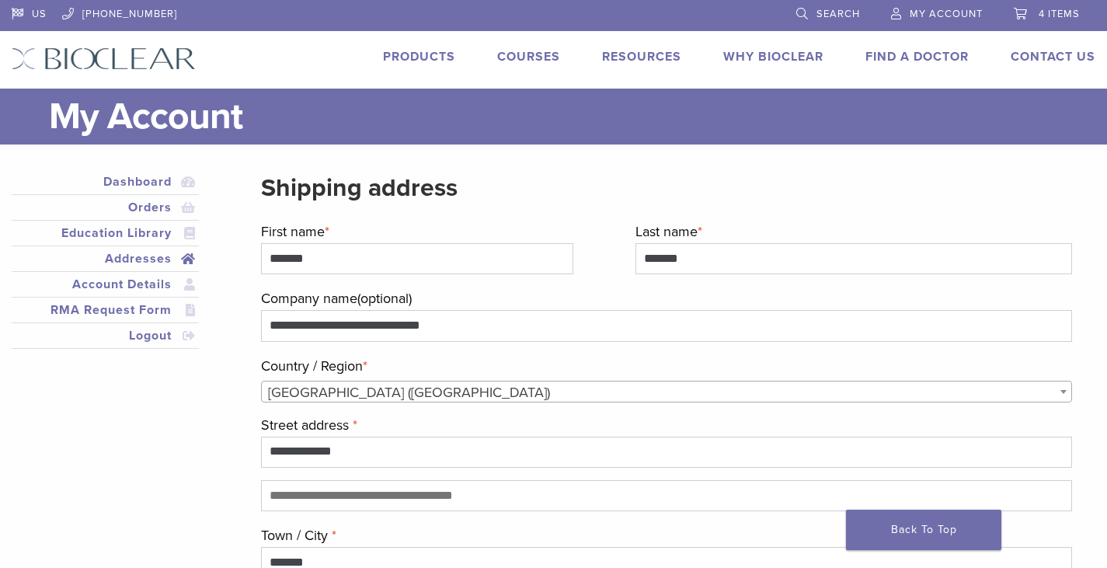
select select "**"
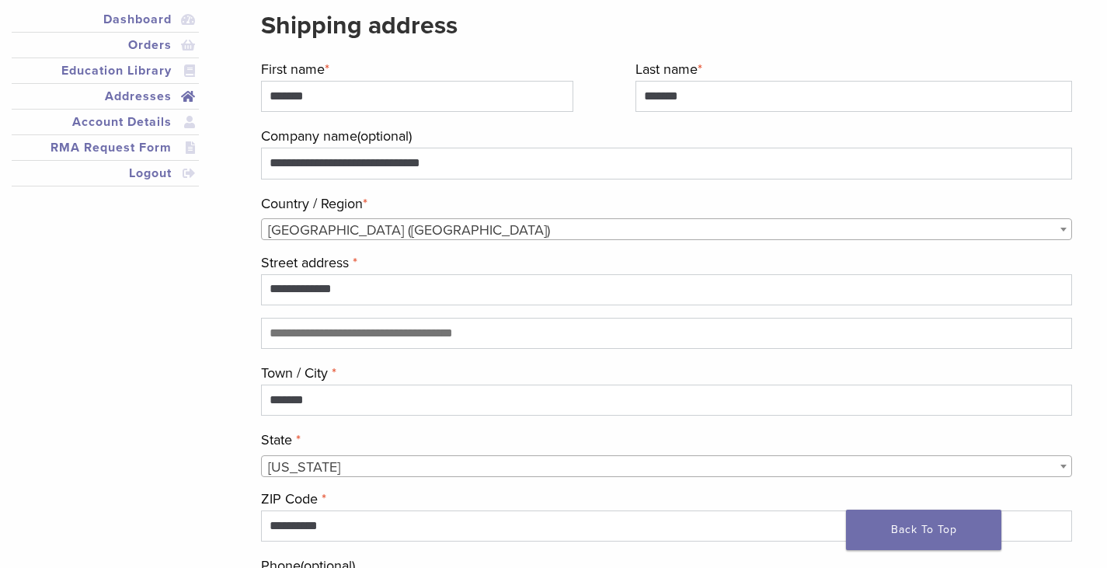
scroll to position [233, 0]
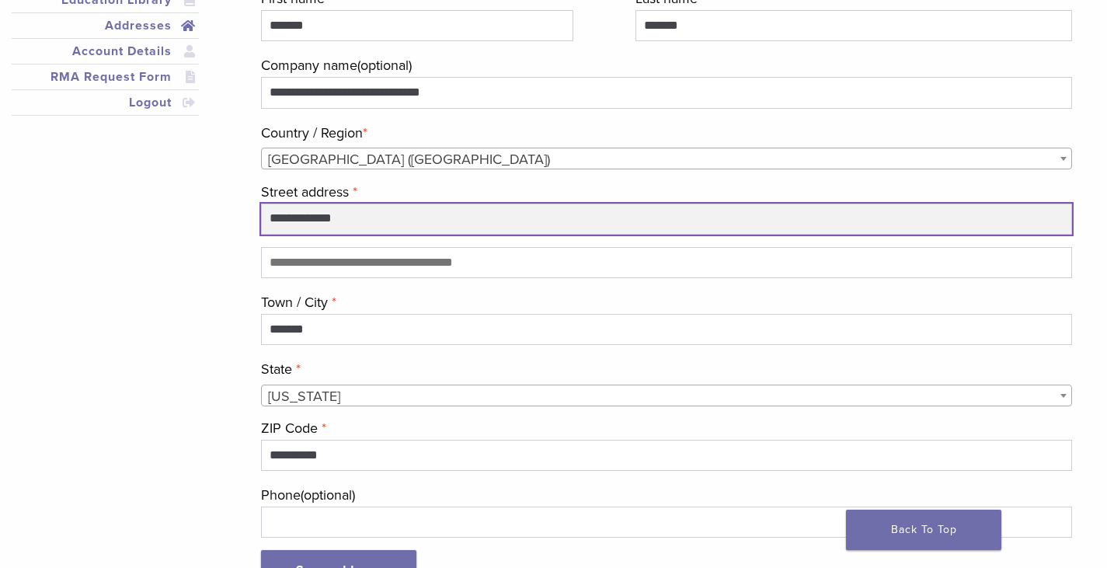
click at [409, 220] on input "**********" at bounding box center [666, 219] width 811 height 31
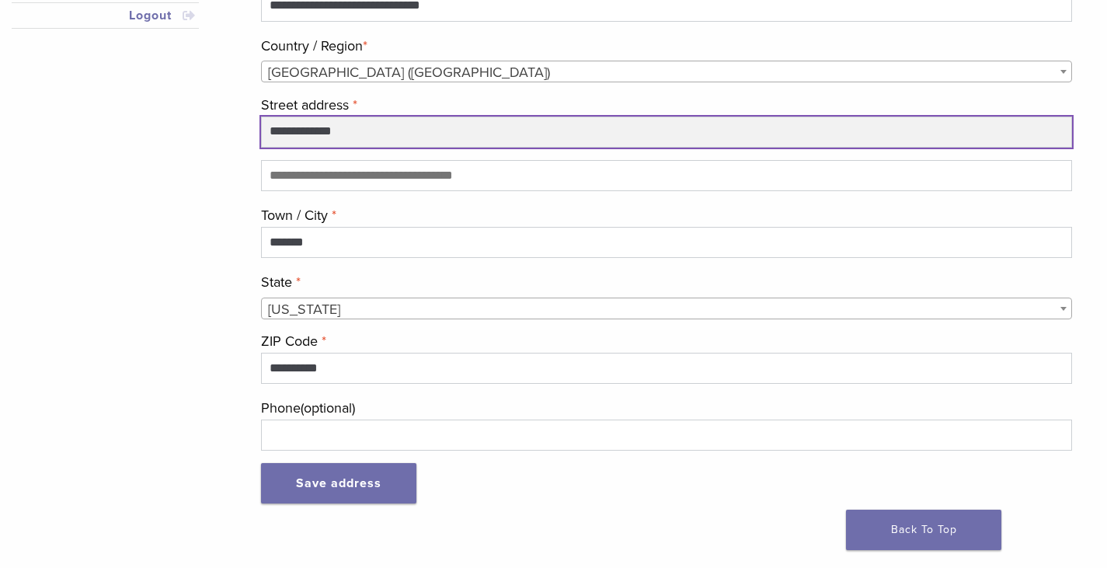
scroll to position [311, 0]
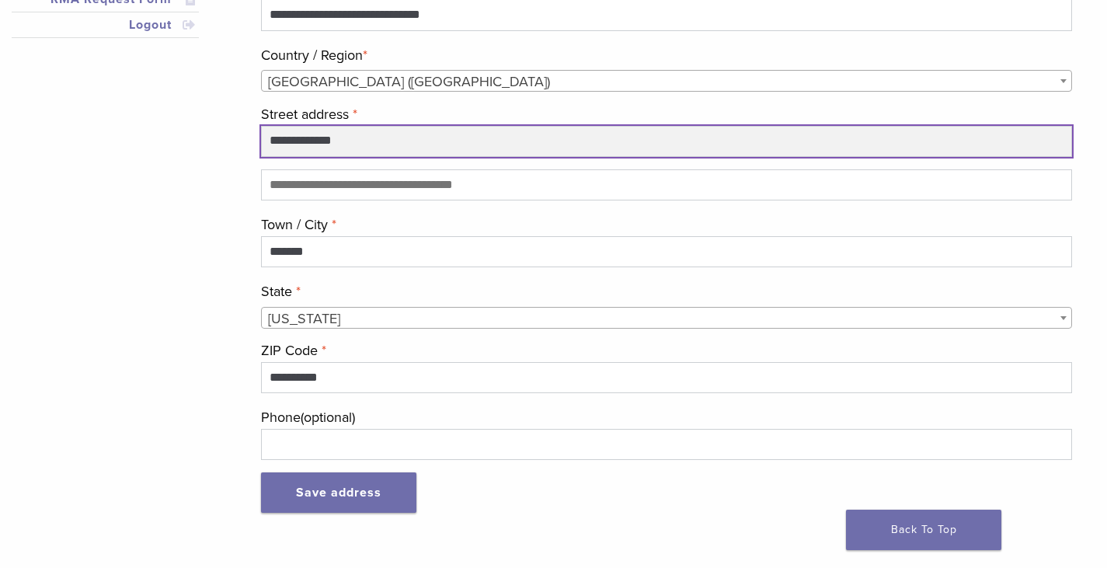
click at [426, 148] on input "**********" at bounding box center [666, 141] width 811 height 31
type input "**********"
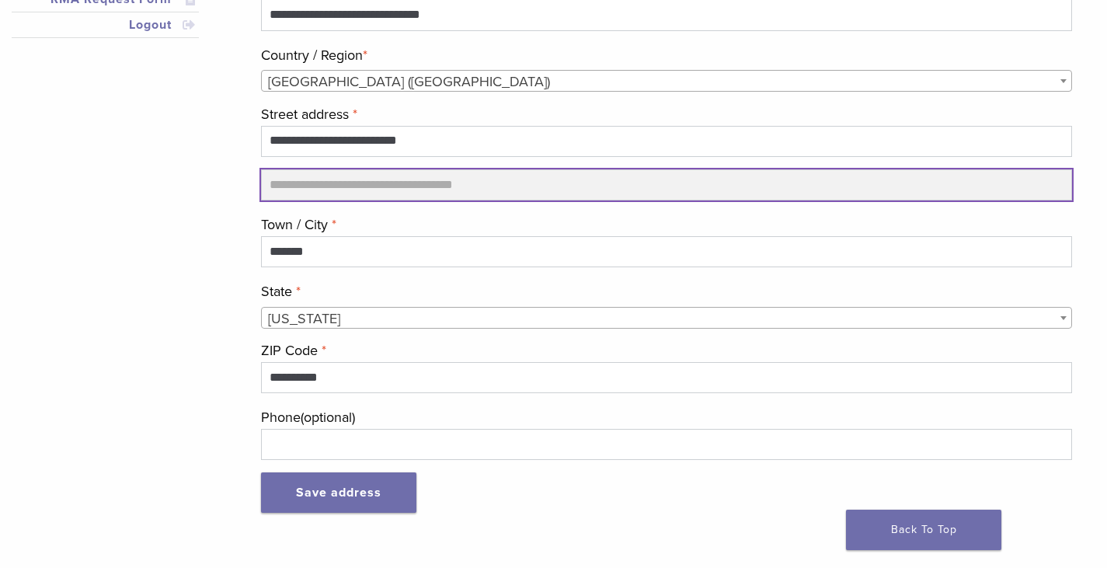
click at [414, 177] on input "Apartment, suite, unit, etc. (optional)" at bounding box center [666, 184] width 811 height 31
type input "*********"
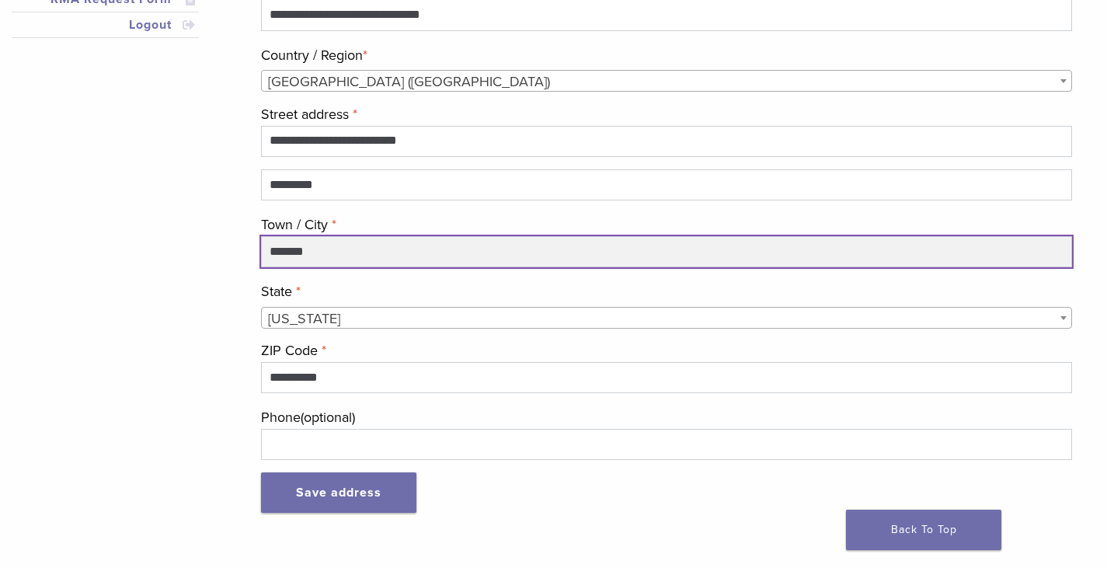
click at [398, 246] on input "*******" at bounding box center [666, 251] width 811 height 31
type input "**********"
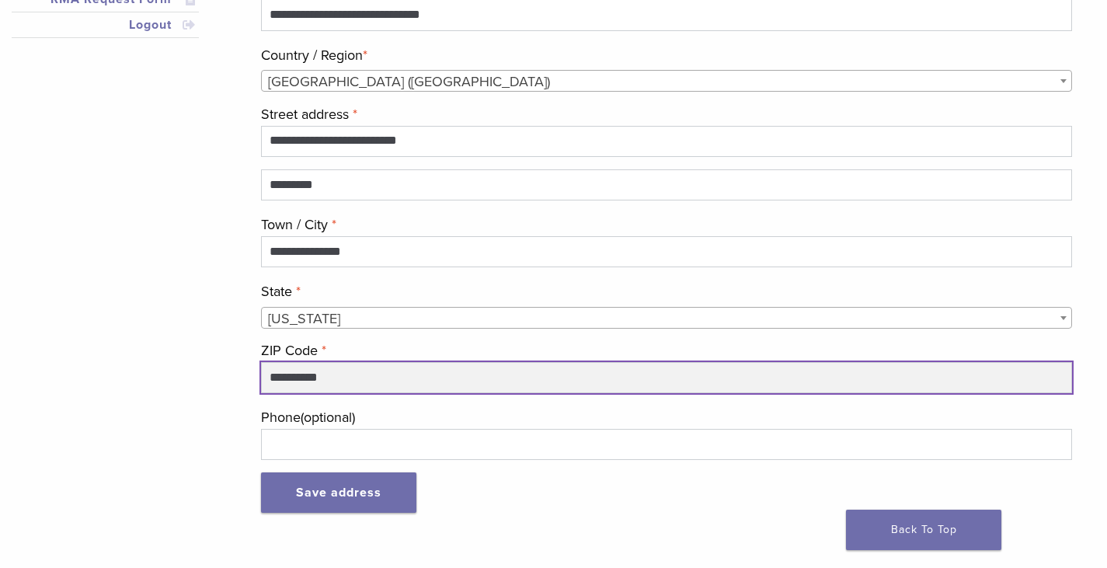
click at [343, 375] on input "**********" at bounding box center [666, 377] width 811 height 31
type input "*****"
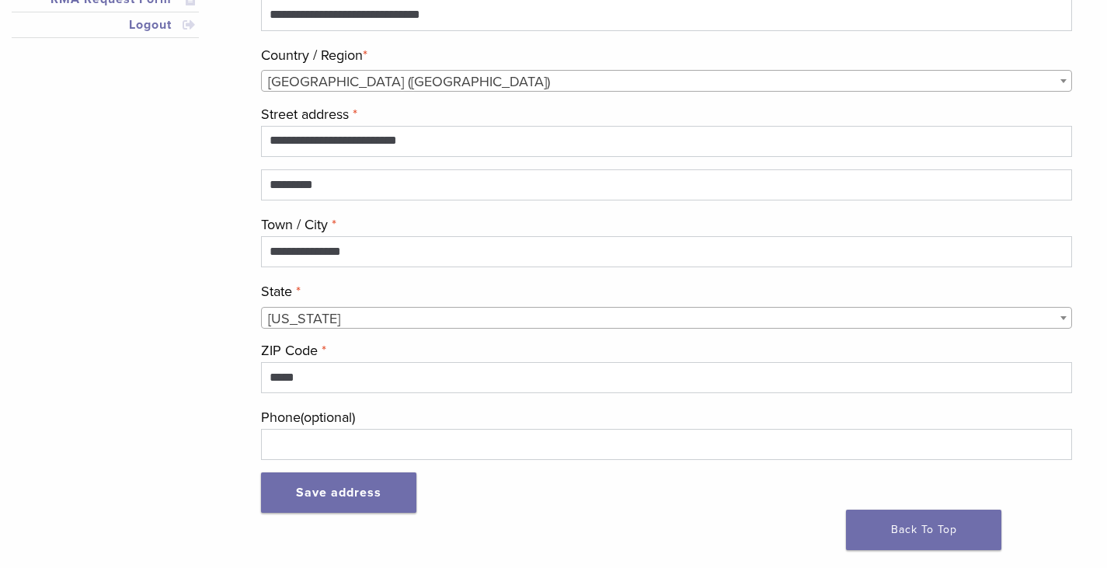
click at [195, 392] on div "**********" at bounding box center [542, 196] width 1084 height 674
click at [376, 482] on button "Save address" at bounding box center [338, 492] width 155 height 40
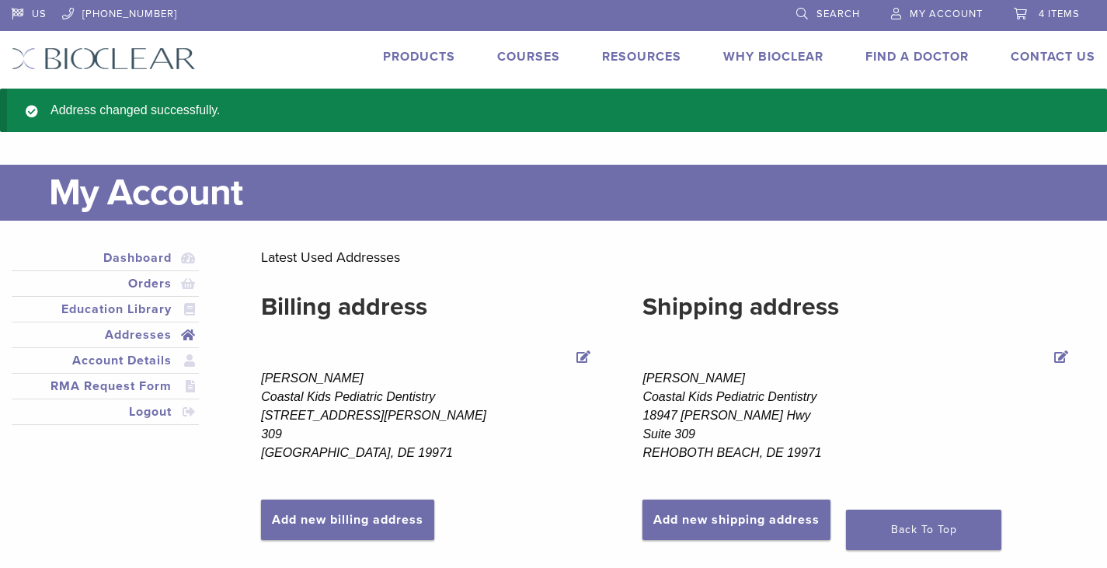
click at [1056, 11] on span "4 items" at bounding box center [1059, 14] width 41 height 12
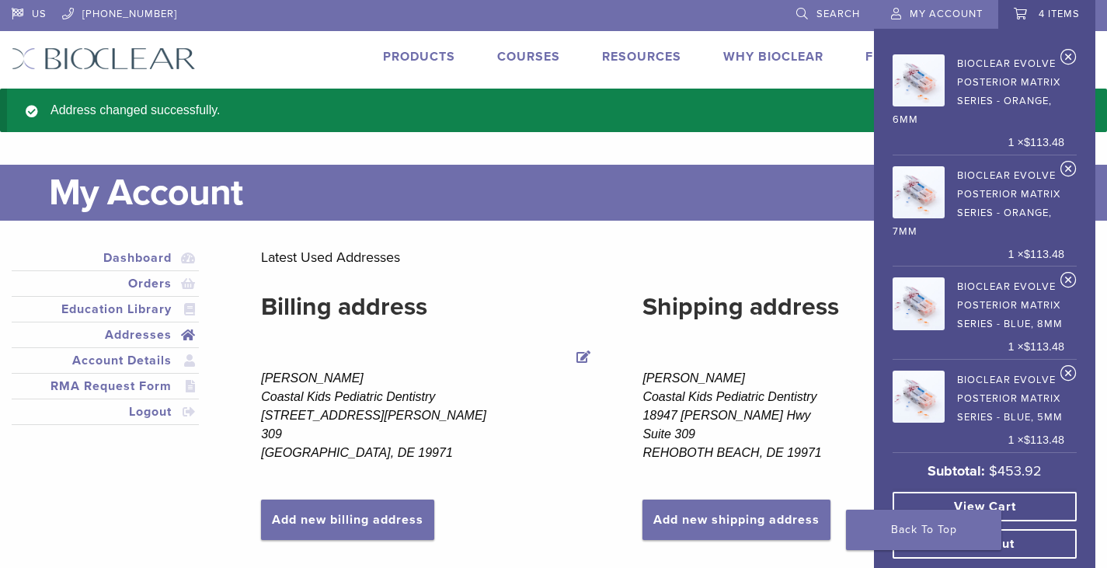
click at [1027, 534] on link "Checkout" at bounding box center [985, 544] width 184 height 30
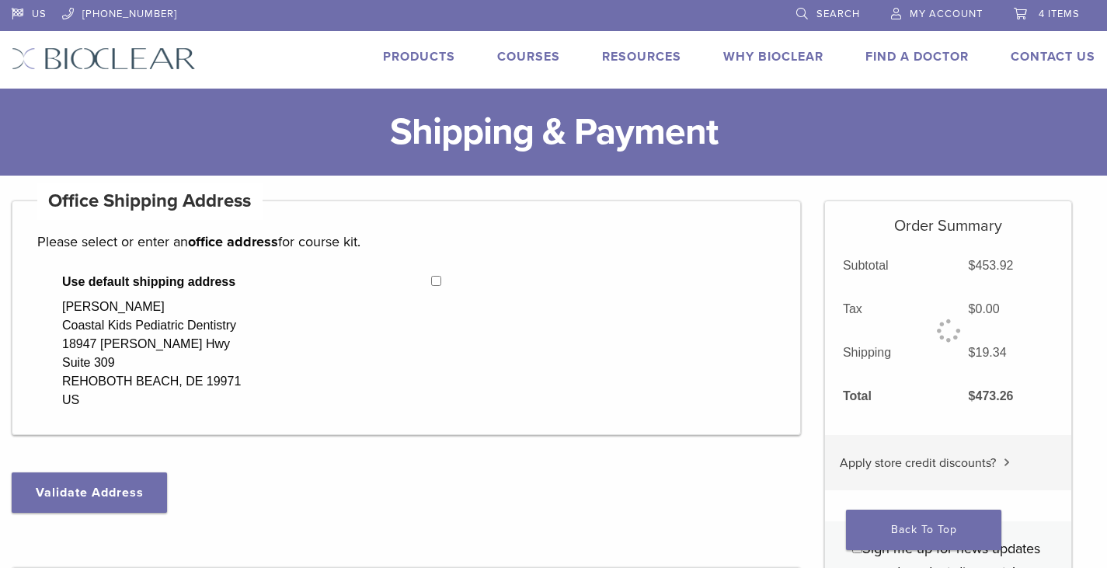
select select "**"
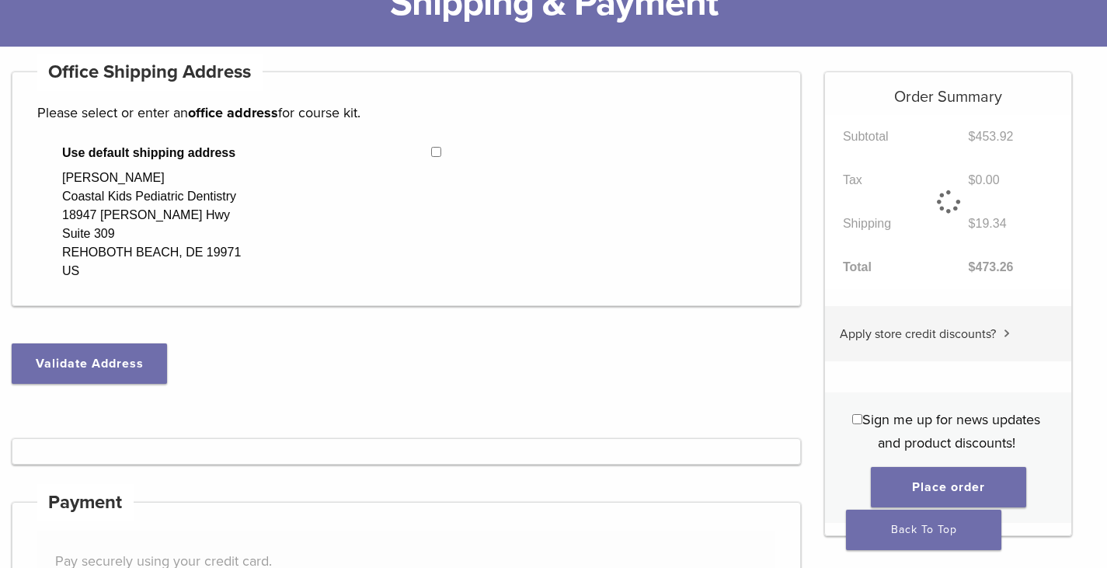
scroll to position [155, 0]
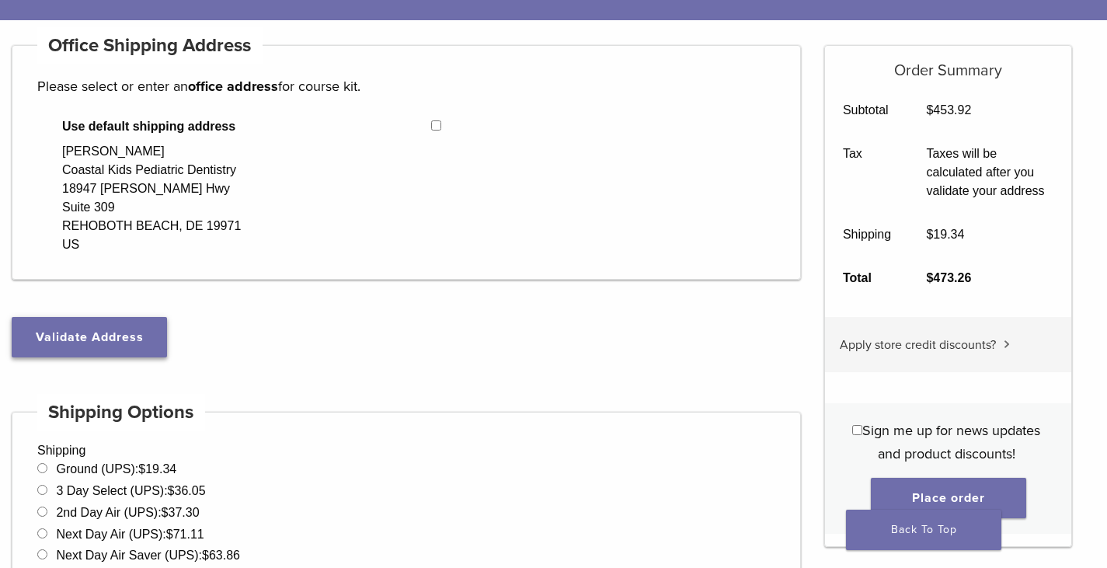
click at [108, 344] on button "Validate Address" at bounding box center [89, 337] width 155 height 40
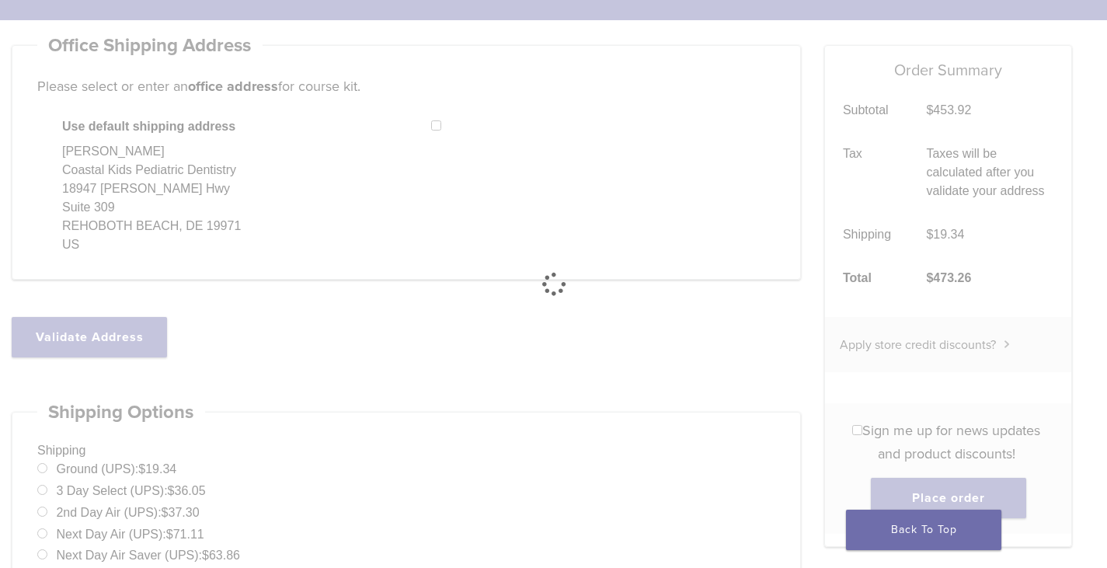
select select "**"
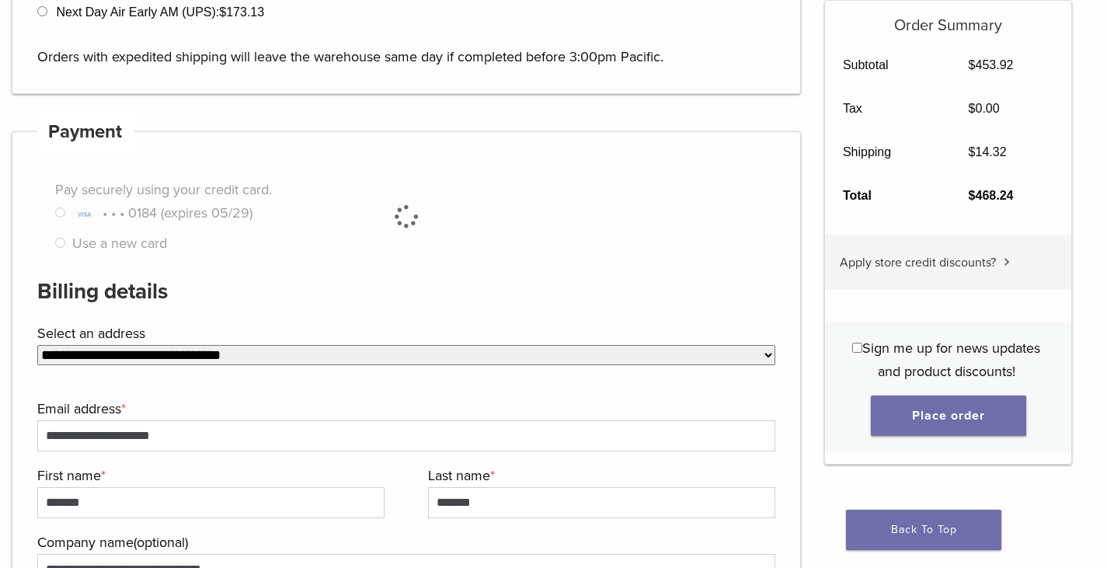
scroll to position [799, 0]
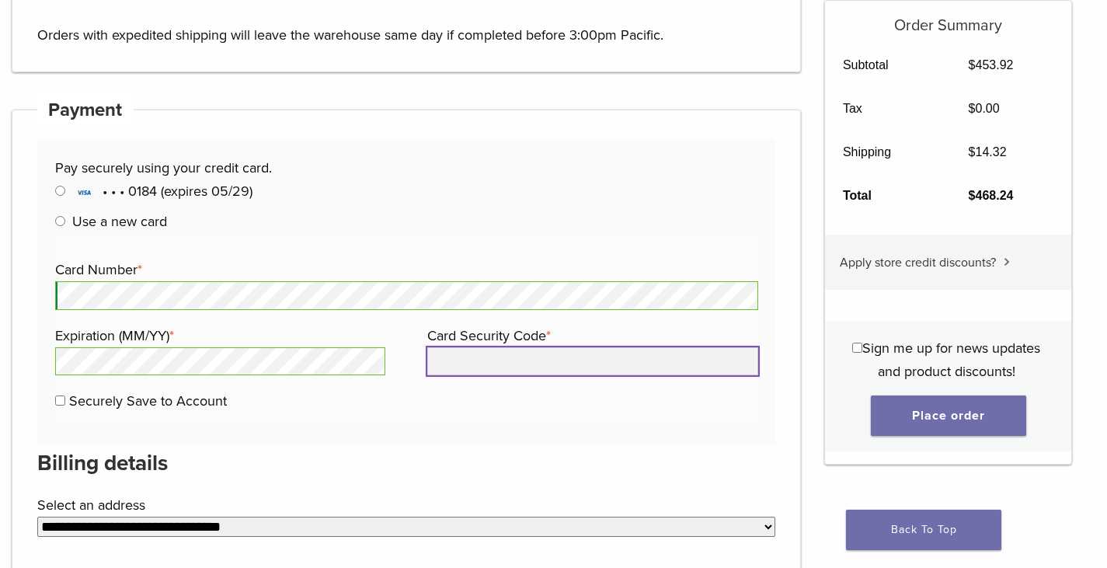
click at [454, 367] on input "Card Security Code *" at bounding box center [592, 361] width 331 height 28
type input "***"
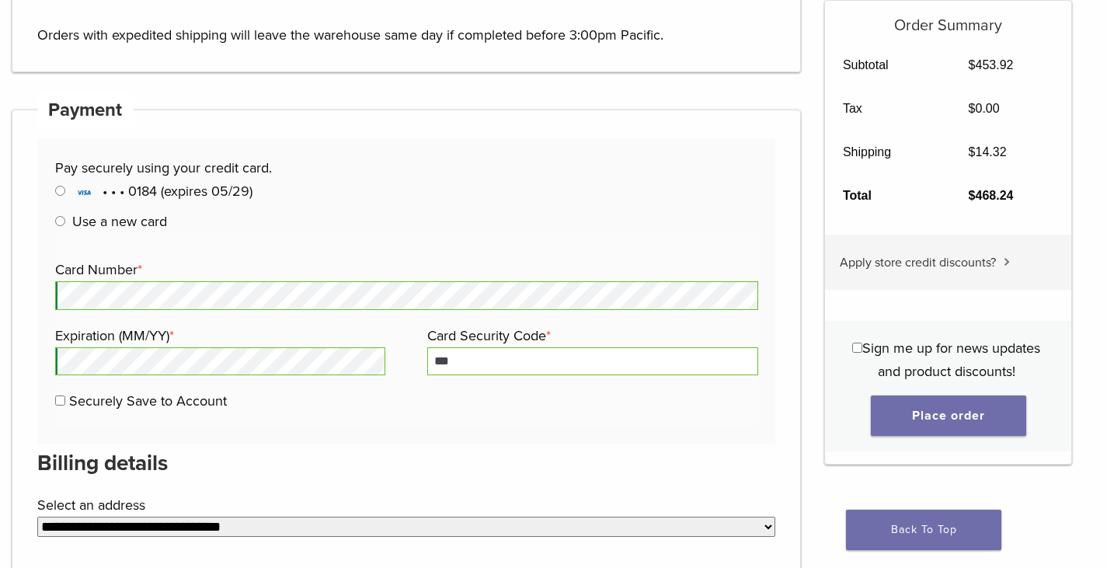
click at [477, 402] on p "Securely Save to Account" at bounding box center [406, 400] width 703 height 23
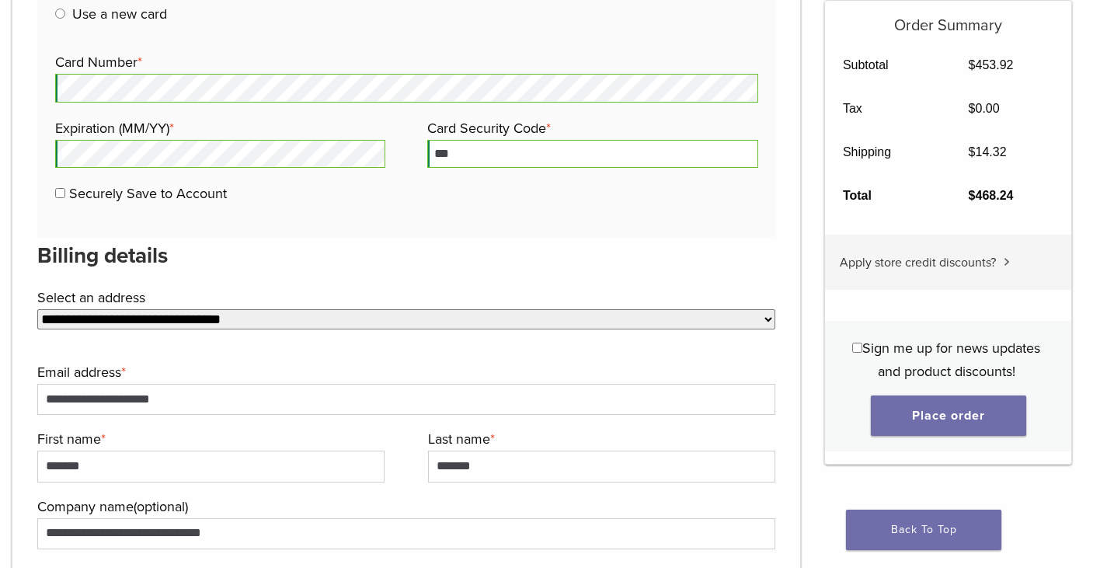
scroll to position [1032, 0]
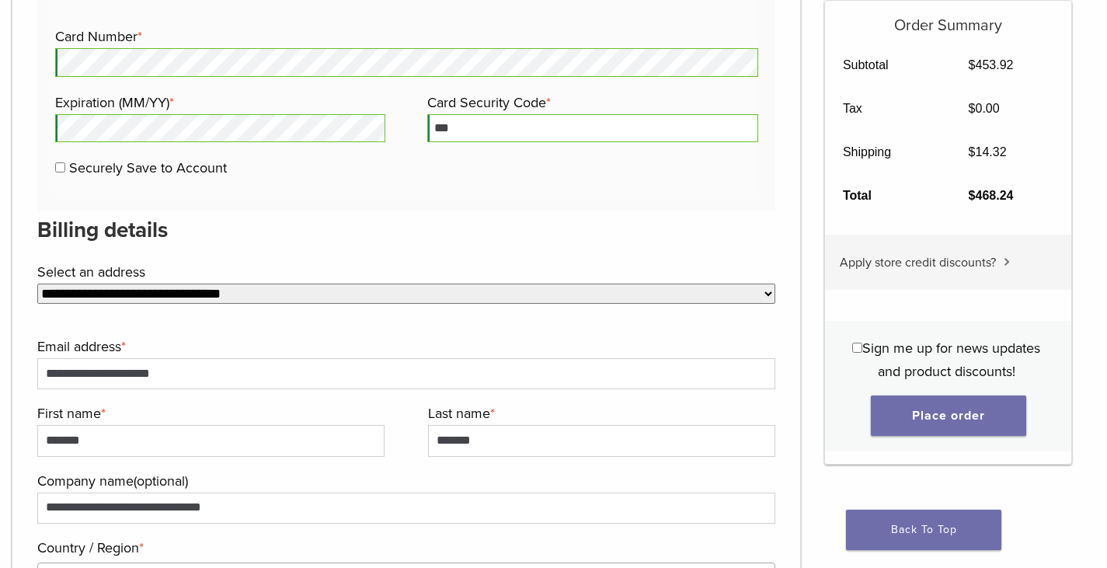
click at [197, 293] on select "**********" at bounding box center [406, 294] width 738 height 20
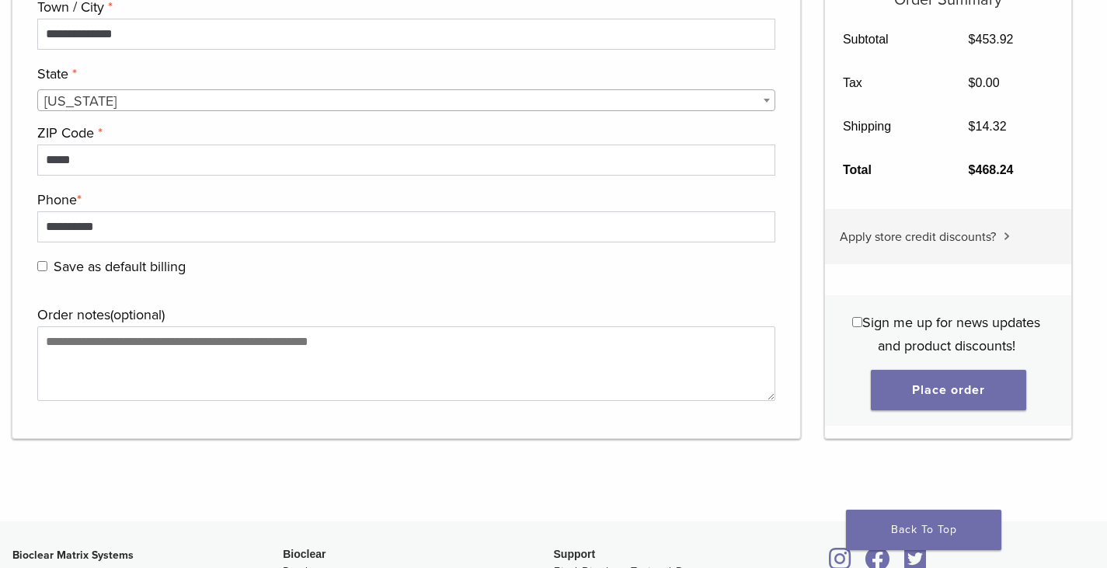
scroll to position [1808, 0]
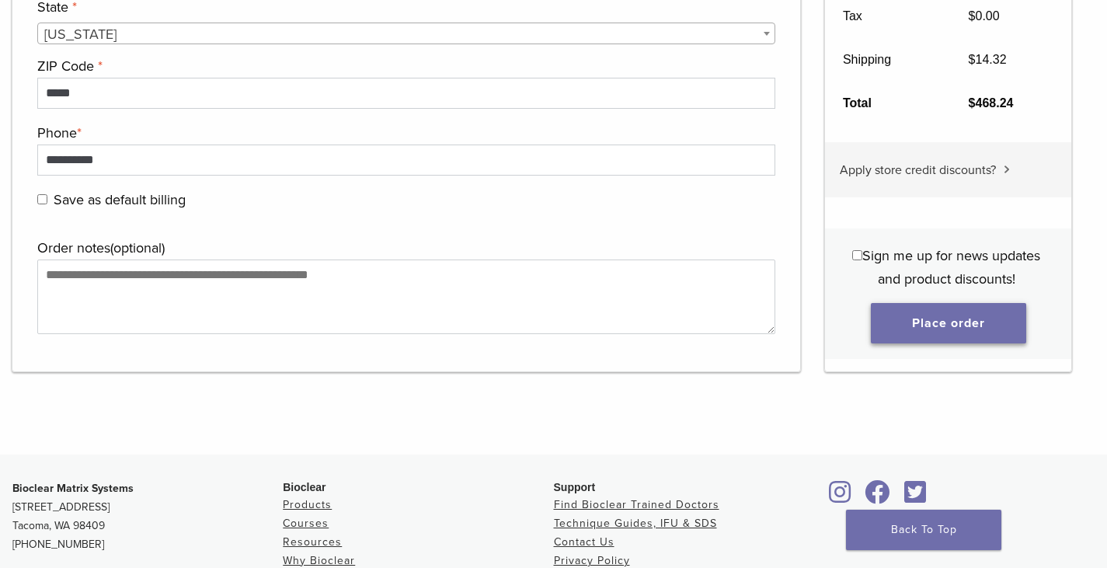
click at [909, 329] on button "Place order" at bounding box center [948, 323] width 155 height 40
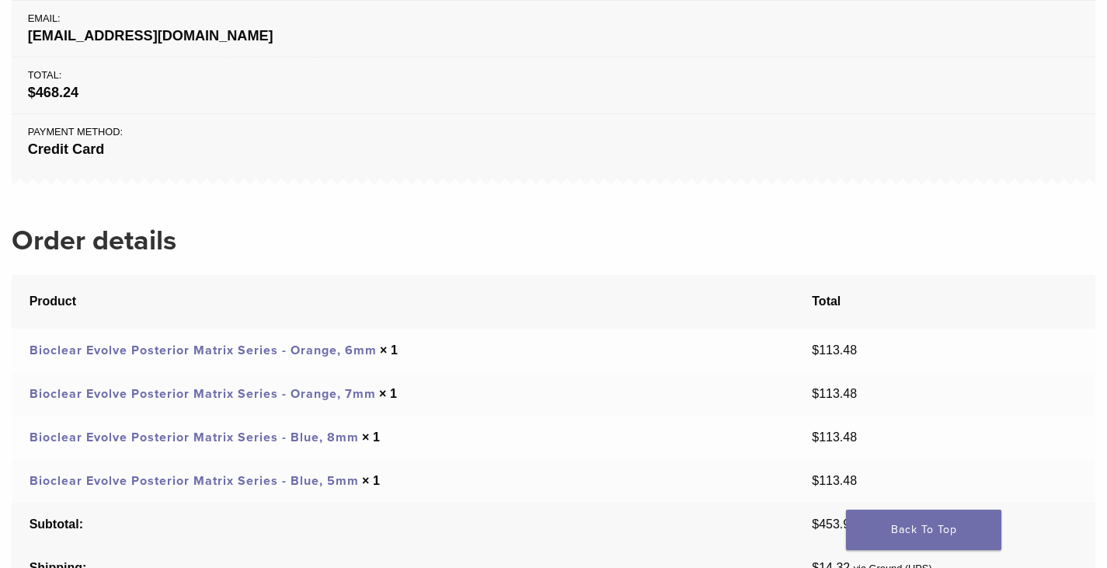
scroll to position [466, 0]
